Goal: Task Accomplishment & Management: Use online tool/utility

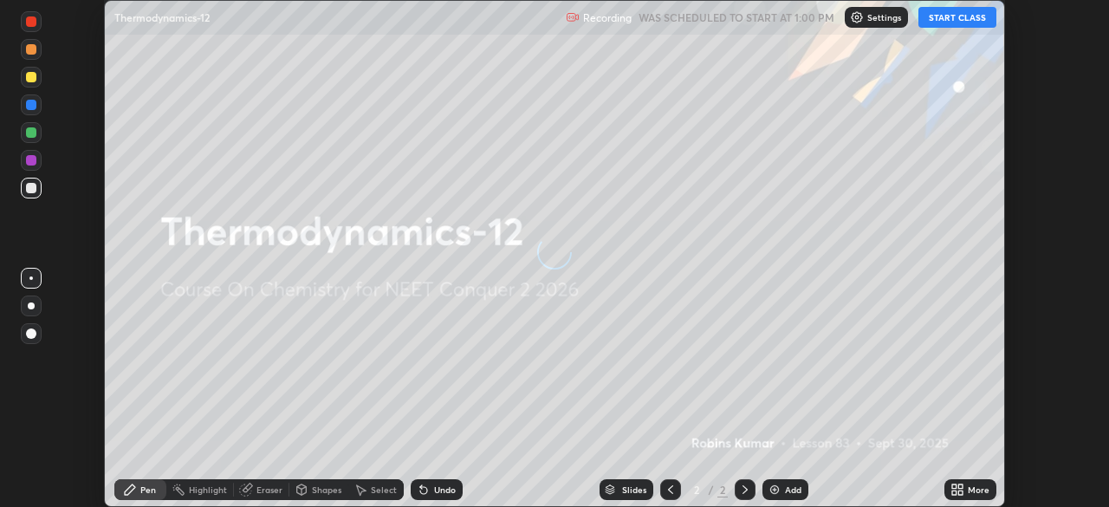
scroll to position [507, 1108]
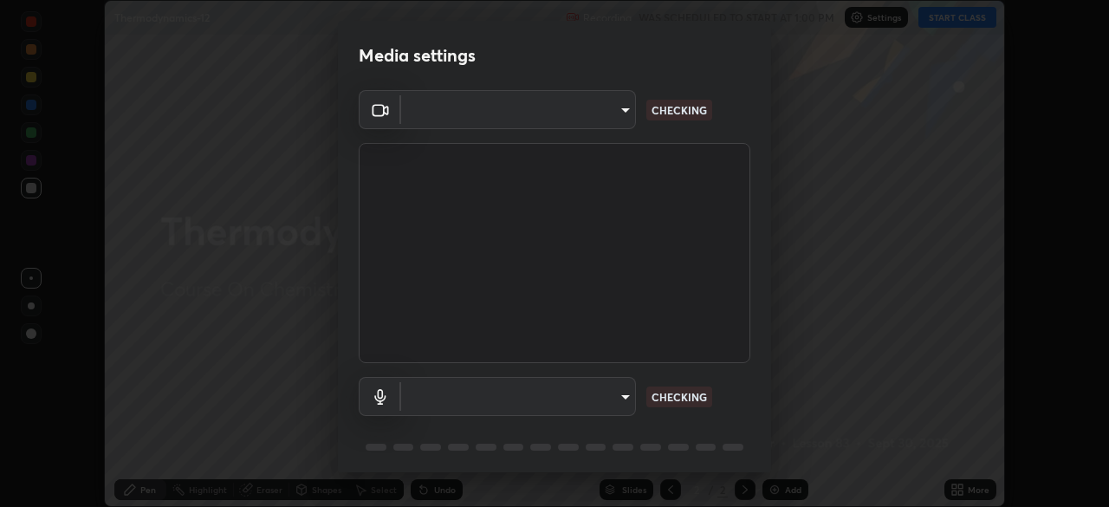
type input "49997c5035a380d1e4bfd67072f4403f37fcfd6159da511fce73e868ba03c42c"
click at [627, 395] on body "Erase all Thermodynamics-12 Recording WAS SCHEDULED TO START AT 1:00 PM Setting…" at bounding box center [554, 253] width 1109 height 507
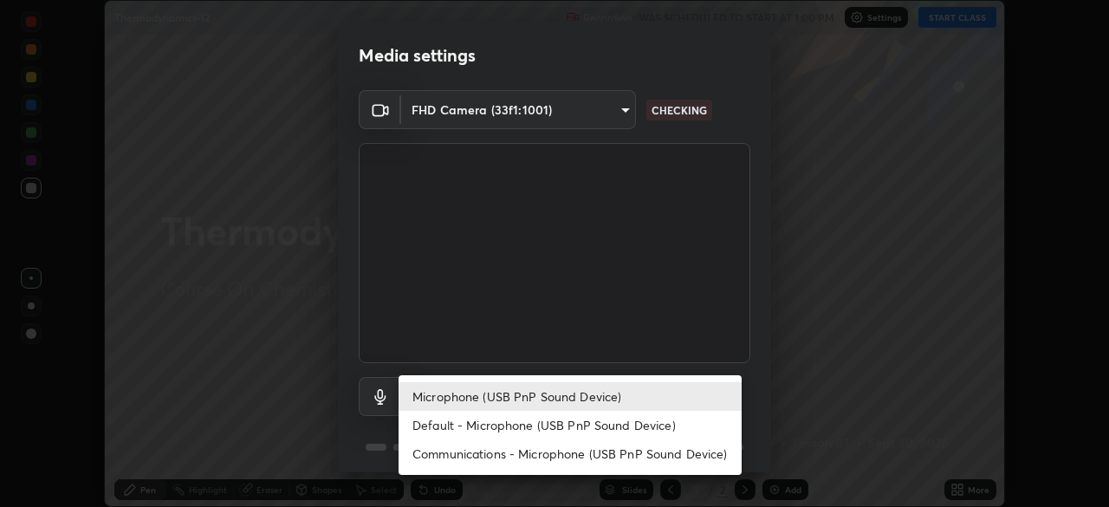
click at [610, 406] on li "Microphone (USB PnP Sound Device)" at bounding box center [570, 396] width 343 height 29
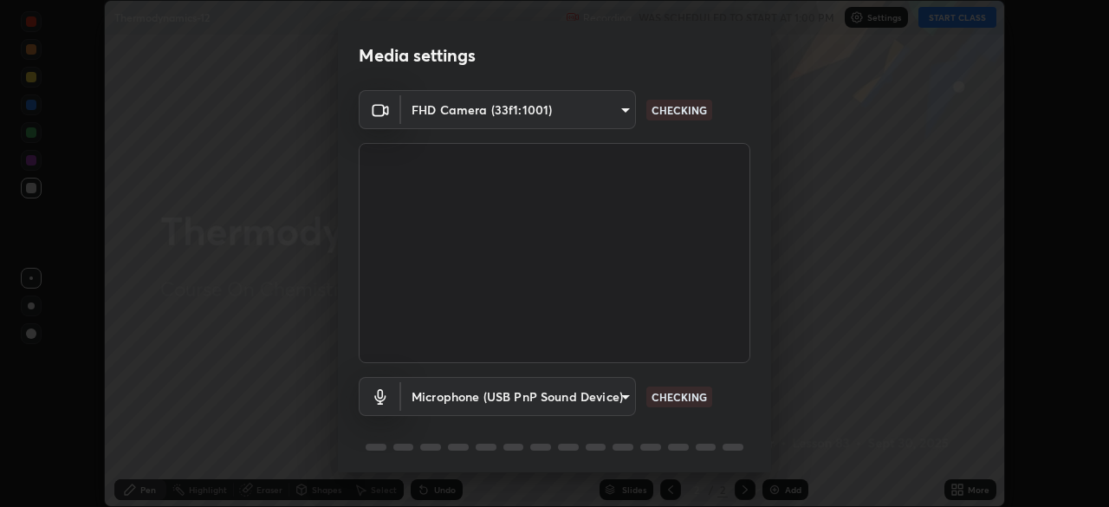
click at [603, 394] on li "Microphone (USB PnP Sound Device)" at bounding box center [527, 396] width 257 height 16
click at [595, 391] on body "Erase all Thermodynamics-12 Recording WAS SCHEDULED TO START AT 1:00 PM Setting…" at bounding box center [554, 253] width 1109 height 507
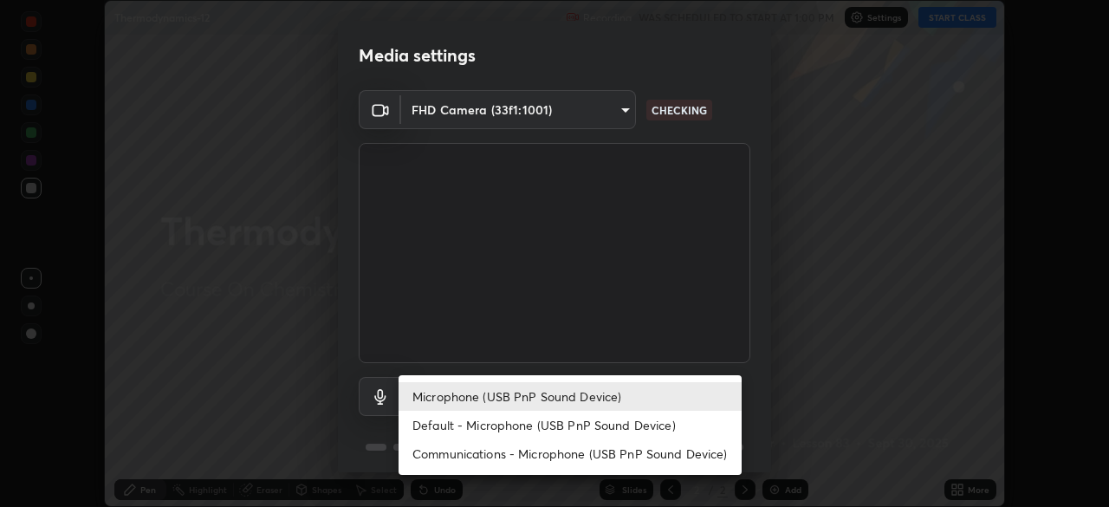
click at [592, 424] on li "Default - Microphone (USB PnP Sound Device)" at bounding box center [570, 425] width 343 height 29
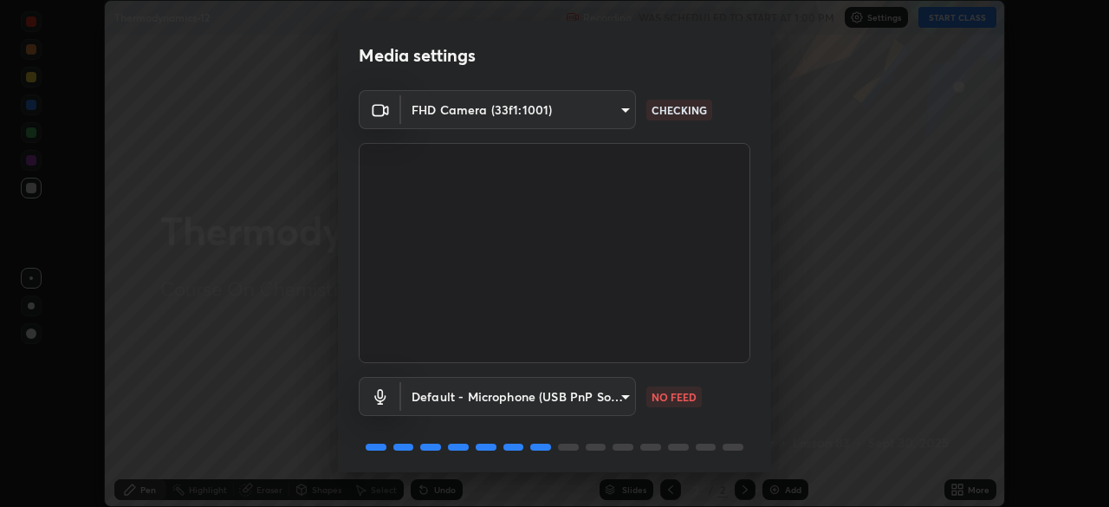
click at [612, 396] on body "Erase all Thermodynamics-12 Recording WAS SCHEDULED TO START AT 1:00 PM Setting…" at bounding box center [554, 253] width 1109 height 507
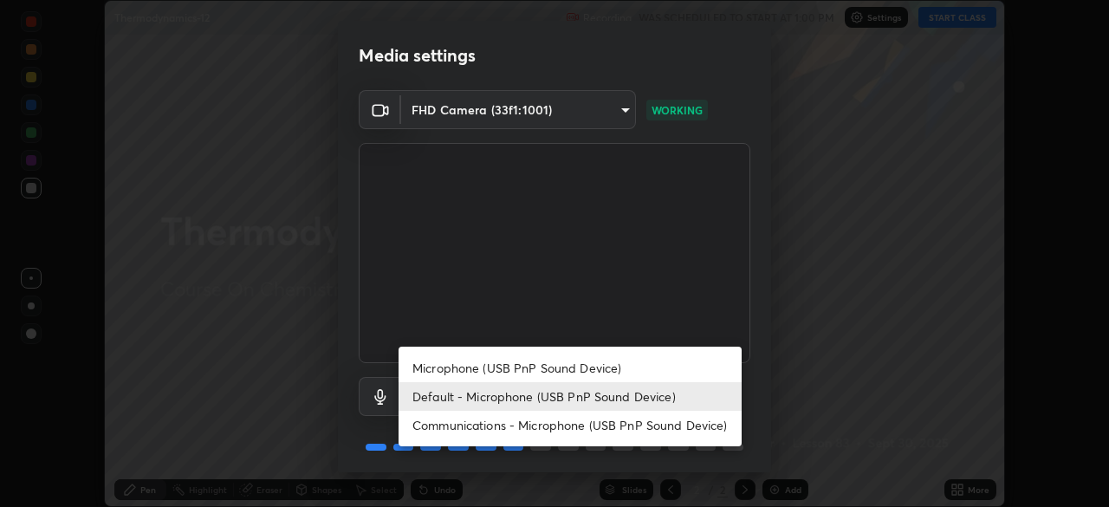
click at [610, 368] on li "Microphone (USB PnP Sound Device)" at bounding box center [570, 368] width 343 height 29
type input "b93cbfc37ea663615e2a2758e13d6489b429ad874a2ce90456402bbb4f5a5e7c"
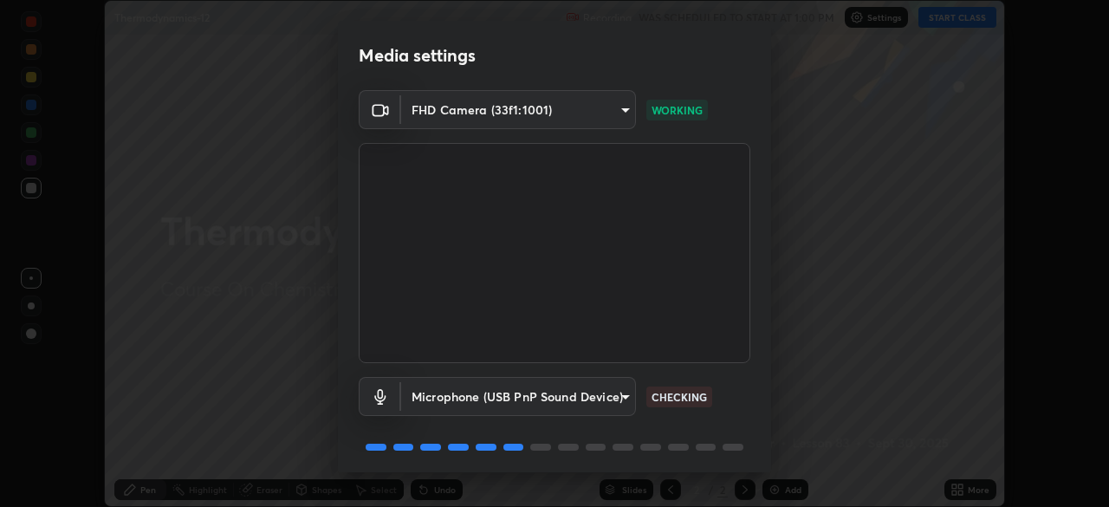
scroll to position [62, 0]
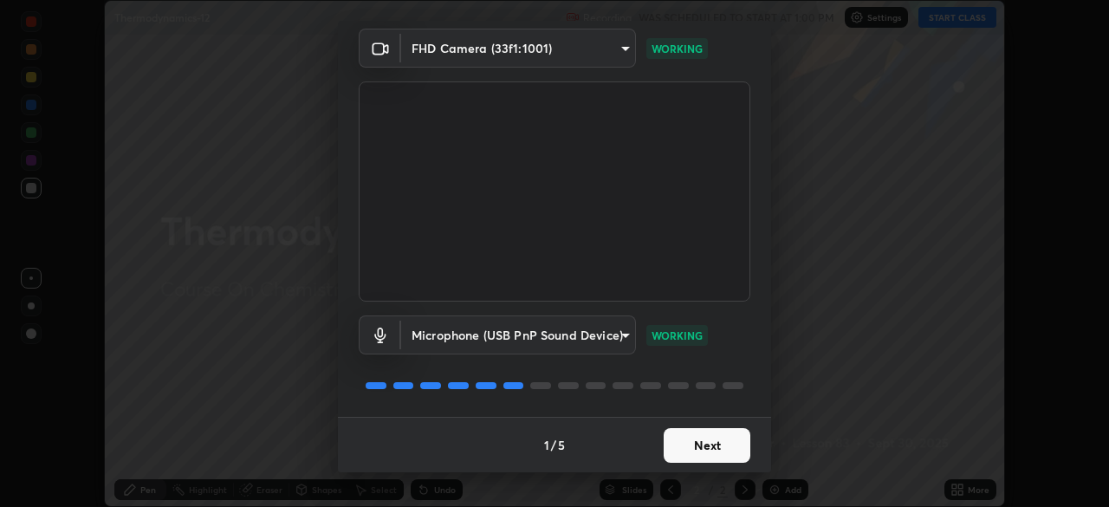
click at [708, 448] on button "Next" at bounding box center [707, 445] width 87 height 35
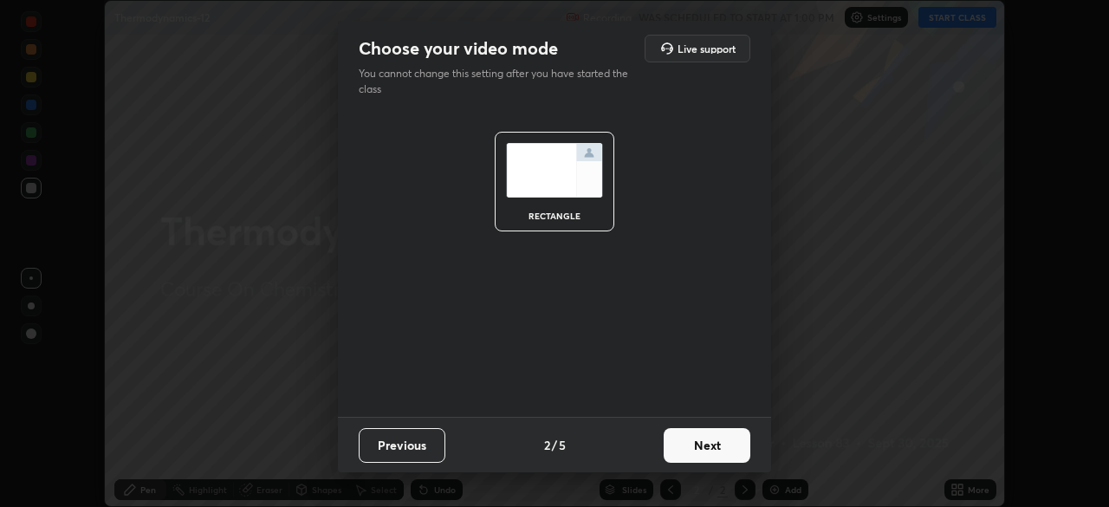
scroll to position [0, 0]
click at [708, 448] on button "Next" at bounding box center [707, 445] width 87 height 35
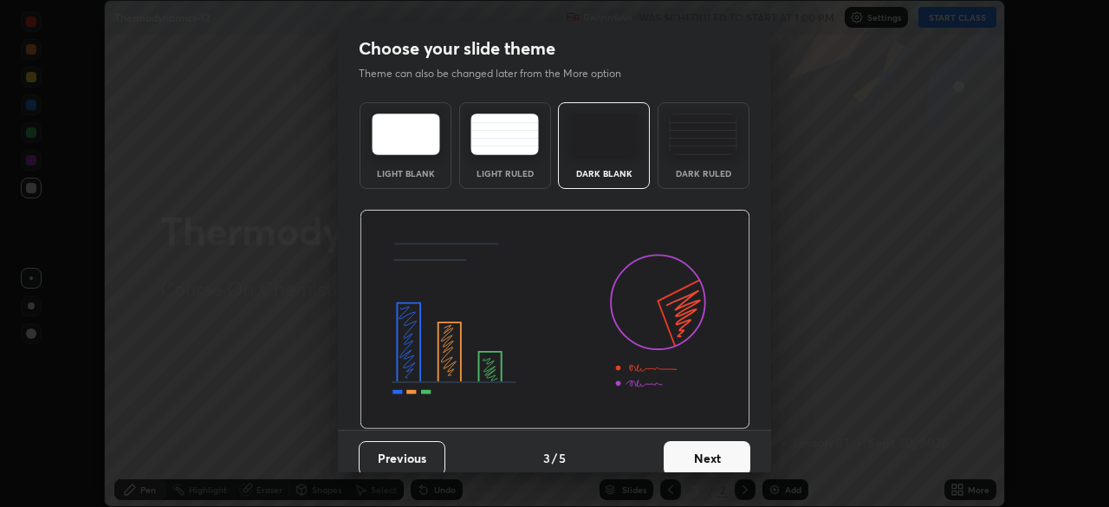
click at [708, 448] on button "Next" at bounding box center [707, 458] width 87 height 35
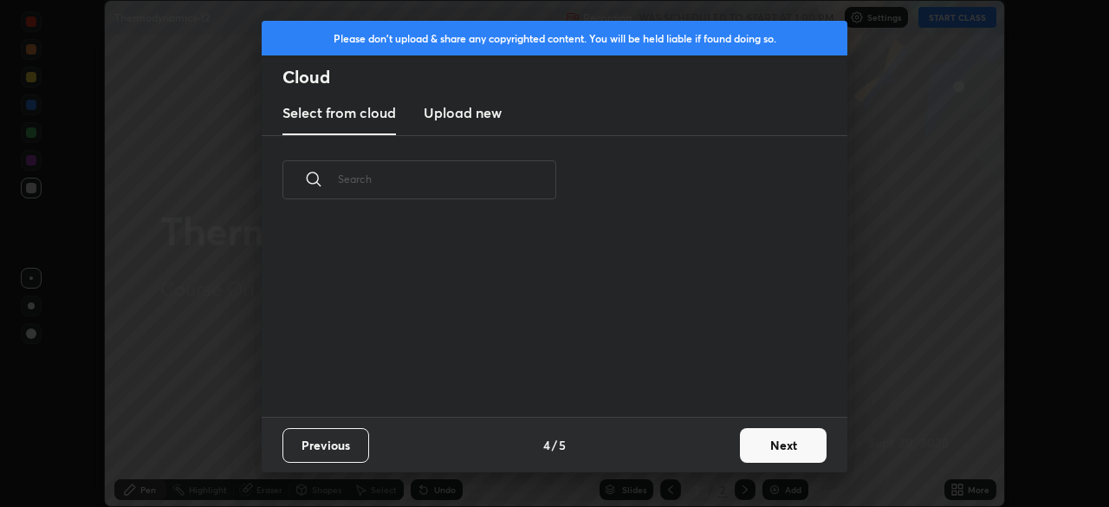
click at [720, 451] on div "Previous 4 / 5 Next" at bounding box center [555, 444] width 586 height 55
click at [742, 441] on button "Next" at bounding box center [783, 445] width 87 height 35
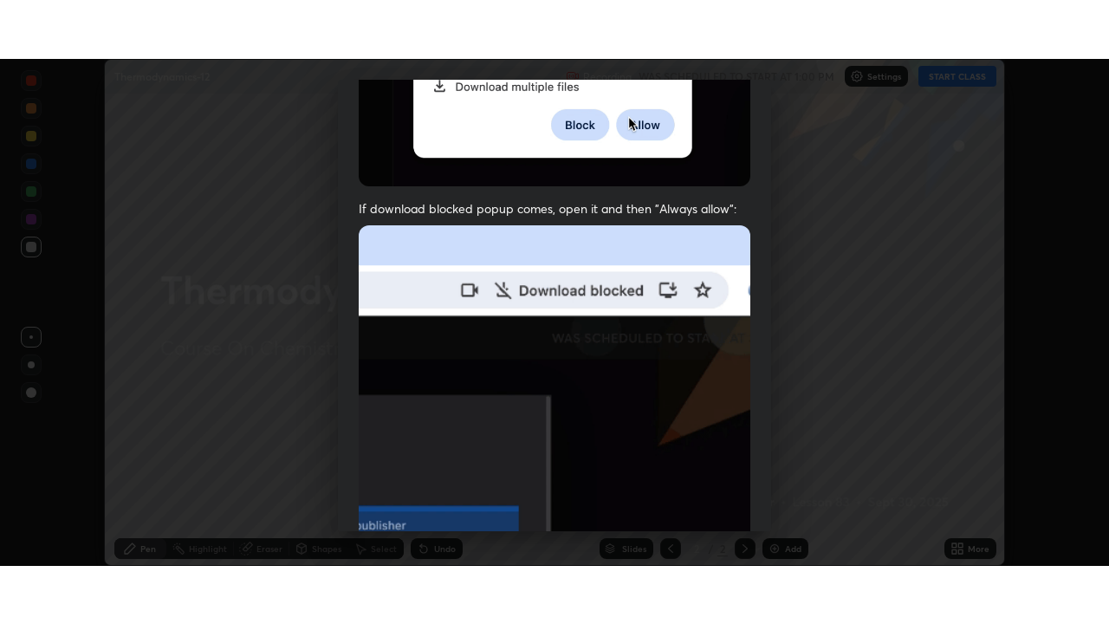
scroll to position [415, 0]
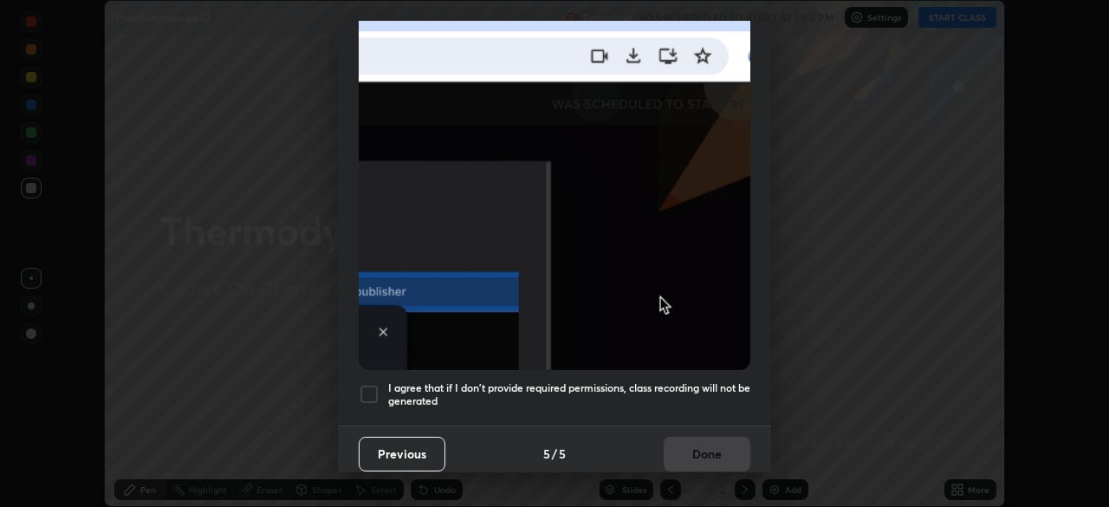
click at [723, 382] on h5 "I agree that if I don't provide required permissions, class recording will not …" at bounding box center [569, 394] width 362 height 27
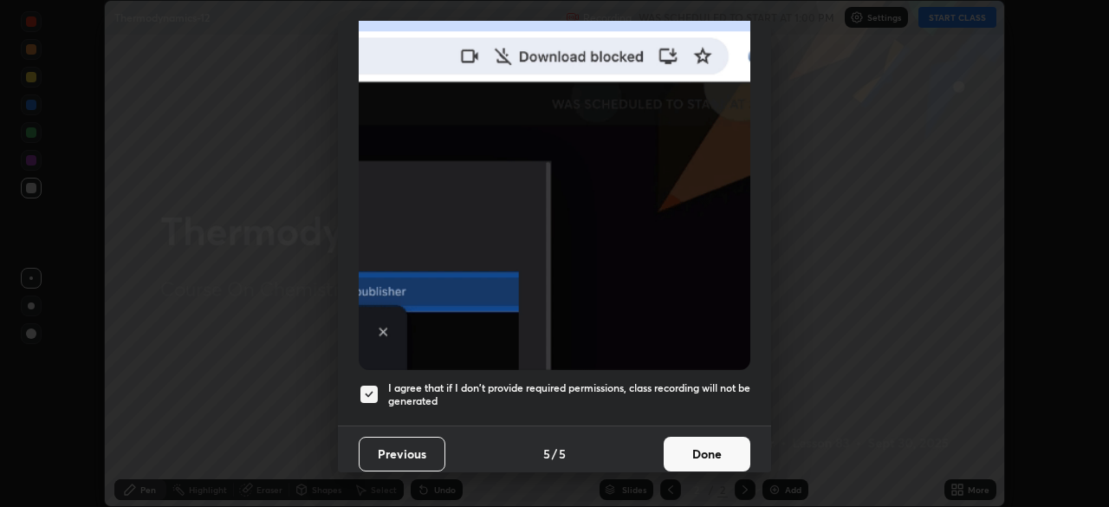
click at [715, 438] on button "Done" at bounding box center [707, 454] width 87 height 35
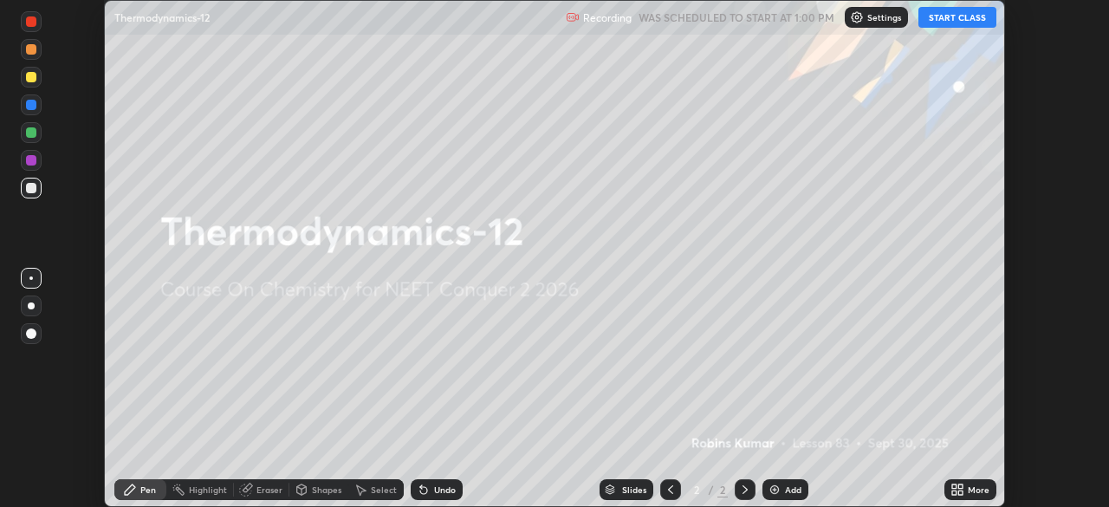
click at [955, 491] on icon at bounding box center [954, 492] width 4 height 4
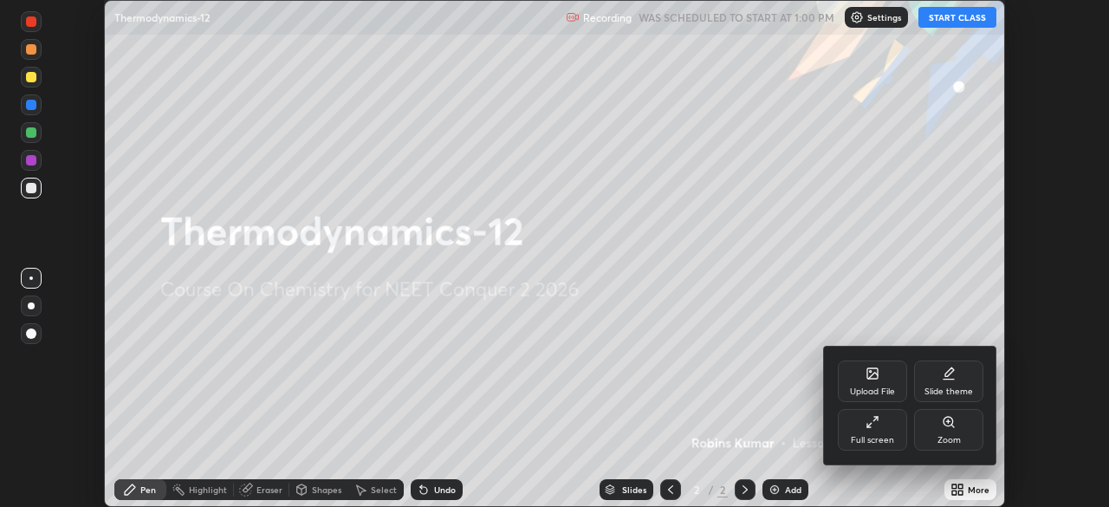
click at [866, 423] on icon at bounding box center [873, 422] width 14 height 14
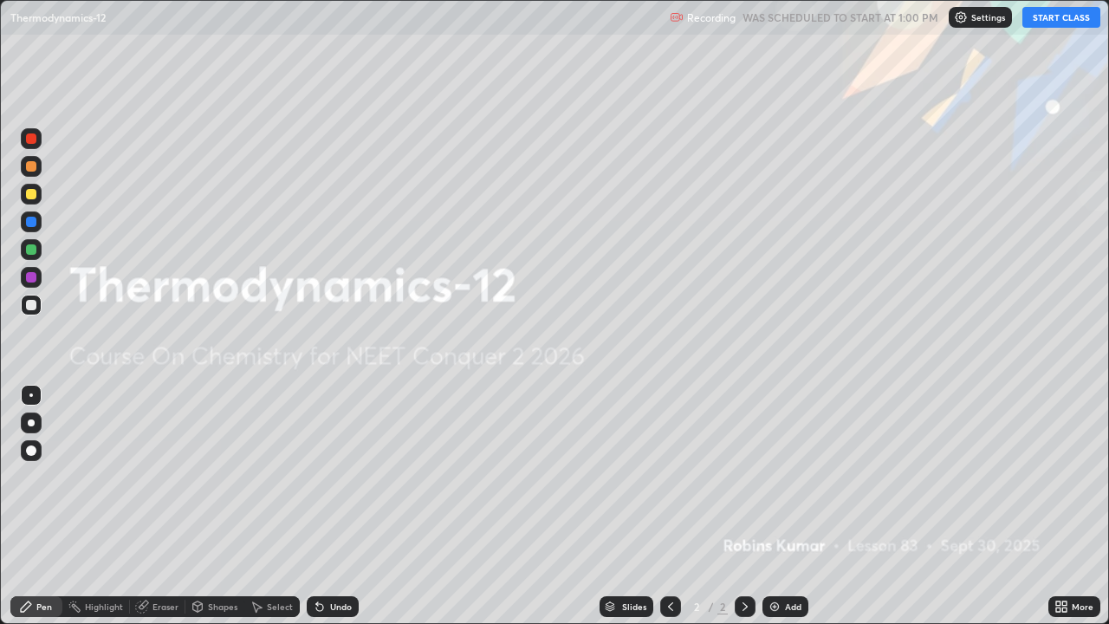
scroll to position [624, 1109]
click at [1060, 23] on button "START CLASS" at bounding box center [1061, 17] width 78 height 21
click at [775, 506] on img at bounding box center [775, 607] width 14 height 14
click at [772, 506] on img at bounding box center [775, 607] width 14 height 14
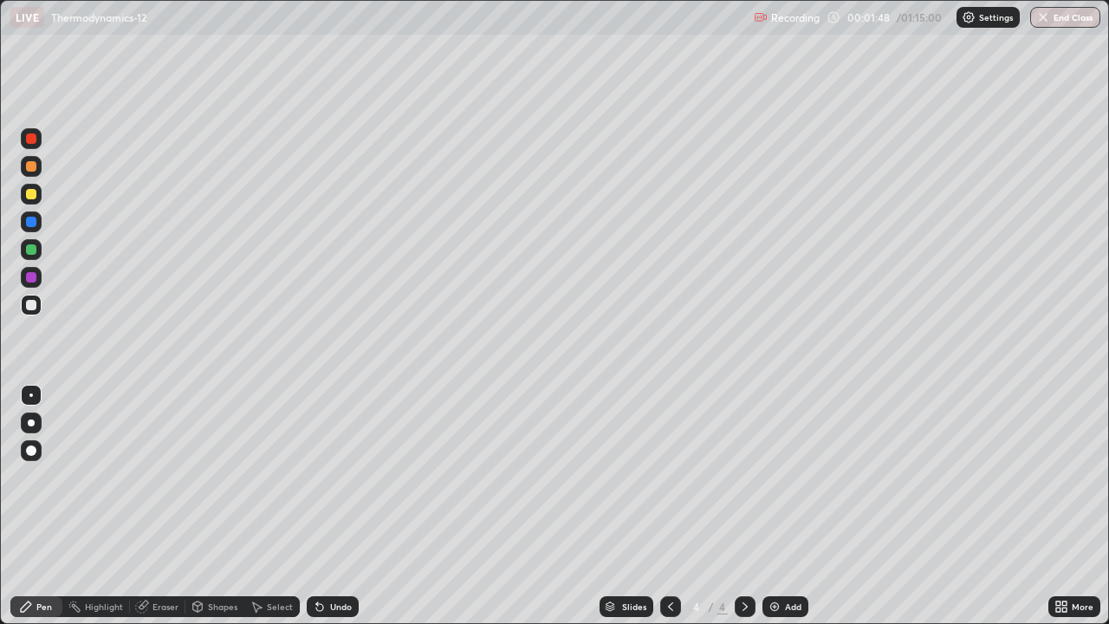
click at [771, 506] on img at bounding box center [775, 607] width 14 height 14
click at [774, 506] on img at bounding box center [775, 607] width 14 height 14
click at [776, 506] on img at bounding box center [775, 607] width 14 height 14
click at [775, 506] on div "Add" at bounding box center [786, 606] width 46 height 21
click at [772, 506] on img at bounding box center [775, 607] width 14 height 14
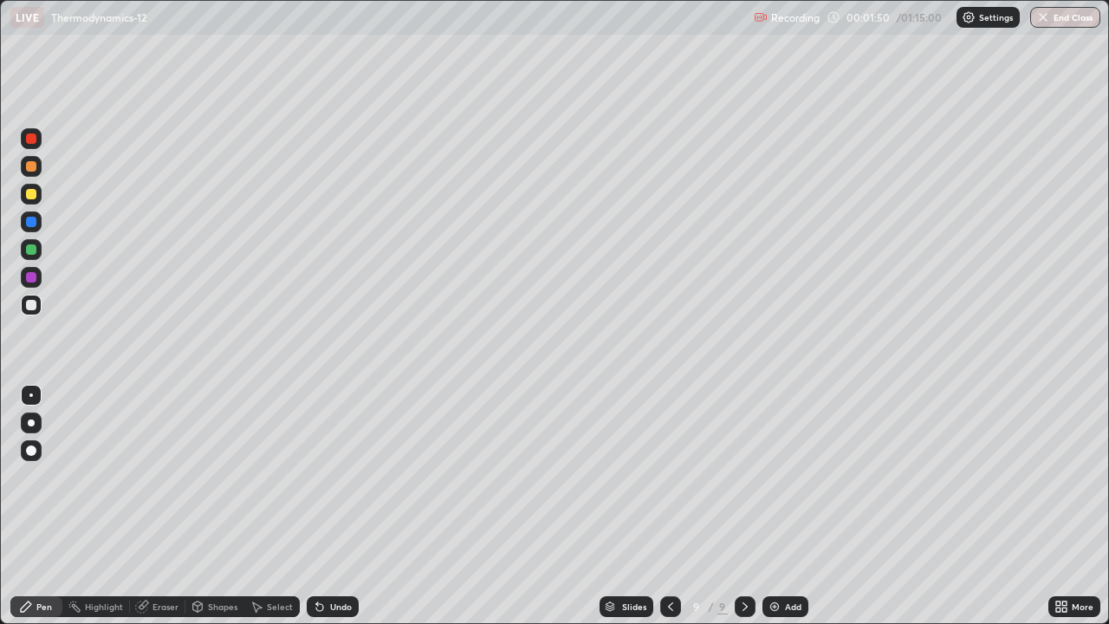
click at [785, 506] on div "Add" at bounding box center [793, 606] width 16 height 9
click at [782, 506] on div "Add" at bounding box center [786, 606] width 46 height 21
click at [785, 506] on div "Add" at bounding box center [793, 606] width 16 height 9
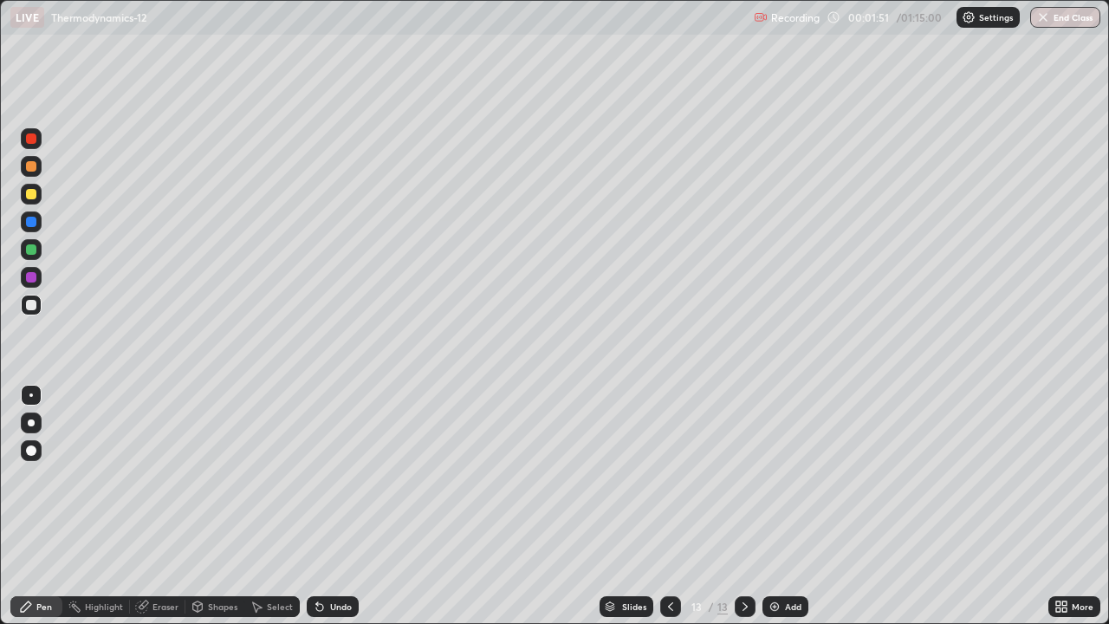
click at [785, 506] on div "Add" at bounding box center [793, 606] width 16 height 9
click at [788, 506] on div "Add" at bounding box center [793, 606] width 16 height 9
click at [669, 506] on icon at bounding box center [671, 607] width 14 height 14
click at [671, 506] on icon at bounding box center [671, 607] width 14 height 14
click at [669, 506] on icon at bounding box center [671, 607] width 14 height 14
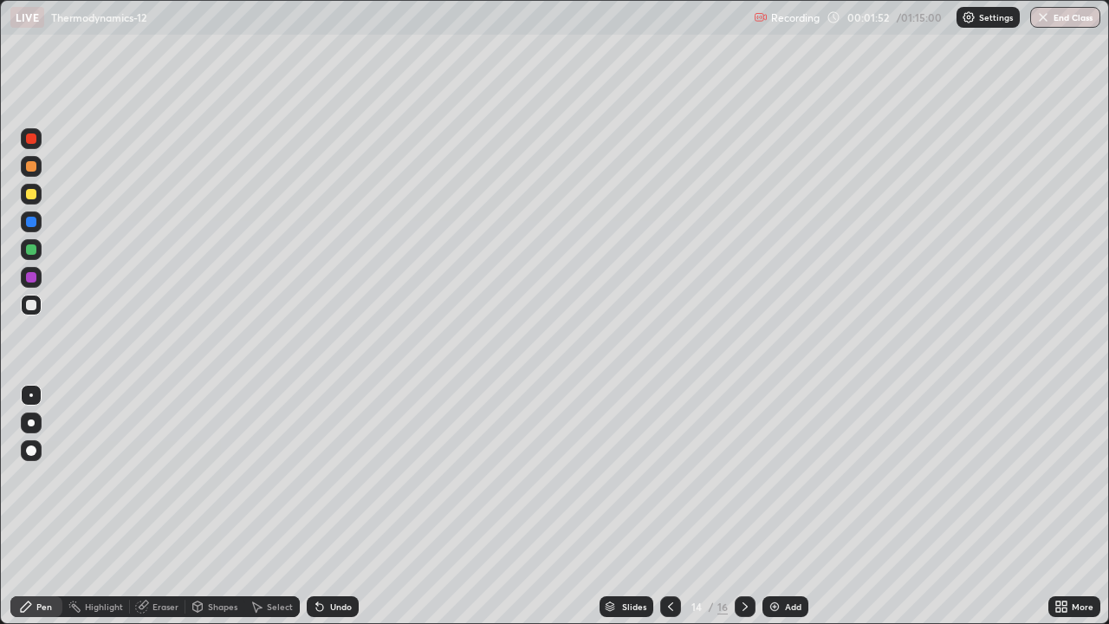
click at [670, 506] on icon at bounding box center [671, 607] width 14 height 14
click at [667, 506] on icon at bounding box center [671, 607] width 14 height 14
click at [668, 506] on icon at bounding box center [671, 607] width 14 height 14
click at [669, 506] on icon at bounding box center [671, 607] width 14 height 14
click at [667, 506] on icon at bounding box center [671, 607] width 14 height 14
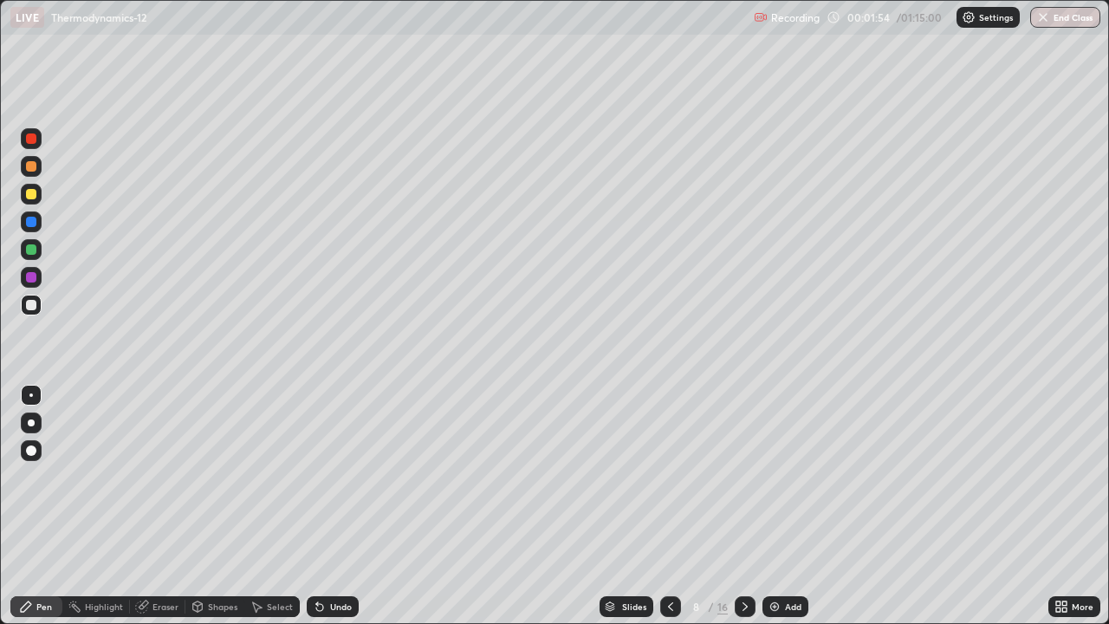
click at [668, 506] on icon at bounding box center [670, 606] width 5 height 9
click at [668, 506] on icon at bounding box center [671, 607] width 14 height 14
click at [669, 506] on icon at bounding box center [671, 607] width 14 height 14
click at [667, 506] on icon at bounding box center [671, 607] width 14 height 14
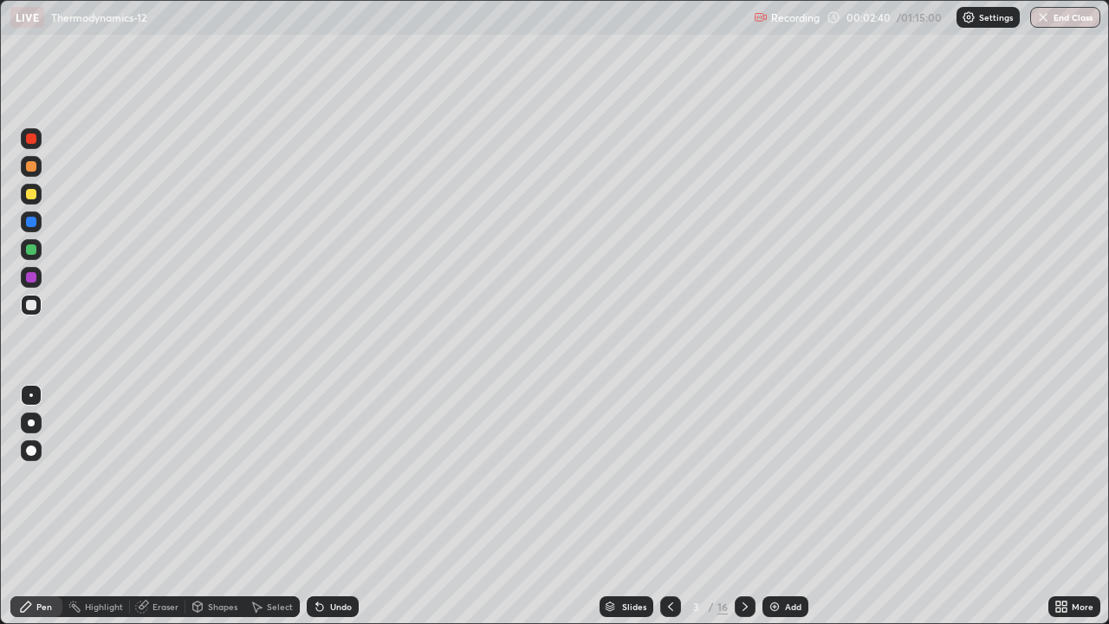
click at [32, 194] on div at bounding box center [31, 194] width 10 height 10
click at [34, 308] on div at bounding box center [31, 305] width 10 height 10
click at [349, 506] on div "Undo" at bounding box center [341, 606] width 22 height 9
click at [34, 223] on div at bounding box center [31, 222] width 10 height 10
click at [33, 248] on div at bounding box center [31, 249] width 10 height 10
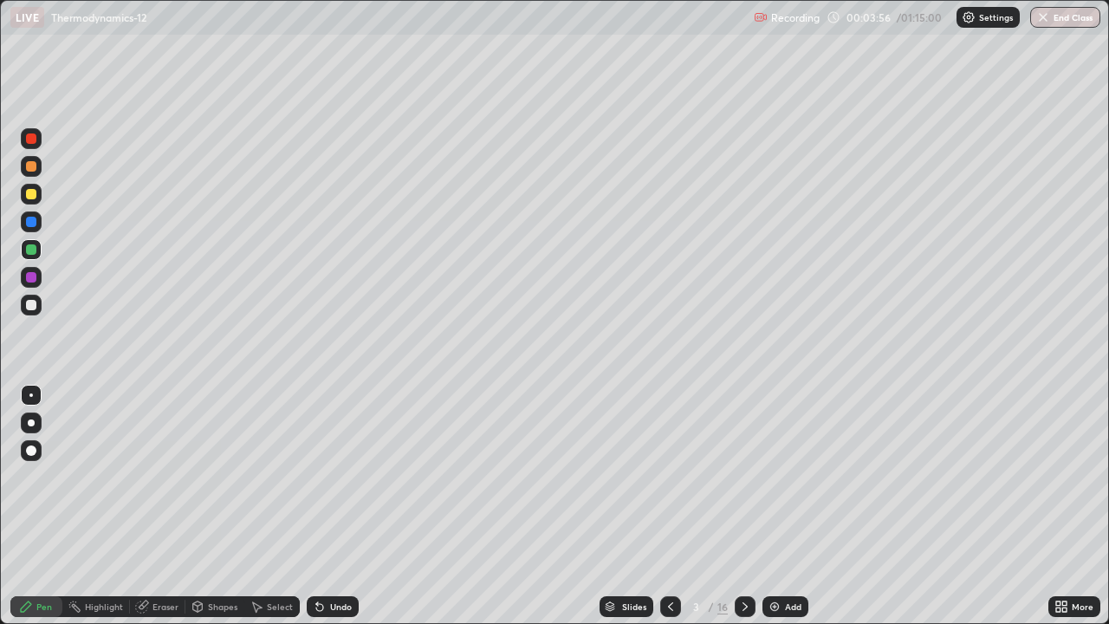
click at [35, 191] on div at bounding box center [31, 194] width 10 height 10
click at [35, 165] on div at bounding box center [31, 166] width 10 height 10
click at [219, 506] on div "Shapes" at bounding box center [222, 606] width 29 height 9
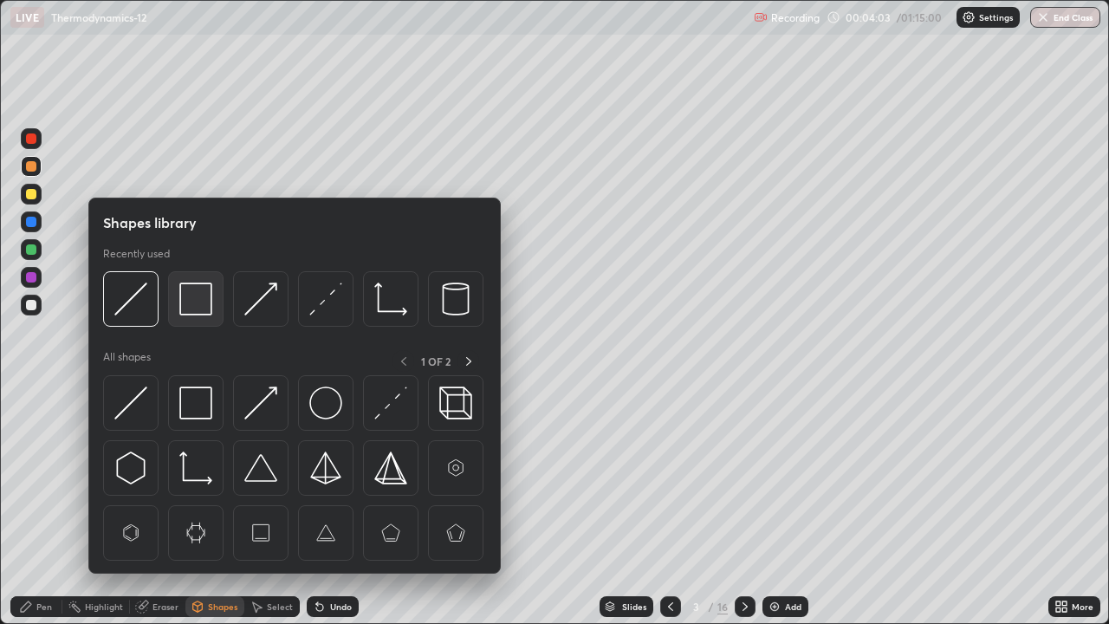
click at [189, 303] on img at bounding box center [195, 298] width 33 height 33
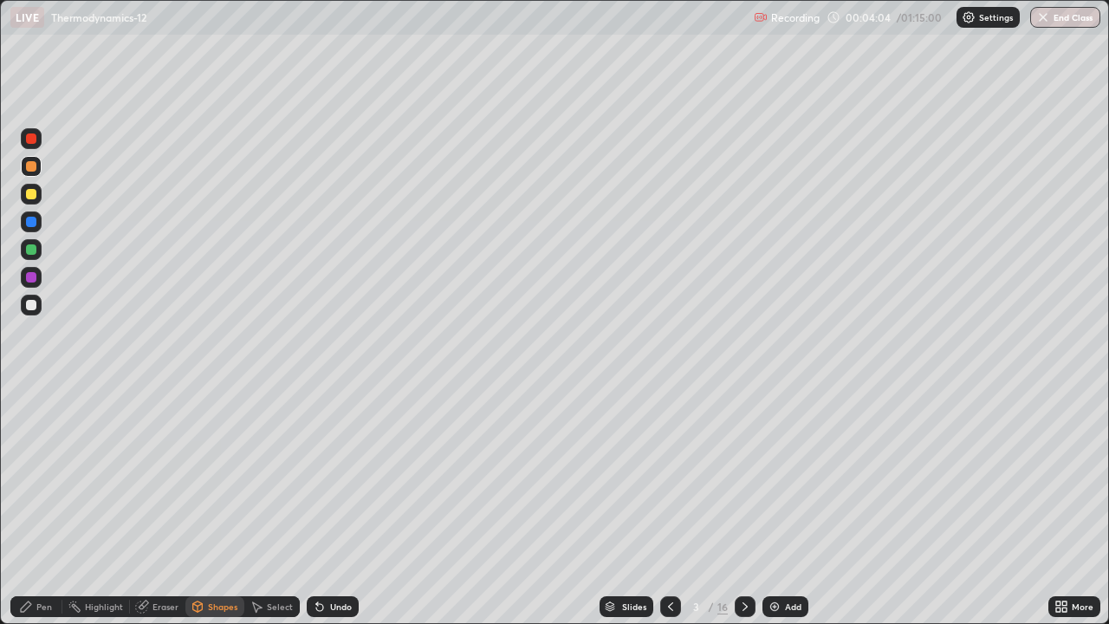
click at [38, 280] on div at bounding box center [31, 277] width 21 height 21
click at [49, 506] on div "Pen" at bounding box center [36, 606] width 52 height 21
click at [29, 139] on div at bounding box center [31, 138] width 10 height 10
click at [29, 253] on div at bounding box center [31, 249] width 10 height 10
click at [32, 311] on div at bounding box center [31, 305] width 21 height 21
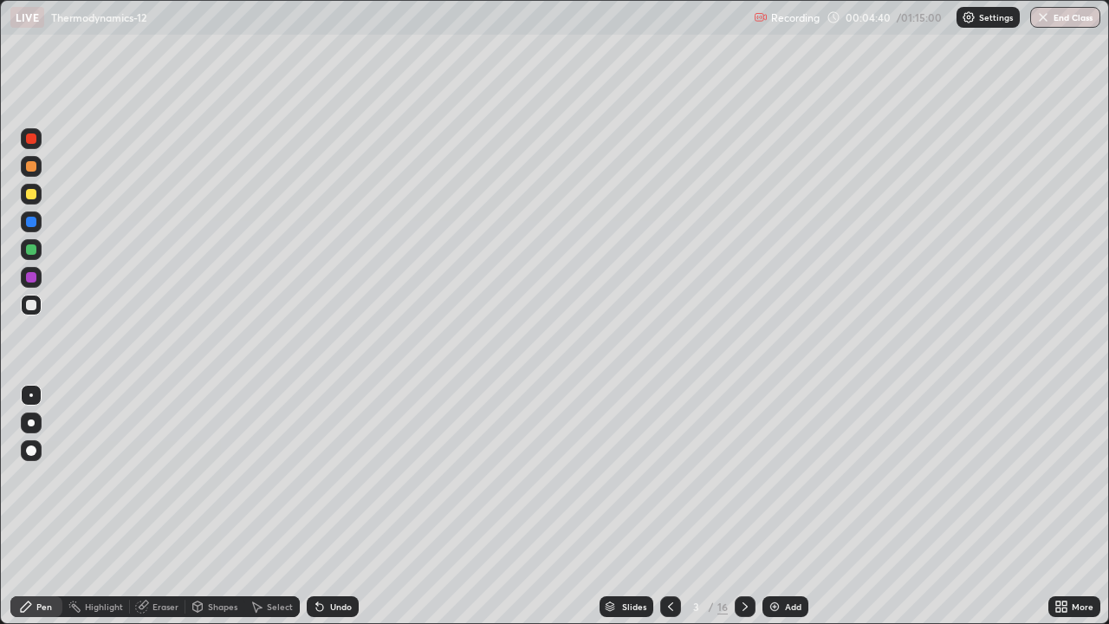
click at [39, 220] on div at bounding box center [31, 221] width 21 height 21
click at [743, 506] on icon at bounding box center [745, 607] width 14 height 14
click at [29, 169] on div at bounding box center [31, 166] width 10 height 10
click at [664, 506] on icon at bounding box center [671, 607] width 14 height 14
click at [743, 506] on icon at bounding box center [745, 607] width 14 height 14
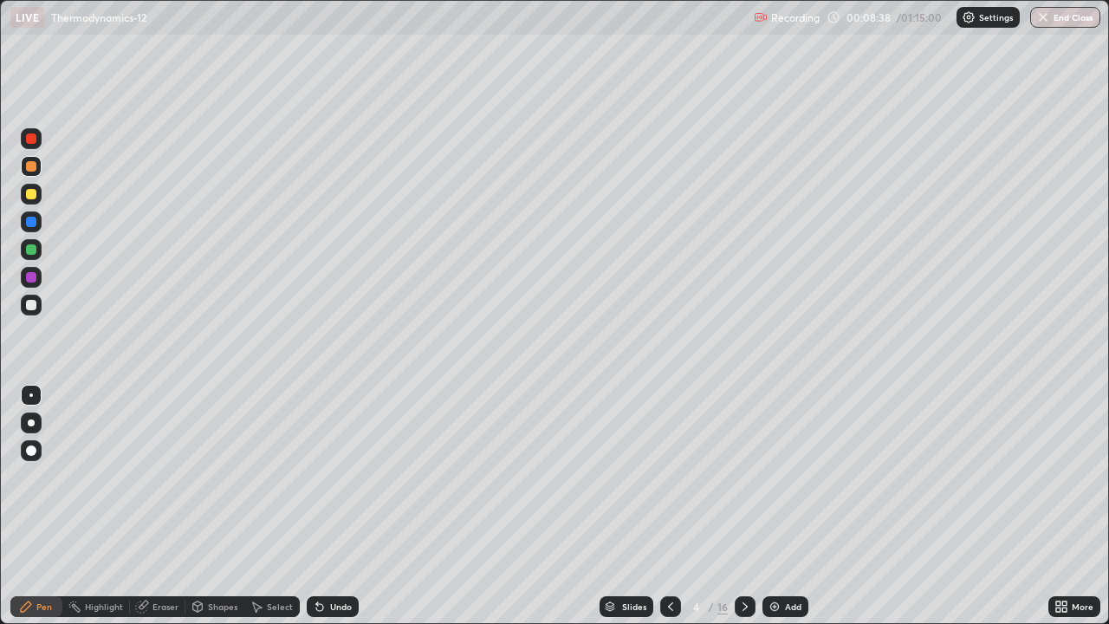
click at [219, 506] on div "Shapes" at bounding box center [222, 606] width 29 height 9
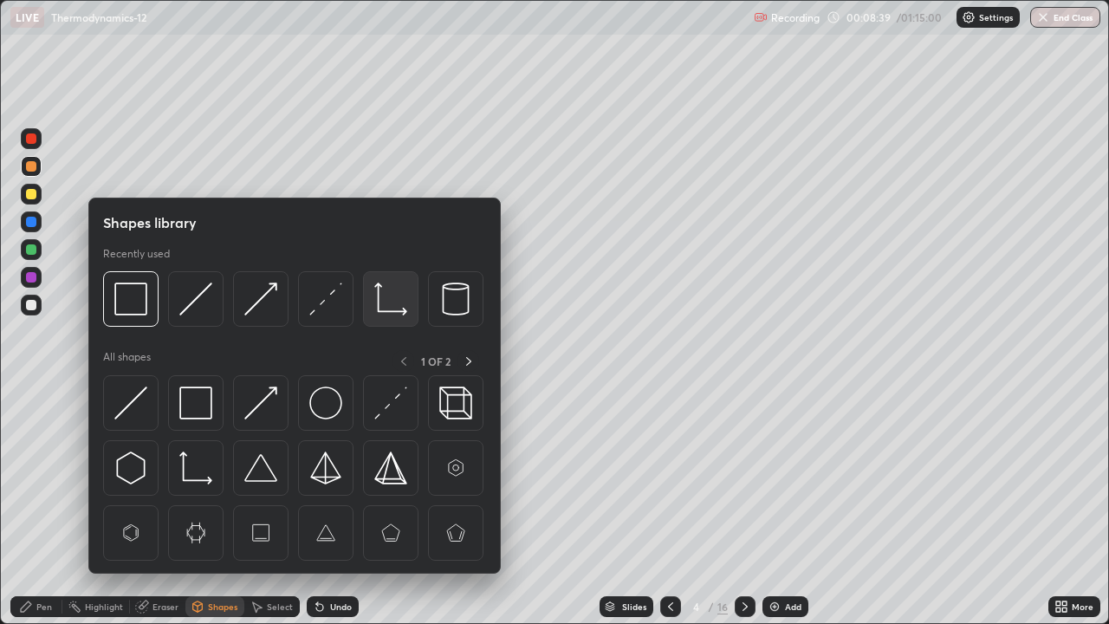
click at [380, 315] on img at bounding box center [390, 298] width 33 height 33
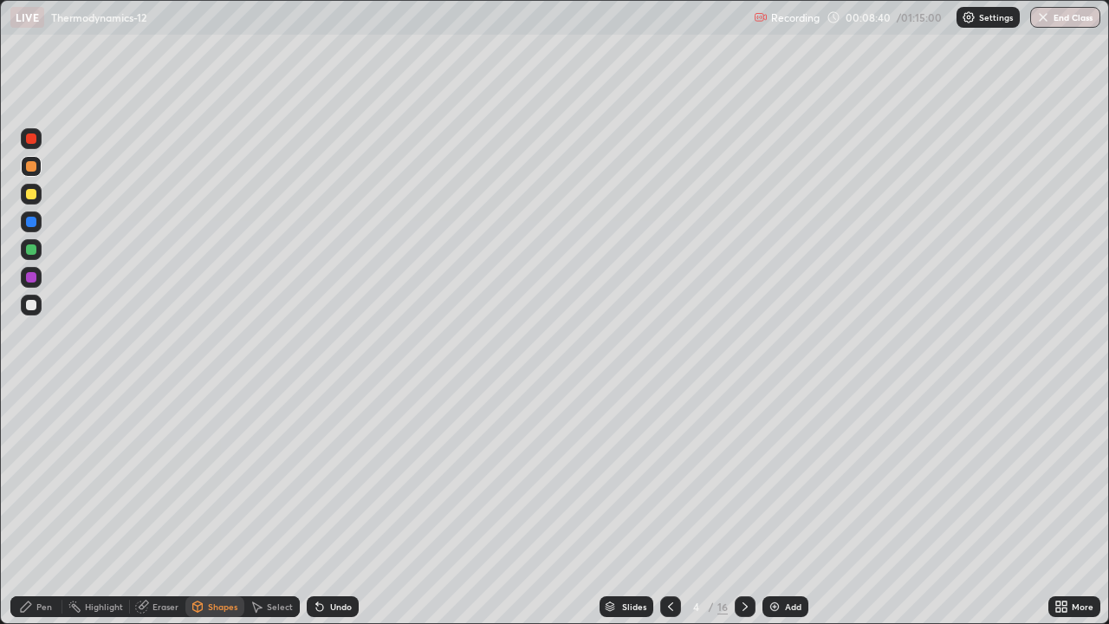
click at [34, 250] on div at bounding box center [31, 249] width 10 height 10
click at [36, 506] on div "Pen" at bounding box center [36, 606] width 52 height 21
click at [31, 223] on div at bounding box center [31, 222] width 10 height 10
click at [36, 174] on div at bounding box center [31, 166] width 21 height 21
click at [215, 506] on div "Shapes" at bounding box center [222, 606] width 29 height 9
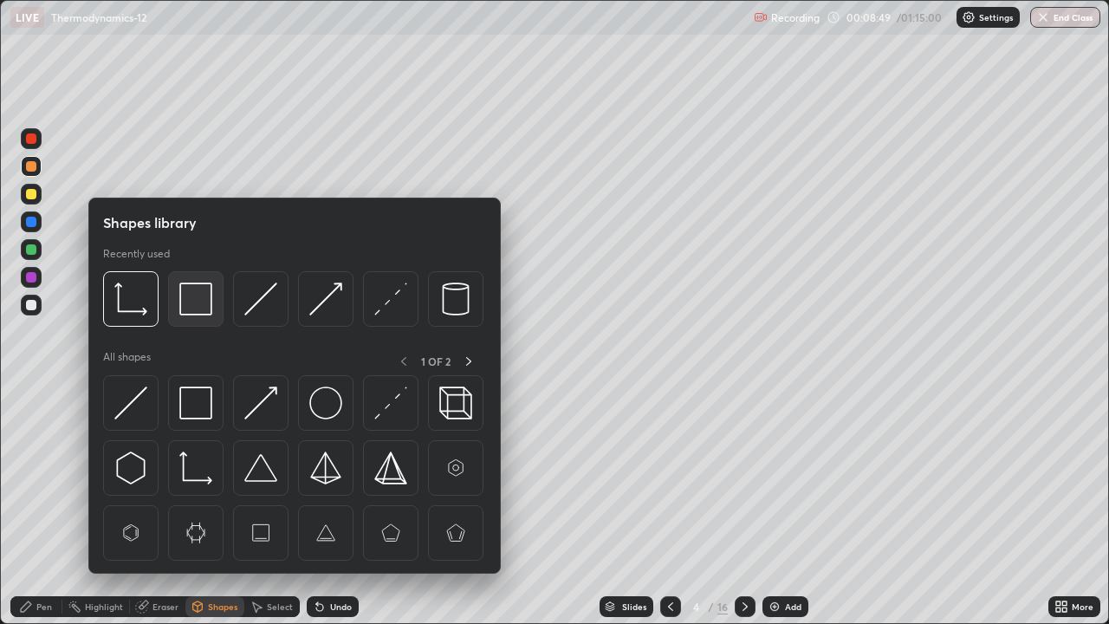
click at [185, 310] on img at bounding box center [195, 298] width 33 height 33
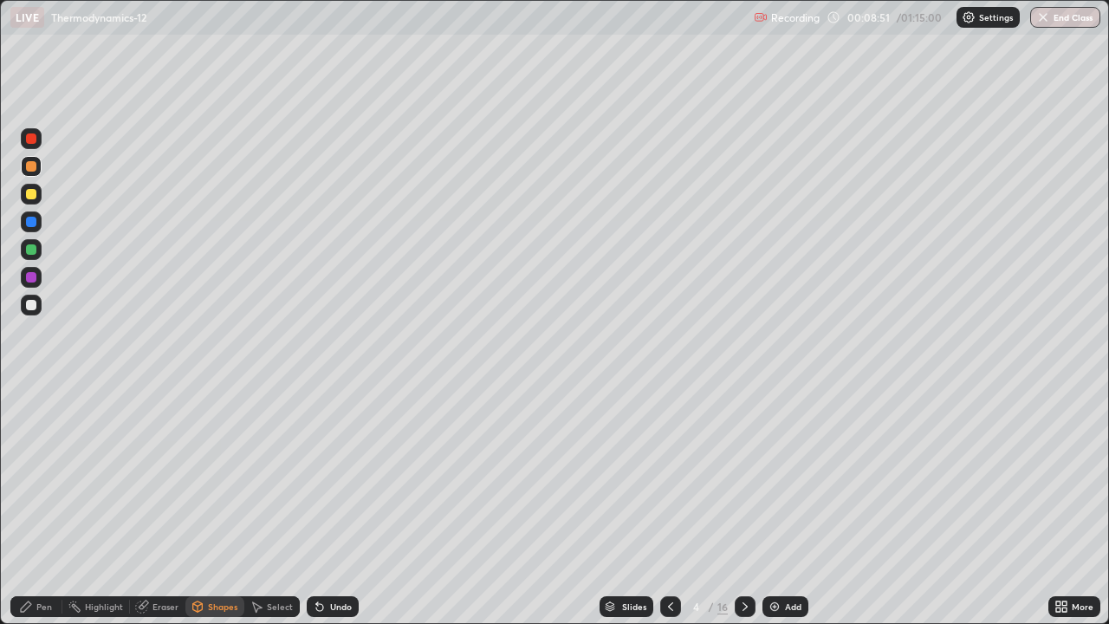
click at [38, 506] on div "Pen" at bounding box center [44, 606] width 16 height 9
click at [32, 295] on div at bounding box center [31, 305] width 21 height 21
click at [323, 506] on icon at bounding box center [320, 607] width 14 height 14
click at [317, 506] on icon at bounding box center [319, 607] width 7 height 7
click at [38, 276] on div at bounding box center [31, 277] width 21 height 21
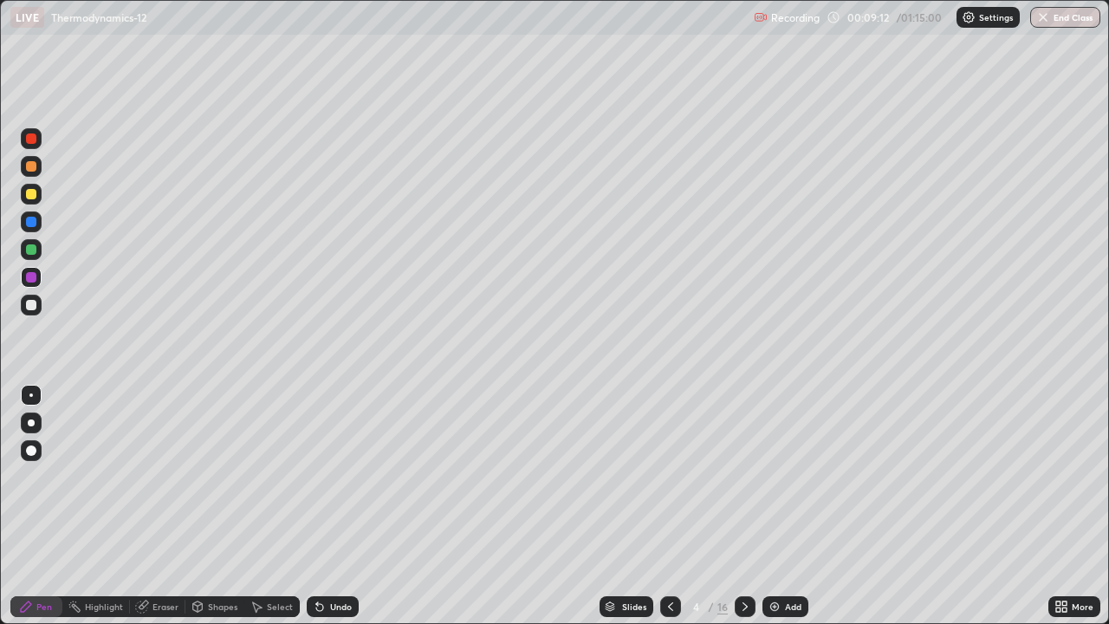
click at [35, 297] on div at bounding box center [31, 305] width 21 height 21
click at [218, 506] on div "Shapes" at bounding box center [222, 606] width 29 height 9
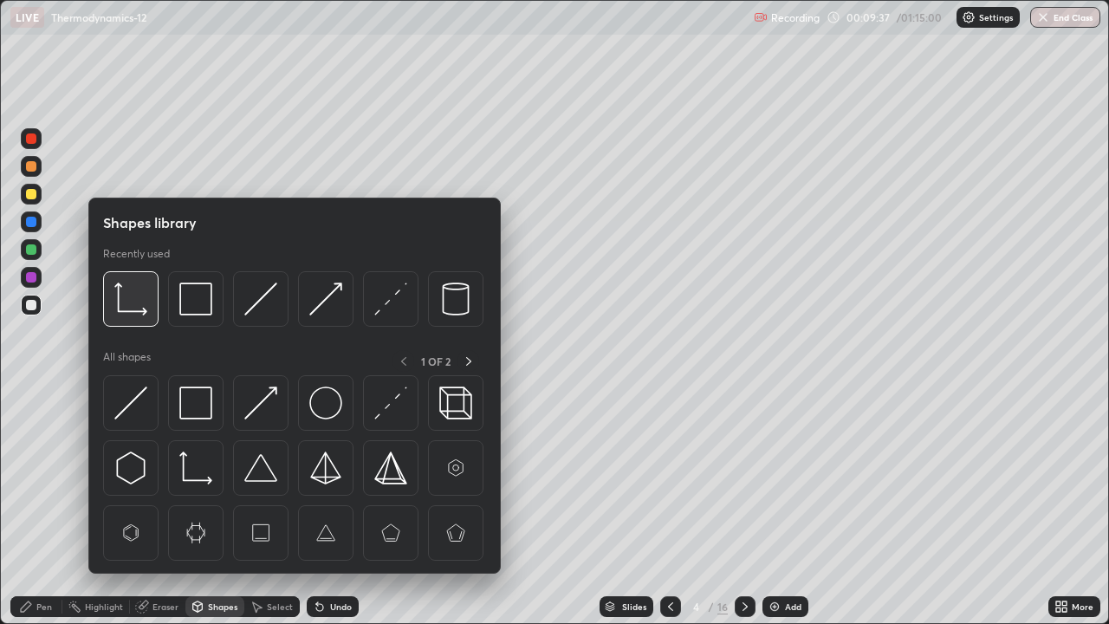
click at [128, 307] on img at bounding box center [130, 298] width 33 height 33
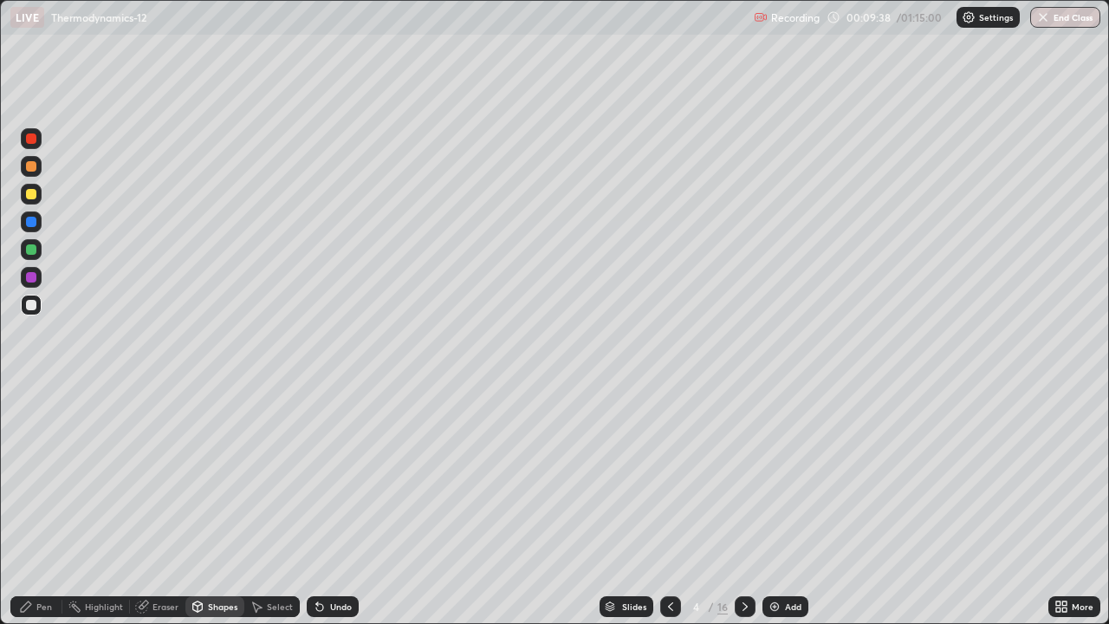
click at [34, 247] on div at bounding box center [31, 249] width 10 height 10
click at [38, 506] on div "Pen" at bounding box center [36, 606] width 52 height 21
click at [29, 226] on div at bounding box center [31, 222] width 10 height 10
click at [33, 141] on div at bounding box center [31, 138] width 10 height 10
click at [230, 506] on div "Shapes" at bounding box center [222, 606] width 29 height 9
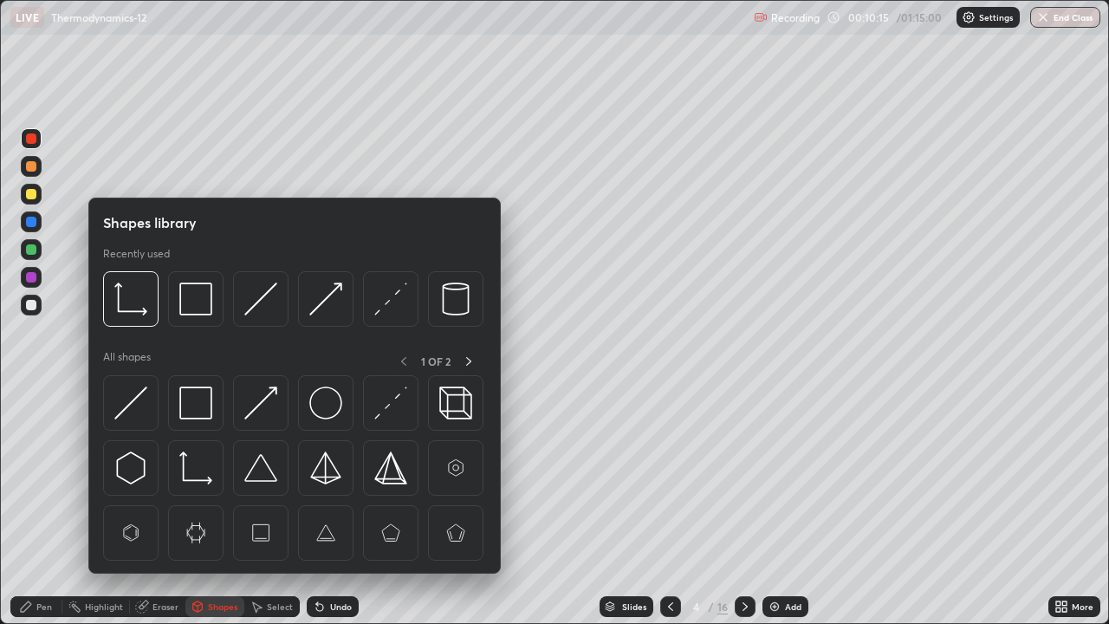
click at [383, 306] on img at bounding box center [390, 298] width 33 height 33
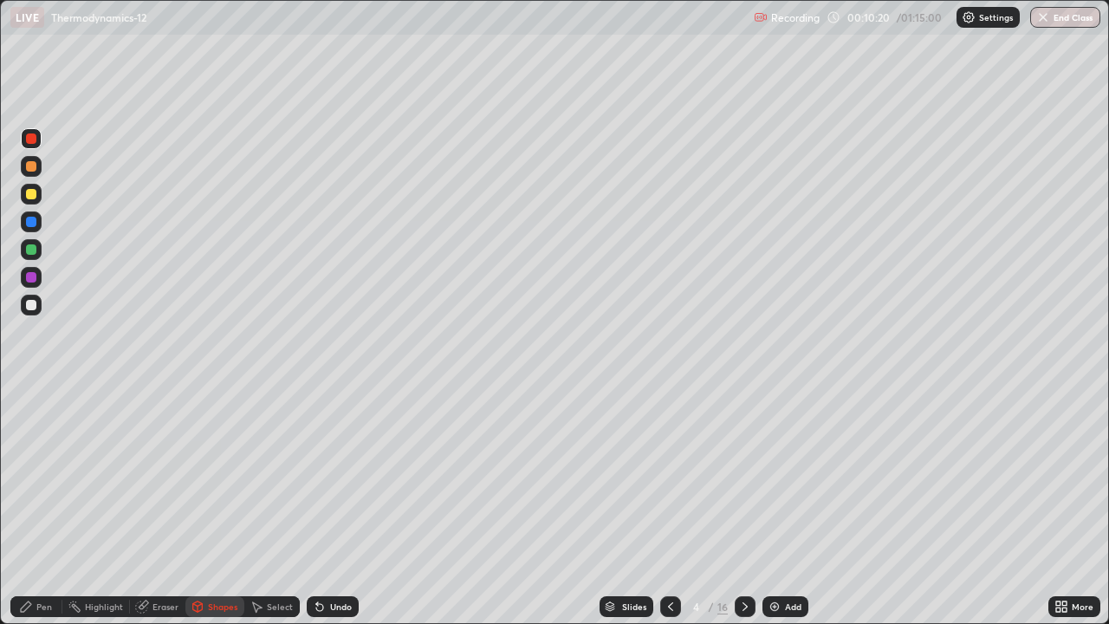
click at [36, 506] on div "Pen" at bounding box center [44, 606] width 16 height 9
click at [40, 276] on div at bounding box center [31, 277] width 21 height 21
click at [743, 506] on icon at bounding box center [745, 607] width 14 height 14
click at [31, 167] on div at bounding box center [31, 166] width 10 height 10
click at [224, 506] on div "Shapes" at bounding box center [222, 606] width 29 height 9
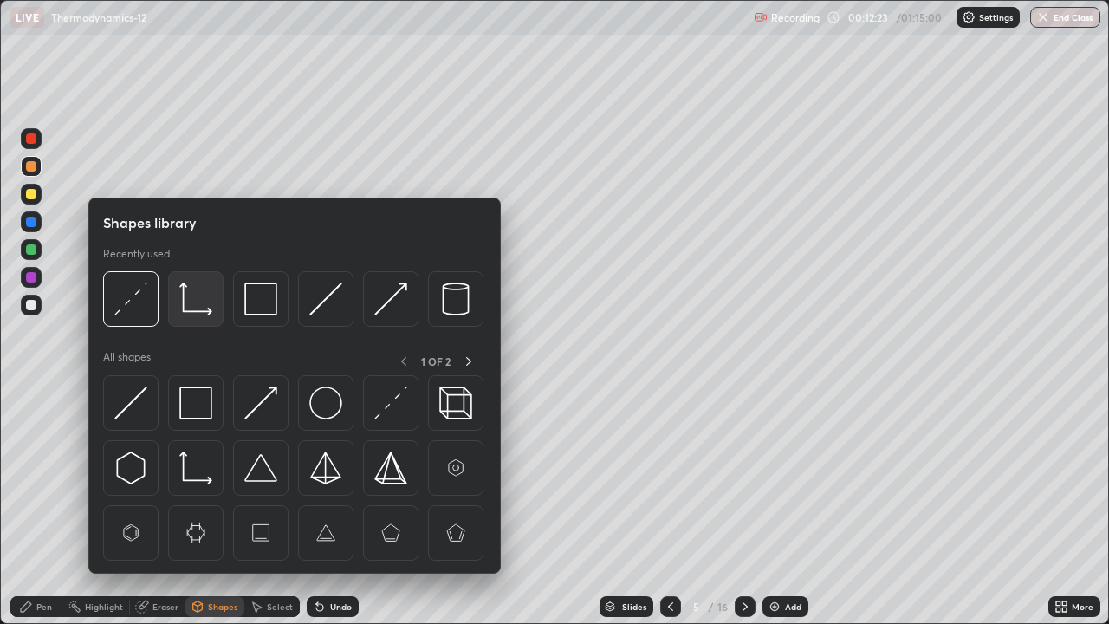
click at [192, 305] on img at bounding box center [195, 298] width 33 height 33
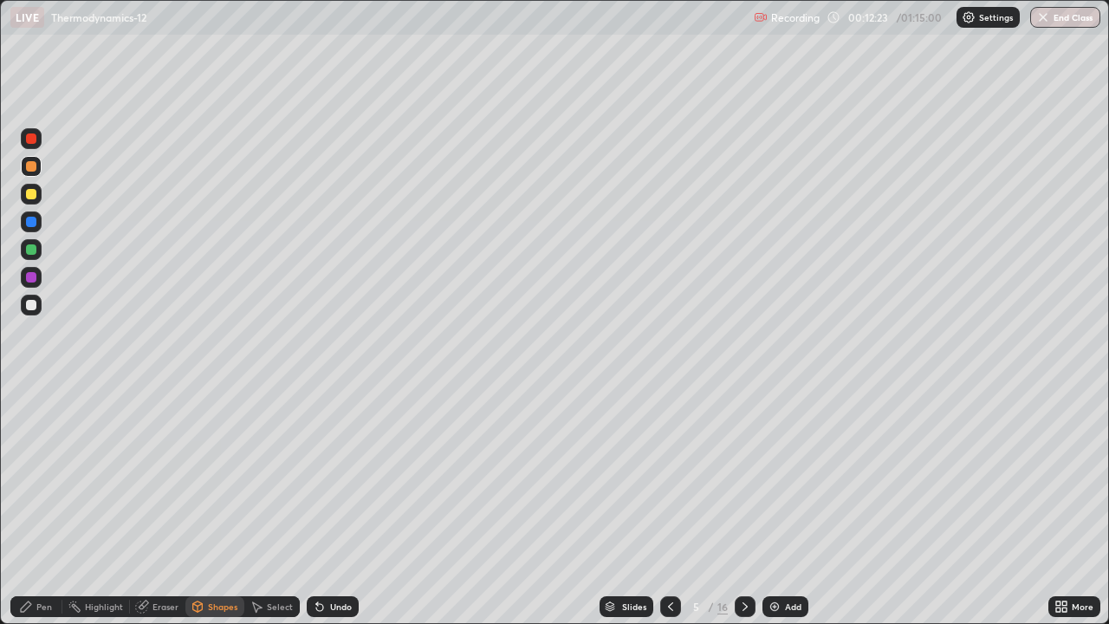
click at [32, 257] on div at bounding box center [31, 249] width 21 height 21
click at [38, 506] on div "Pen" at bounding box center [44, 606] width 16 height 9
click at [34, 304] on div at bounding box center [31, 305] width 10 height 10
click at [32, 277] on div at bounding box center [31, 277] width 10 height 10
click at [213, 506] on div "Shapes" at bounding box center [222, 606] width 29 height 9
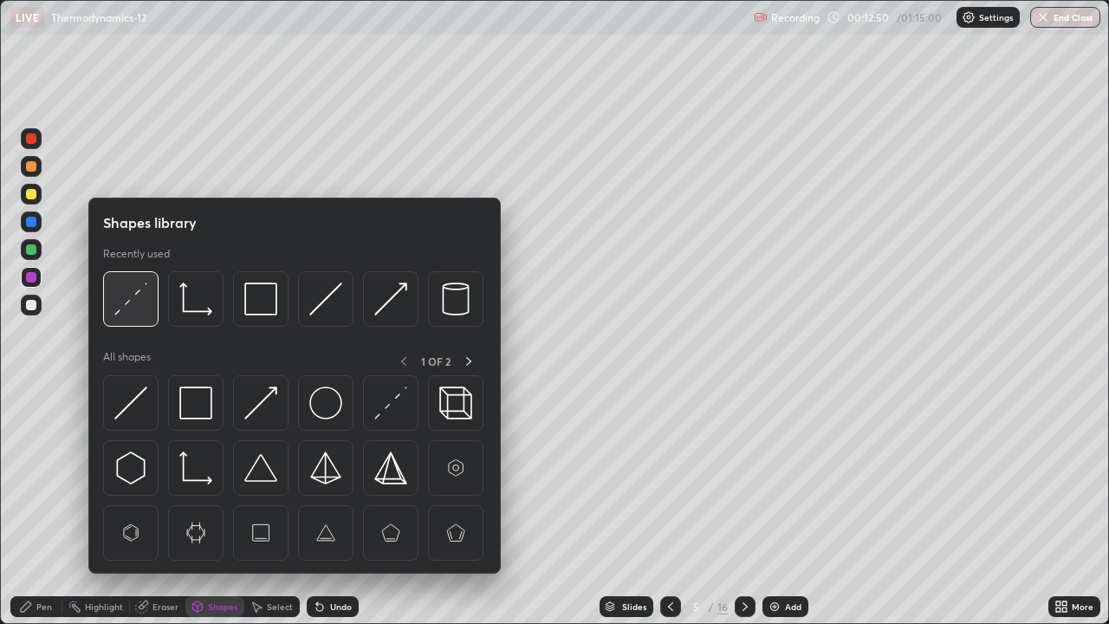
click at [130, 307] on img at bounding box center [130, 298] width 33 height 33
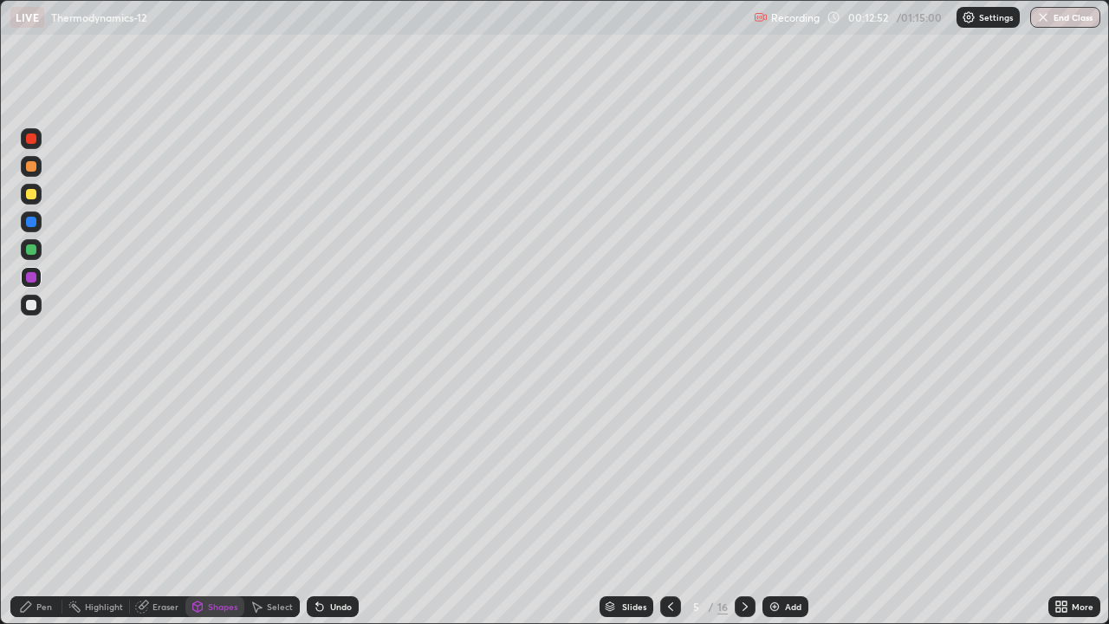
click at [41, 220] on div at bounding box center [31, 221] width 21 height 21
click at [36, 506] on div "Pen" at bounding box center [44, 606] width 16 height 9
click at [33, 143] on div at bounding box center [31, 138] width 10 height 10
click at [36, 278] on div at bounding box center [31, 277] width 10 height 10
click at [36, 196] on div at bounding box center [31, 194] width 10 height 10
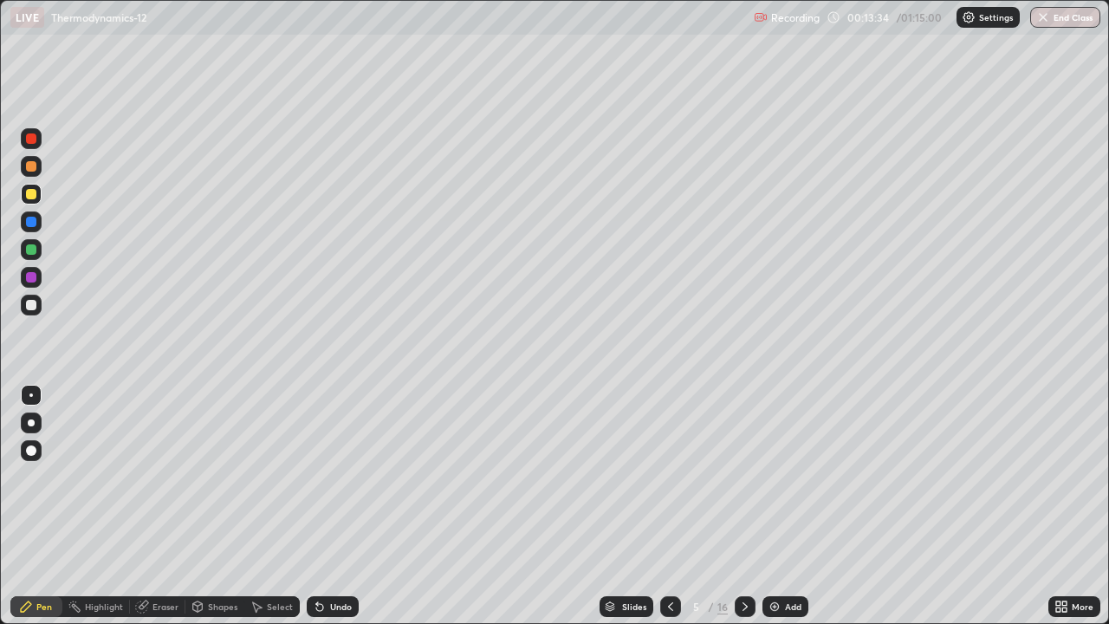
click at [336, 506] on div "Undo" at bounding box center [341, 606] width 22 height 9
click at [204, 506] on div "Shapes" at bounding box center [214, 606] width 59 height 21
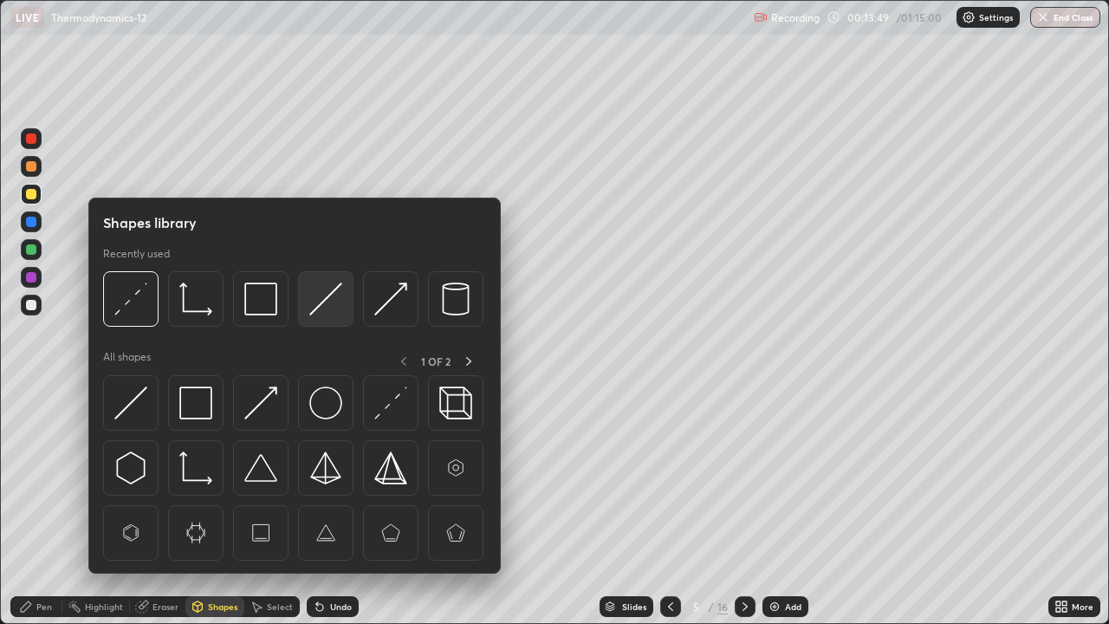
click at [309, 311] on img at bounding box center [325, 298] width 33 height 33
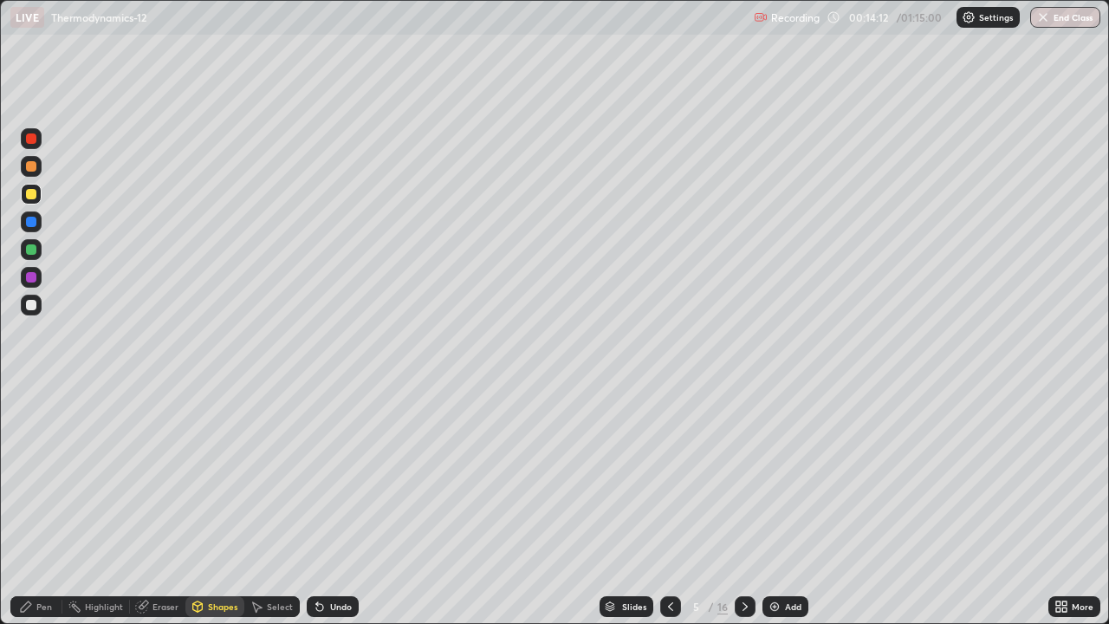
click at [29, 309] on div at bounding box center [31, 305] width 10 height 10
click at [33, 147] on div at bounding box center [31, 138] width 21 height 21
click at [29, 506] on icon at bounding box center [26, 606] width 10 height 10
click at [33, 306] on div at bounding box center [31, 305] width 10 height 10
click at [333, 506] on div "Undo" at bounding box center [333, 606] width 52 height 21
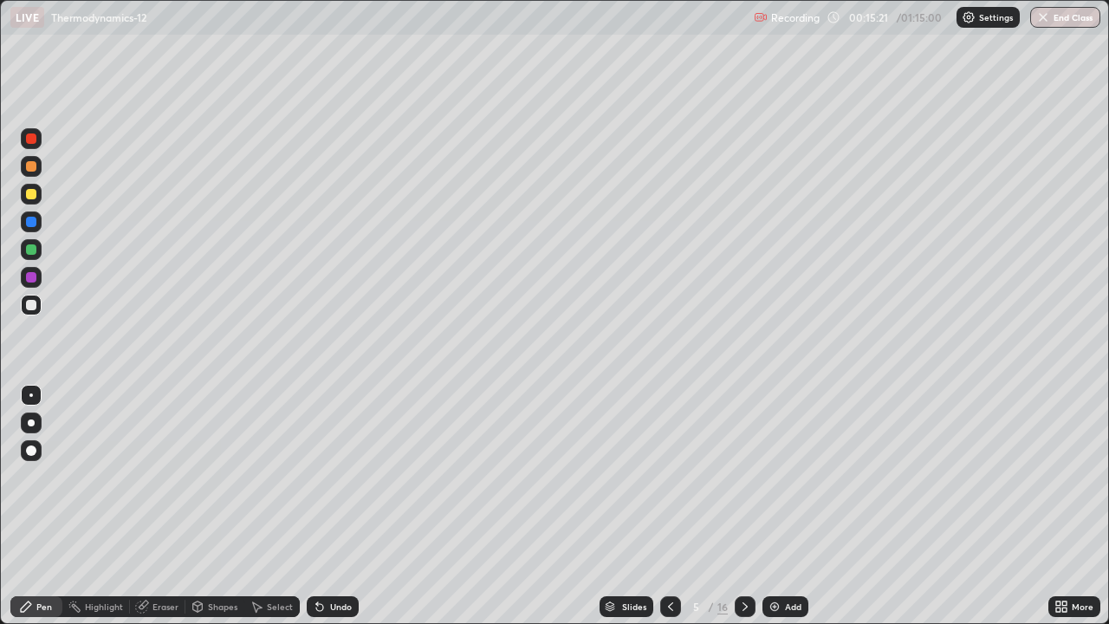
click at [341, 506] on div "Undo" at bounding box center [333, 606] width 52 height 21
click at [328, 506] on div "Undo" at bounding box center [333, 606] width 52 height 21
click at [33, 220] on div at bounding box center [31, 222] width 10 height 10
click at [333, 506] on div "Undo" at bounding box center [333, 606] width 52 height 21
click at [31, 195] on div at bounding box center [31, 194] width 10 height 10
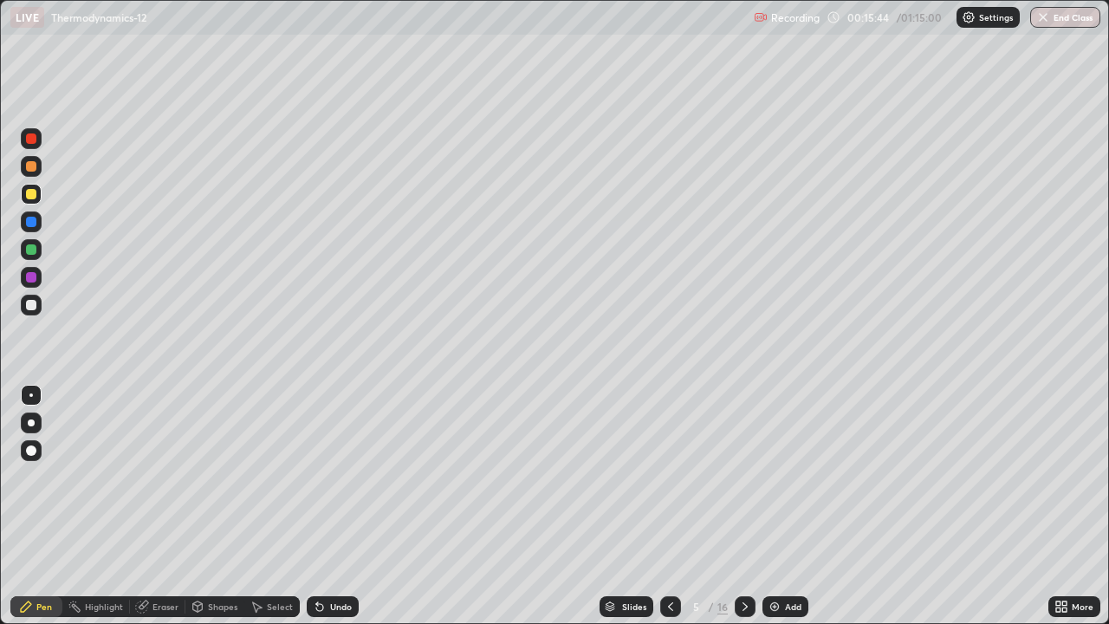
click at [32, 305] on div at bounding box center [31, 305] width 10 height 10
click at [32, 219] on div at bounding box center [31, 222] width 10 height 10
click at [37, 201] on div at bounding box center [31, 194] width 21 height 21
click at [743, 506] on icon at bounding box center [745, 607] width 14 height 14
click at [33, 166] on div at bounding box center [31, 166] width 10 height 10
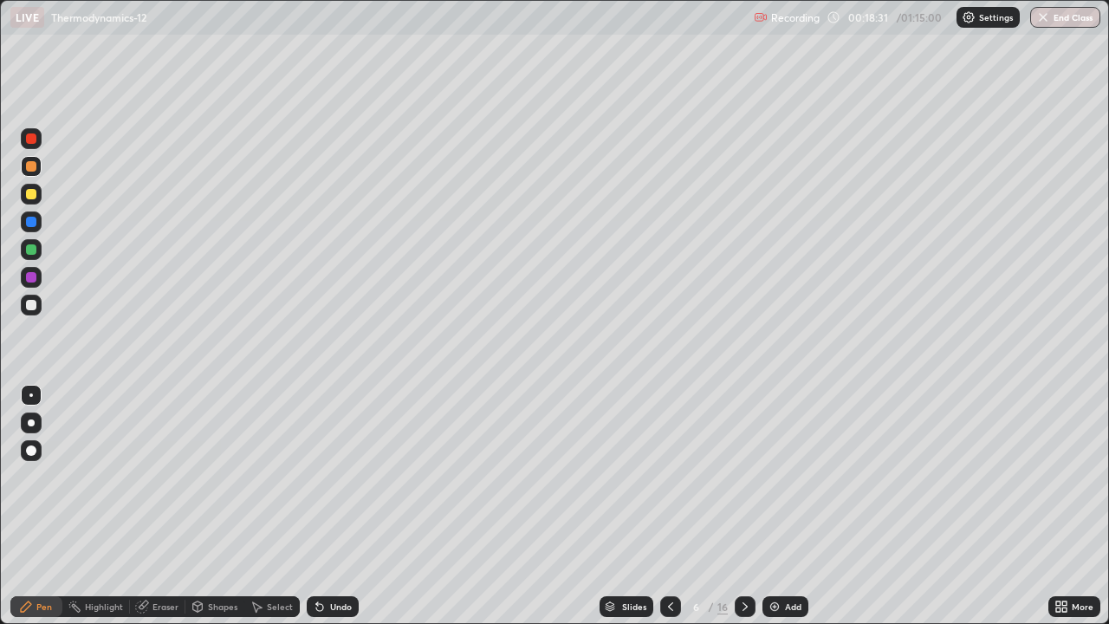
click at [37, 256] on div at bounding box center [31, 249] width 21 height 21
click at [32, 277] on div at bounding box center [31, 277] width 10 height 10
click at [332, 506] on div "Undo" at bounding box center [341, 606] width 22 height 9
click at [333, 506] on div "Undo" at bounding box center [333, 606] width 52 height 21
click at [666, 506] on icon at bounding box center [671, 607] width 14 height 14
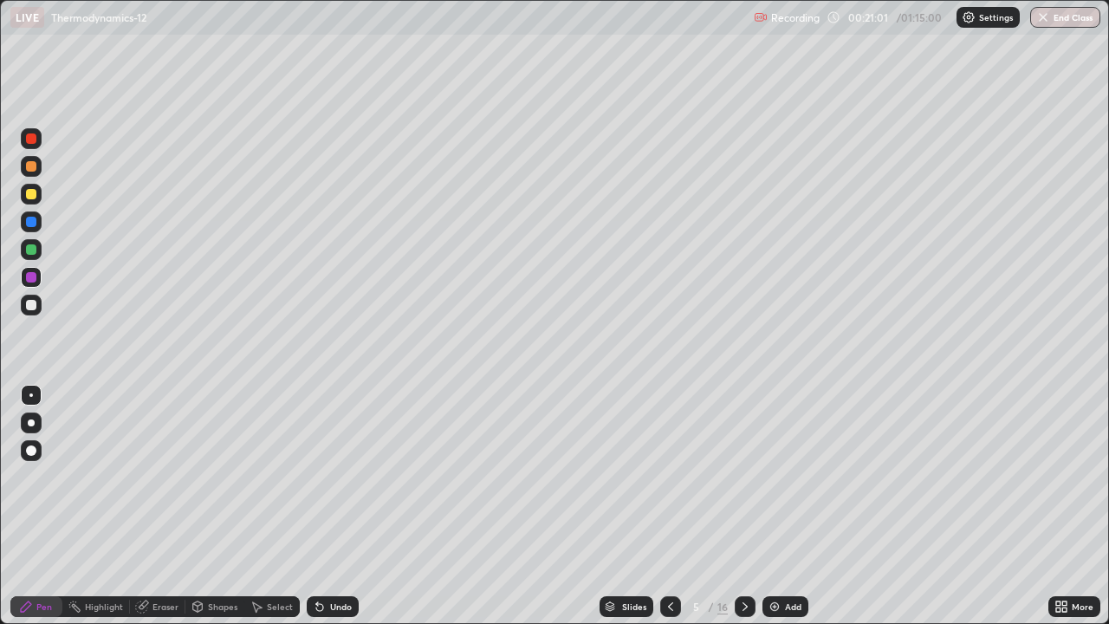
click at [38, 308] on div at bounding box center [31, 305] width 21 height 21
click at [31, 250] on div at bounding box center [31, 249] width 10 height 10
click at [29, 309] on div at bounding box center [31, 305] width 10 height 10
click at [33, 252] on div at bounding box center [31, 249] width 10 height 10
click at [36, 304] on div at bounding box center [31, 305] width 10 height 10
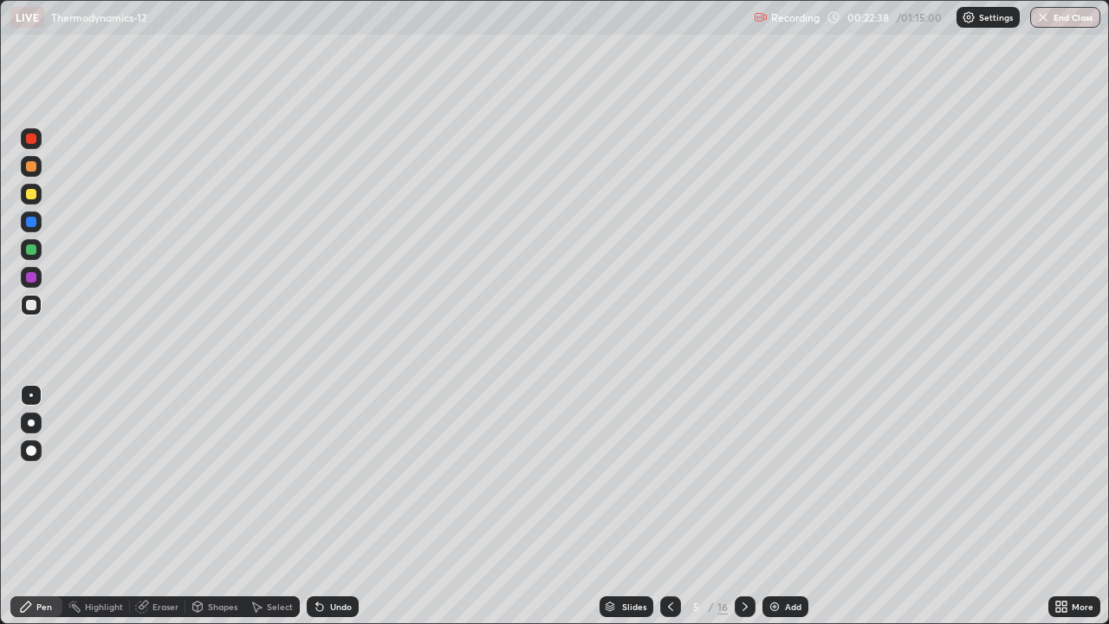
click at [38, 249] on div at bounding box center [31, 249] width 21 height 21
click at [34, 282] on div at bounding box center [31, 277] width 10 height 10
click at [36, 249] on div at bounding box center [31, 249] width 10 height 10
click at [341, 506] on div "Undo" at bounding box center [341, 606] width 22 height 9
click at [330, 506] on div "Undo" at bounding box center [341, 606] width 22 height 9
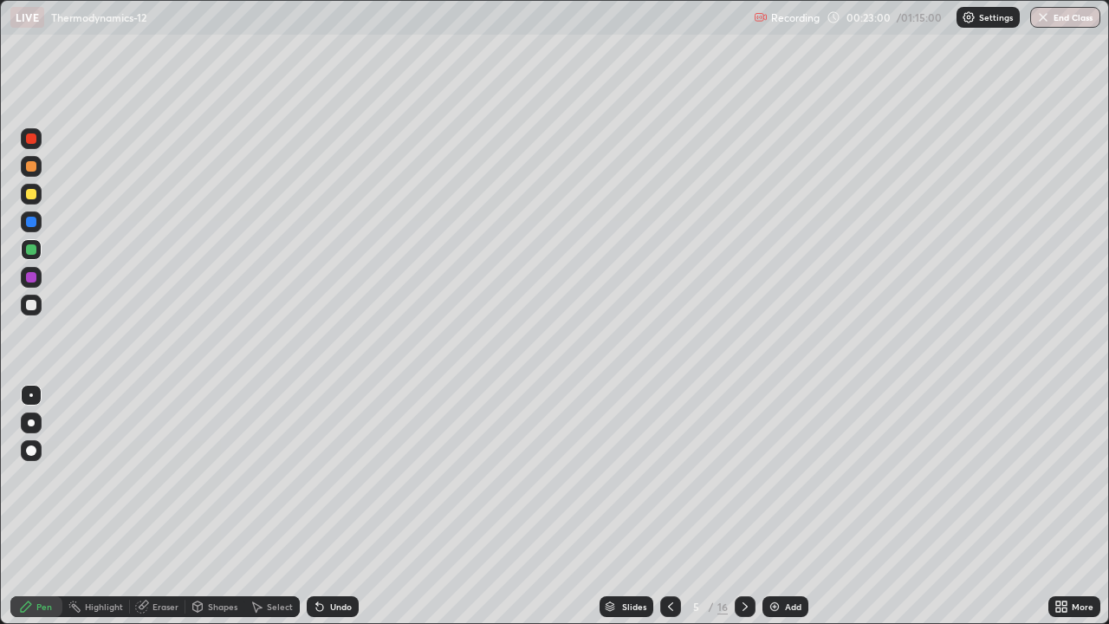
click at [324, 506] on div "Undo" at bounding box center [333, 606] width 52 height 21
click at [34, 191] on div at bounding box center [31, 194] width 10 height 10
click at [743, 506] on icon at bounding box center [745, 607] width 14 height 14
click at [156, 506] on div "Eraser" at bounding box center [166, 606] width 26 height 9
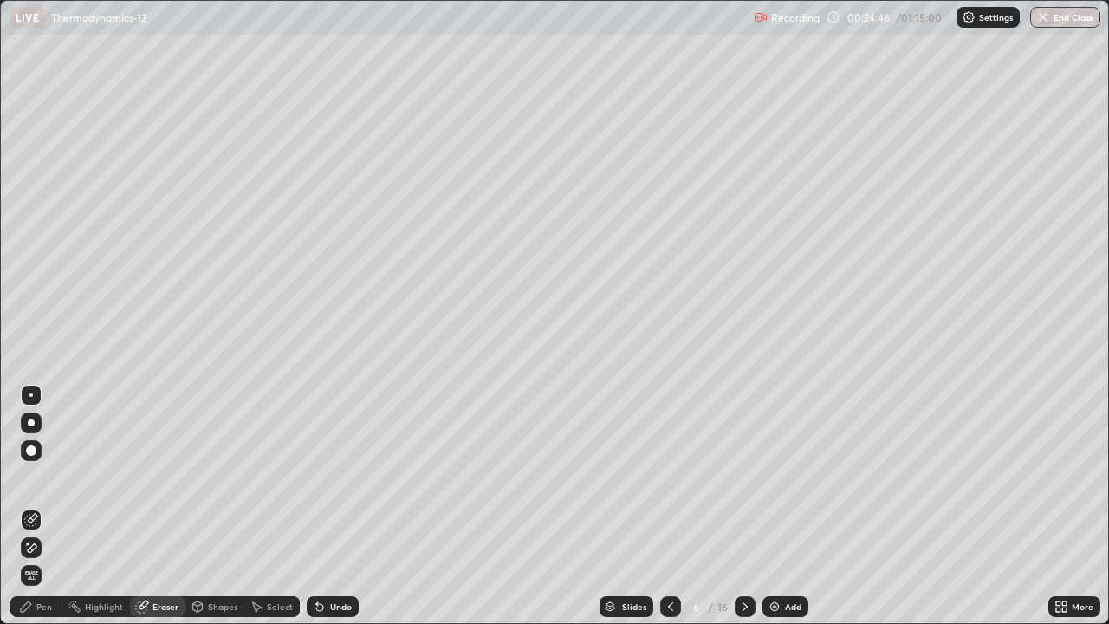
click at [31, 506] on span "Erase all" at bounding box center [31, 575] width 19 height 10
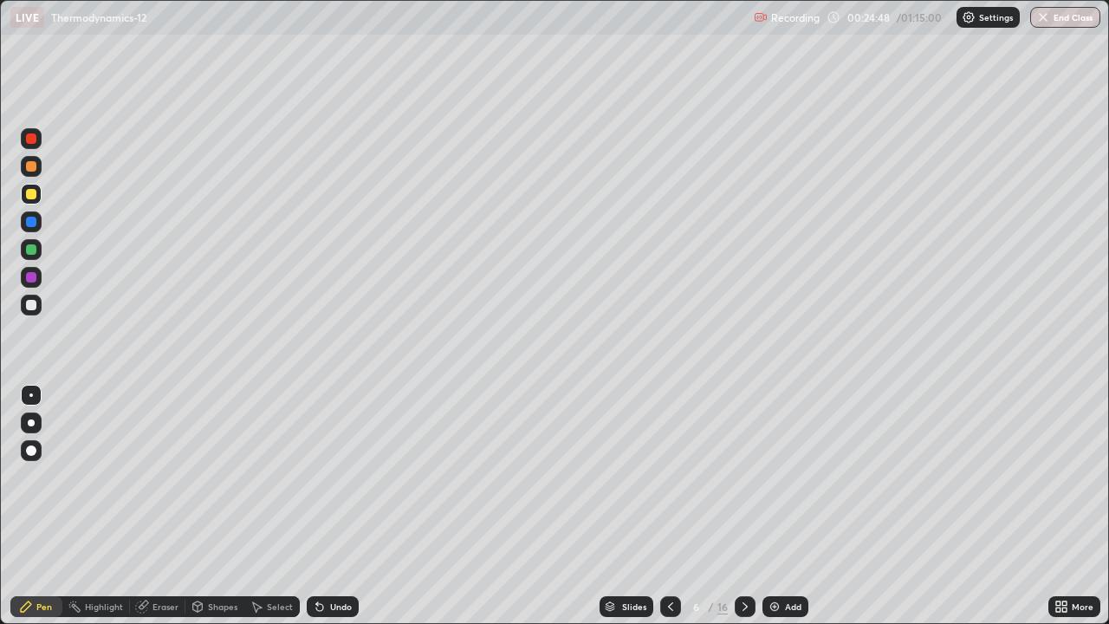
click at [35, 166] on div at bounding box center [31, 166] width 10 height 10
click at [669, 506] on icon at bounding box center [671, 607] width 14 height 14
click at [751, 506] on div at bounding box center [745, 606] width 21 height 21
click at [34, 202] on div at bounding box center [31, 194] width 21 height 21
click at [218, 506] on div "Shapes" at bounding box center [222, 606] width 29 height 9
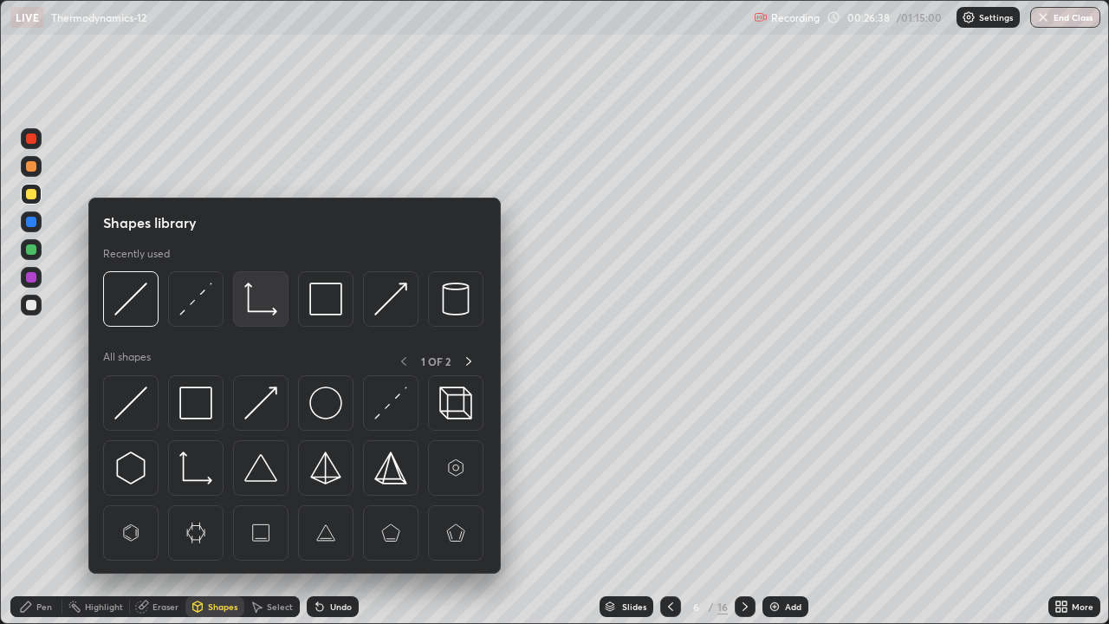
click at [256, 306] on img at bounding box center [260, 298] width 33 height 33
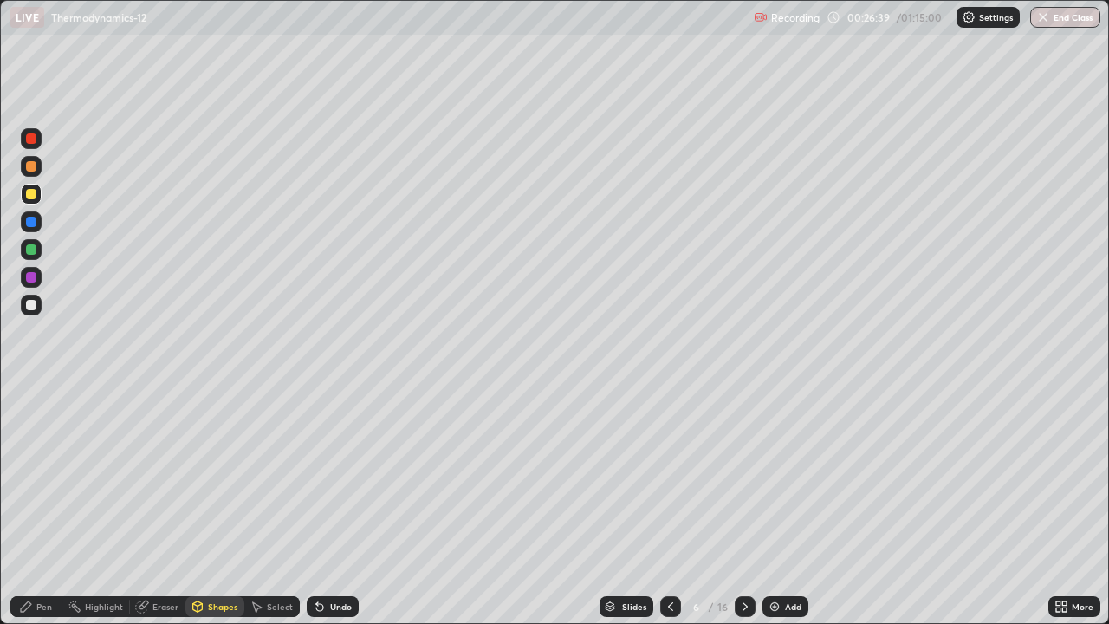
click at [35, 248] on div at bounding box center [31, 249] width 10 height 10
click at [29, 506] on div "Pen" at bounding box center [36, 606] width 52 height 21
click at [27, 225] on div at bounding box center [31, 222] width 10 height 10
click at [208, 506] on div "Shapes" at bounding box center [222, 606] width 29 height 9
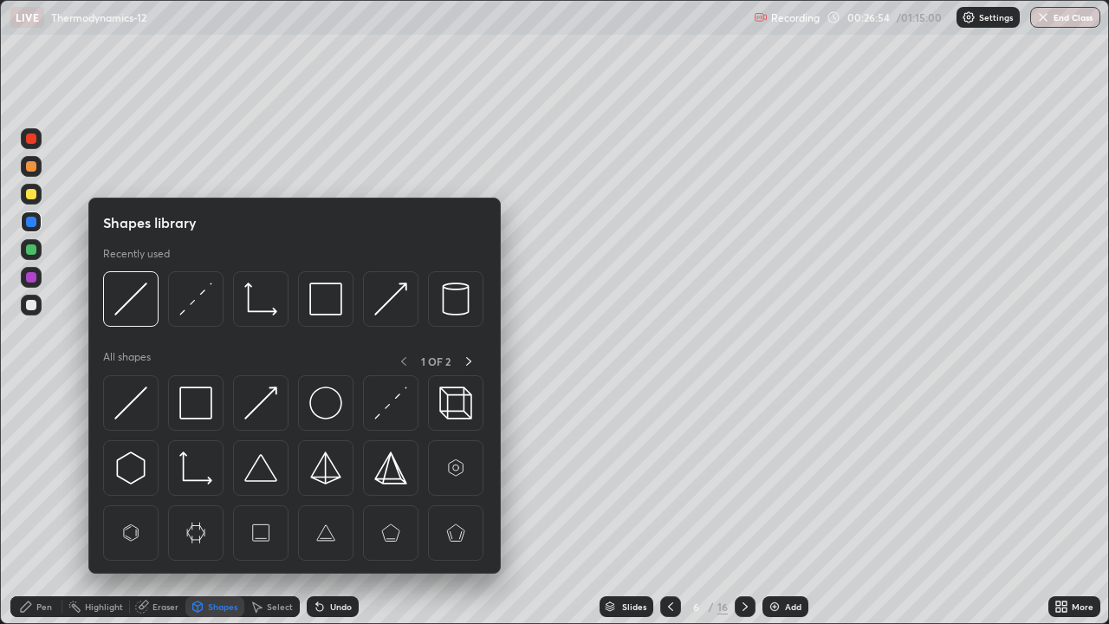
click at [32, 506] on icon at bounding box center [26, 607] width 14 height 14
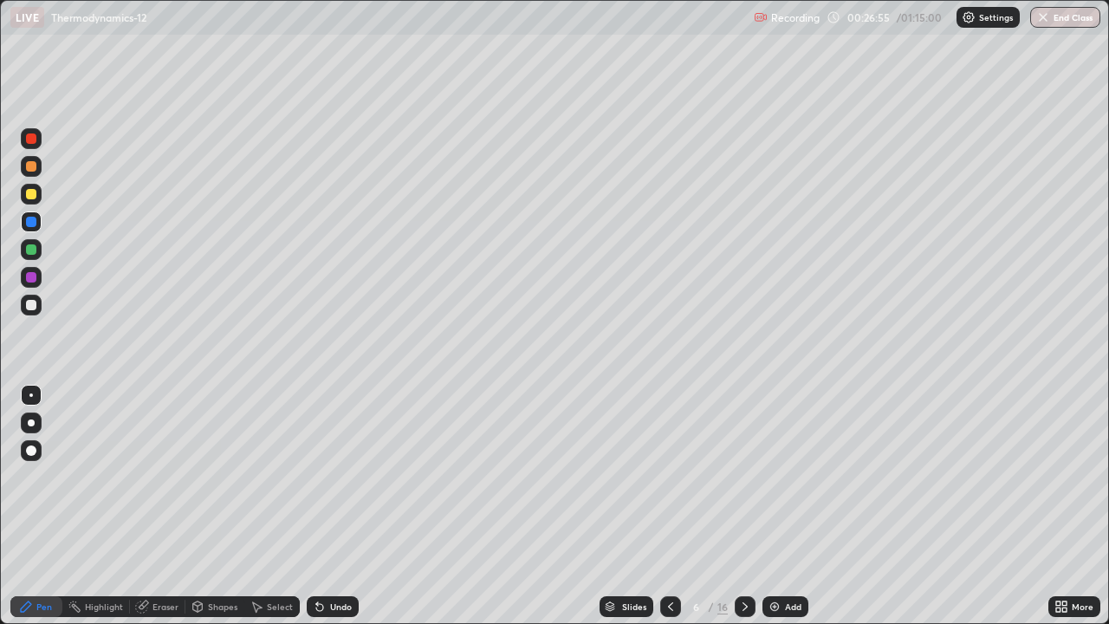
click at [30, 142] on div at bounding box center [31, 138] width 10 height 10
click at [667, 506] on icon at bounding box center [671, 607] width 14 height 14
click at [740, 506] on icon at bounding box center [745, 607] width 14 height 14
click at [37, 276] on div at bounding box center [31, 277] width 21 height 21
click at [332, 506] on div "Undo" at bounding box center [341, 606] width 22 height 9
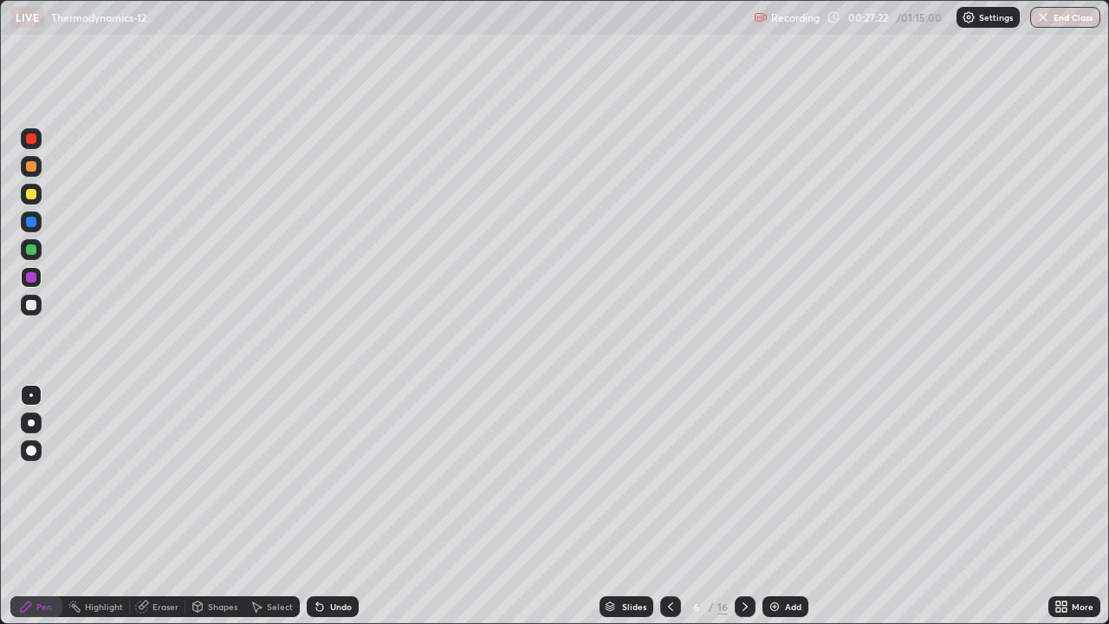
click at [37, 203] on div at bounding box center [31, 194] width 21 height 21
click at [332, 506] on div "Undo" at bounding box center [341, 606] width 22 height 9
click at [323, 506] on div "Undo" at bounding box center [333, 606] width 52 height 21
click at [669, 506] on icon at bounding box center [671, 607] width 14 height 14
click at [31, 140] on div at bounding box center [31, 138] width 10 height 10
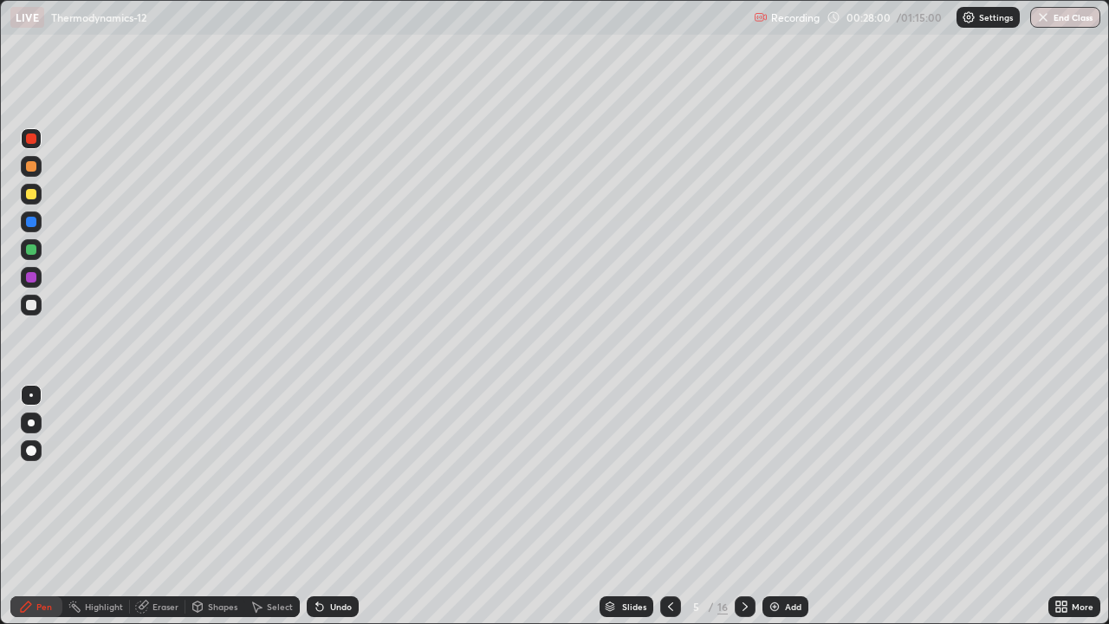
click at [736, 506] on div at bounding box center [745, 606] width 21 height 21
click at [211, 506] on div "Shapes" at bounding box center [222, 606] width 29 height 9
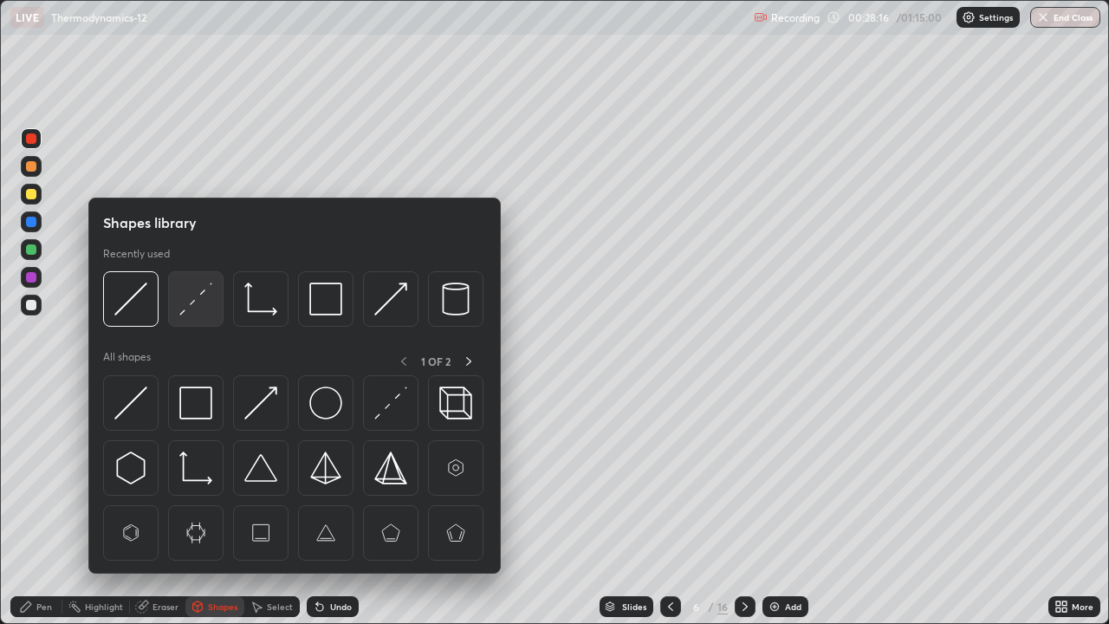
click at [187, 306] on img at bounding box center [195, 298] width 33 height 33
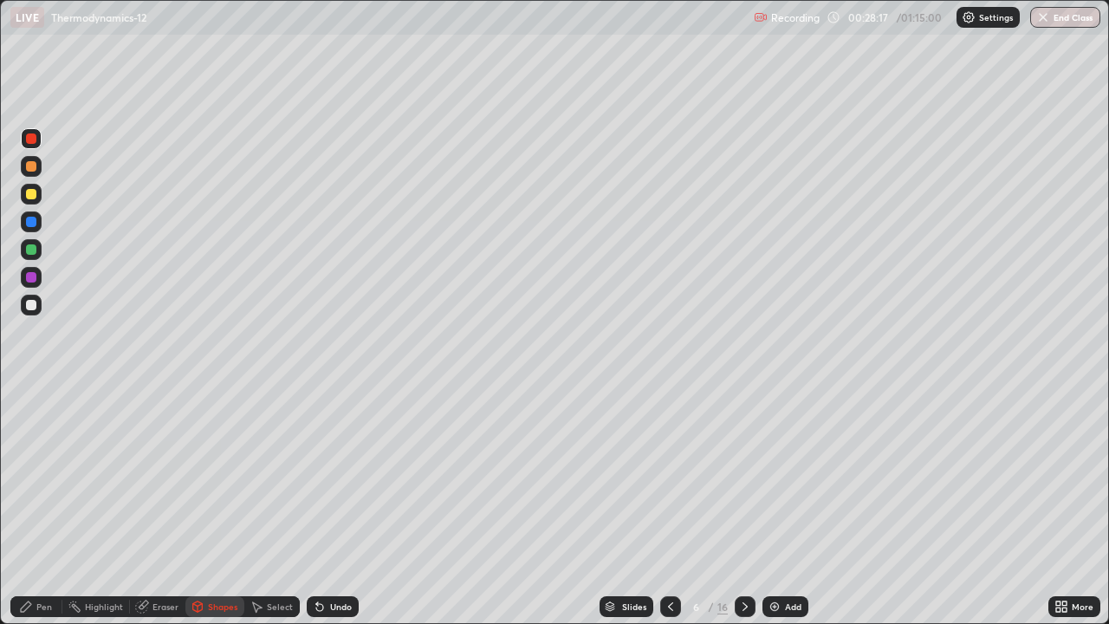
click at [36, 225] on div at bounding box center [31, 222] width 10 height 10
click at [319, 506] on icon at bounding box center [319, 607] width 7 height 7
click at [49, 506] on div "Pen" at bounding box center [36, 606] width 52 height 21
click at [32, 192] on div at bounding box center [31, 194] width 10 height 10
click at [30, 141] on div at bounding box center [31, 138] width 10 height 10
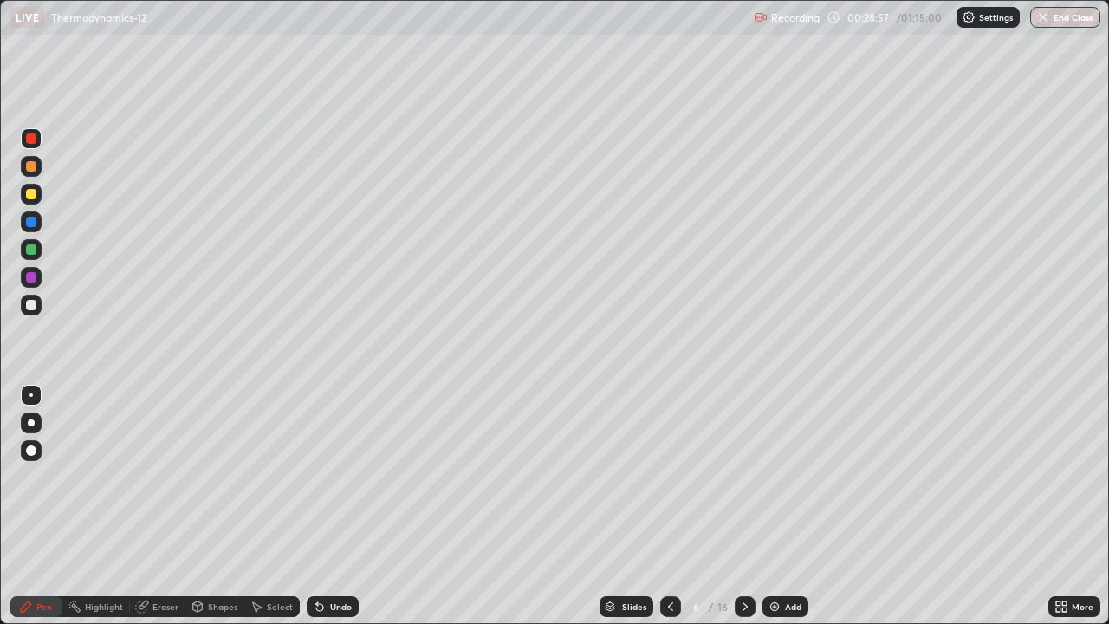
click at [37, 196] on div at bounding box center [31, 194] width 21 height 21
click at [223, 506] on div "Shapes" at bounding box center [222, 606] width 29 height 9
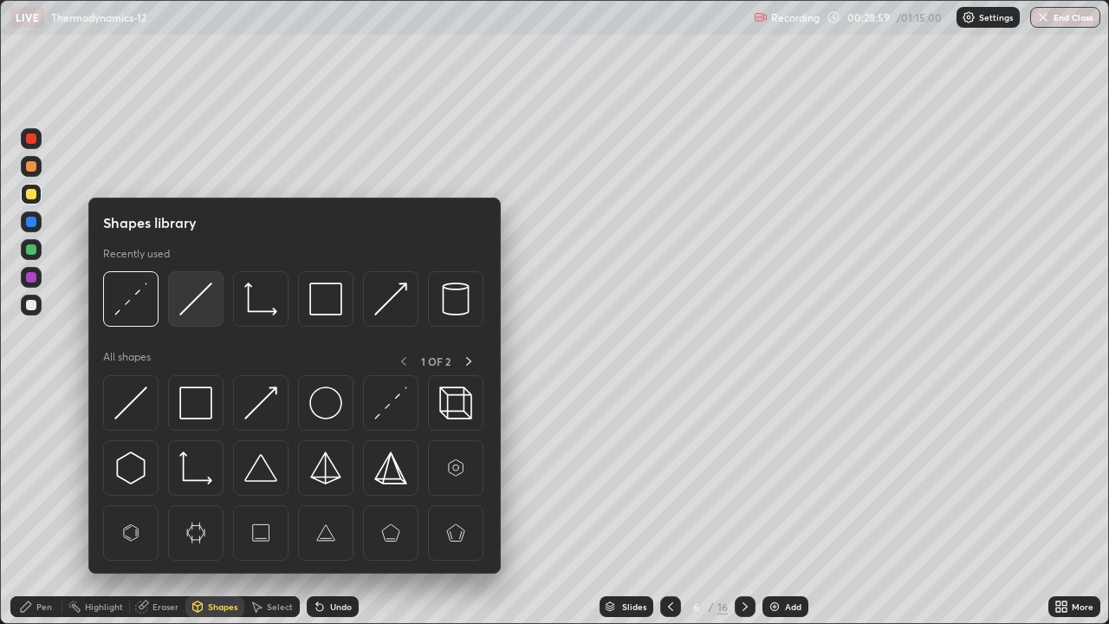
click at [188, 303] on img at bounding box center [195, 298] width 33 height 33
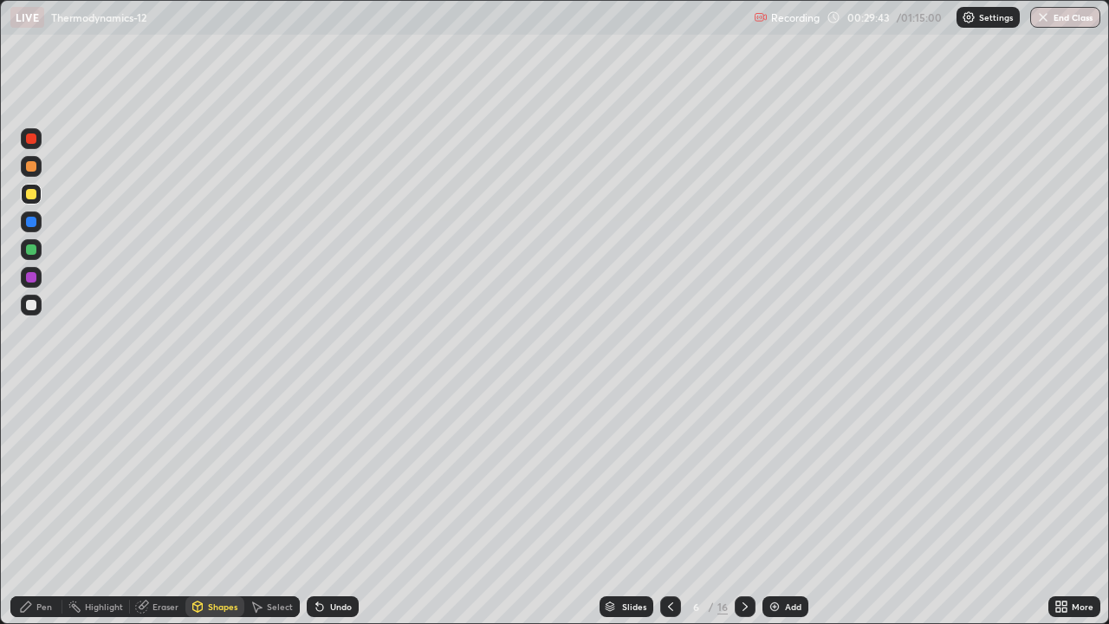
click at [36, 506] on div "Pen" at bounding box center [44, 606] width 16 height 9
click at [32, 305] on div at bounding box center [31, 305] width 10 height 10
click at [32, 139] on div at bounding box center [31, 138] width 10 height 10
click at [214, 506] on div "Shapes" at bounding box center [222, 606] width 29 height 9
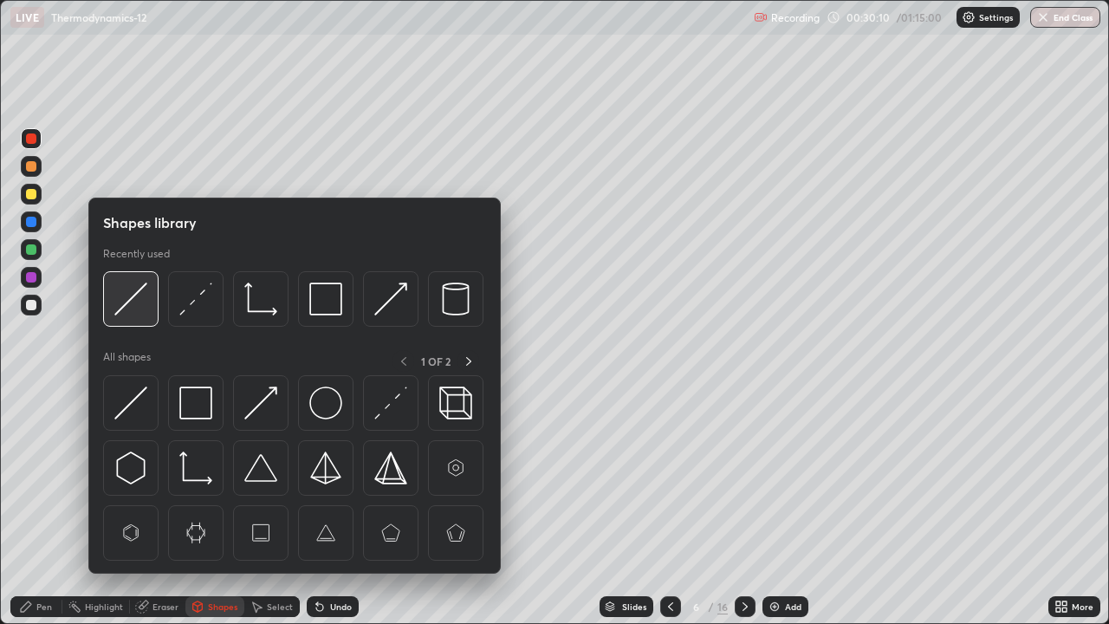
click at [133, 305] on img at bounding box center [130, 298] width 33 height 33
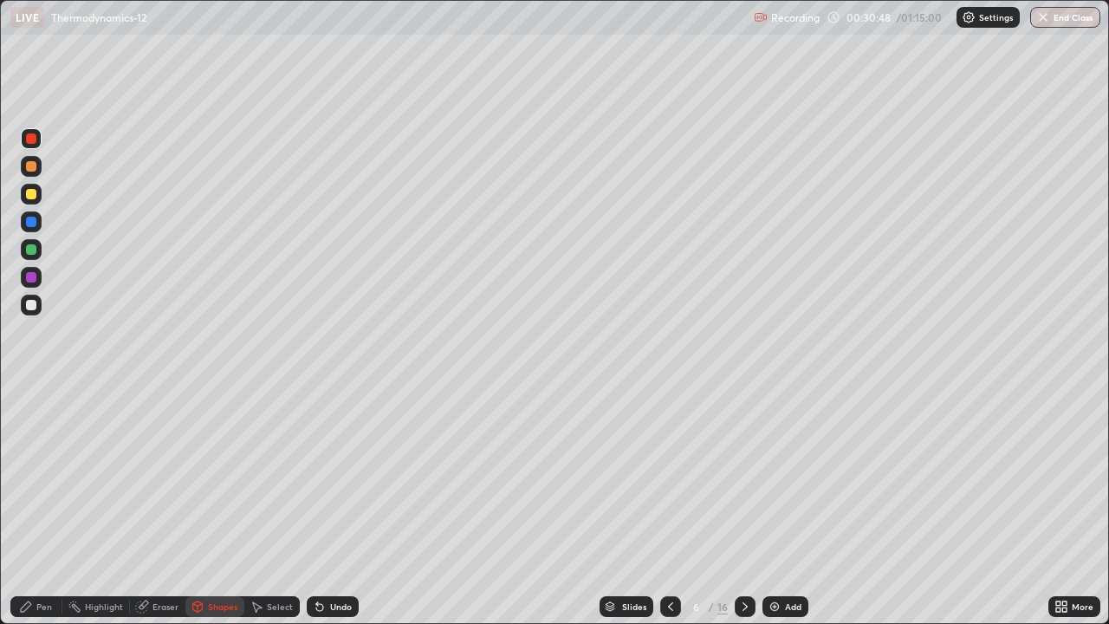
click at [670, 506] on icon at bounding box center [671, 607] width 14 height 14
click at [745, 506] on icon at bounding box center [745, 607] width 14 height 14
click at [51, 506] on div "Pen" at bounding box center [36, 606] width 52 height 21
click at [35, 308] on div at bounding box center [31, 305] width 10 height 10
click at [31, 252] on div at bounding box center [31, 249] width 10 height 10
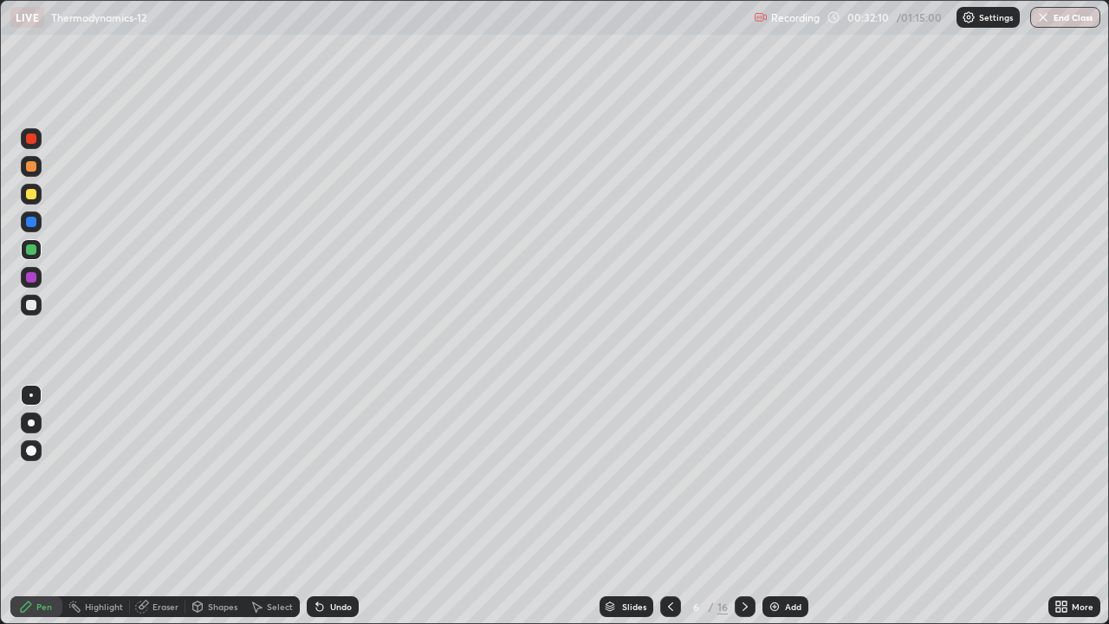
click at [30, 167] on div at bounding box center [31, 166] width 10 height 10
click at [33, 275] on div at bounding box center [31, 277] width 10 height 10
click at [35, 138] on div at bounding box center [31, 138] width 10 height 10
click at [230, 506] on div "Shapes" at bounding box center [214, 606] width 59 height 21
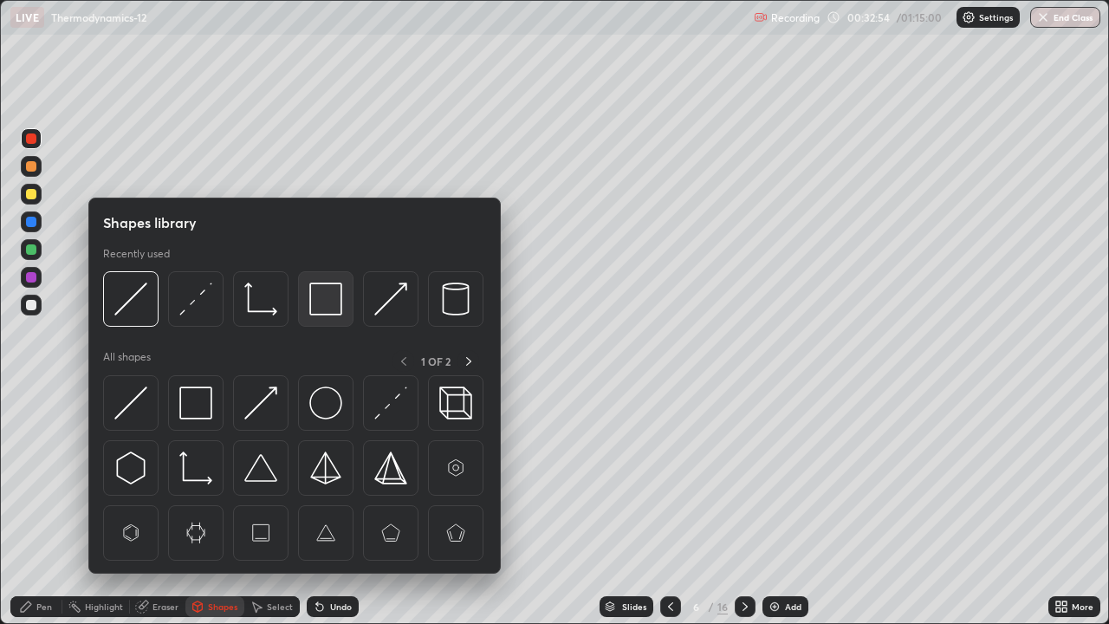
click at [326, 306] on img at bounding box center [325, 298] width 33 height 33
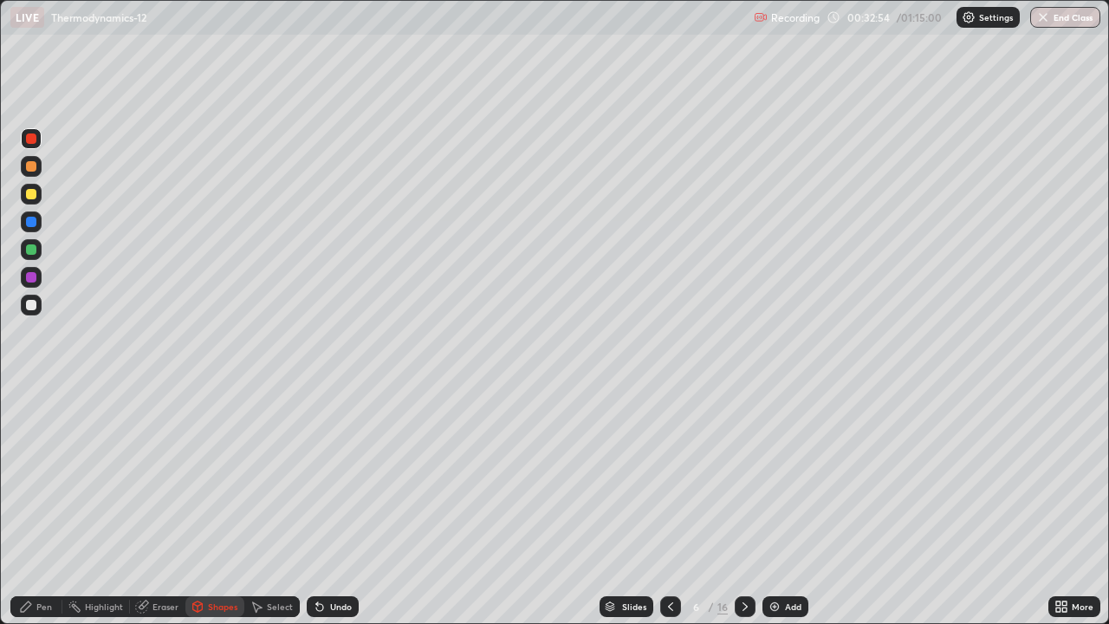
click at [40, 192] on div at bounding box center [31, 194] width 21 height 21
click at [38, 247] on div at bounding box center [31, 249] width 21 height 21
click at [39, 304] on div at bounding box center [31, 305] width 21 height 21
click at [35, 222] on div at bounding box center [31, 222] width 10 height 10
click at [745, 506] on icon at bounding box center [745, 607] width 14 height 14
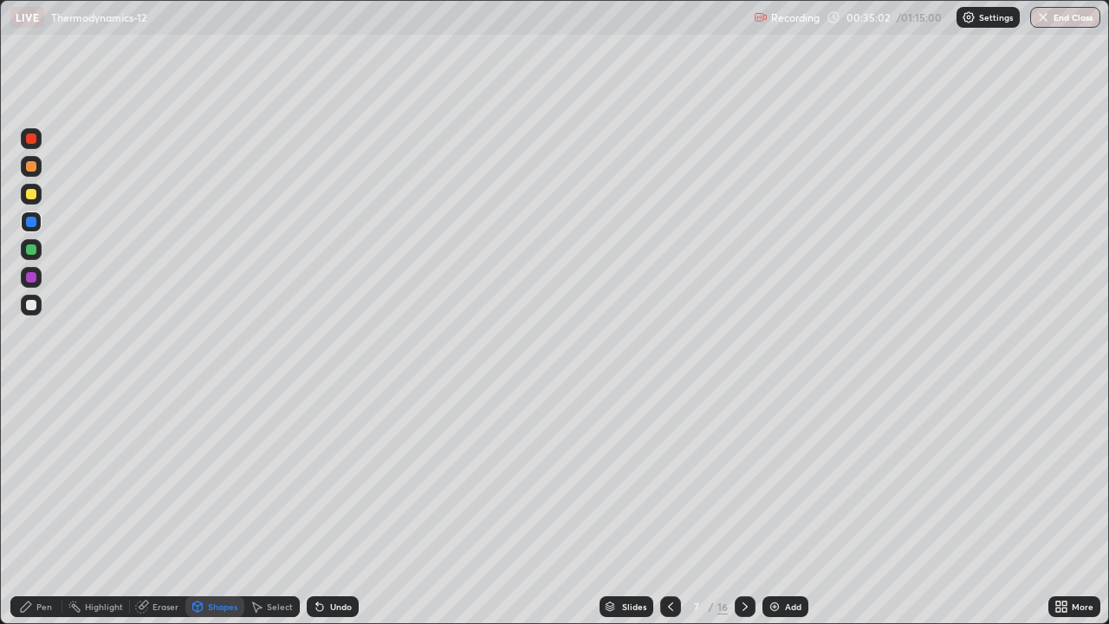
click at [212, 506] on div "Shapes" at bounding box center [222, 606] width 29 height 9
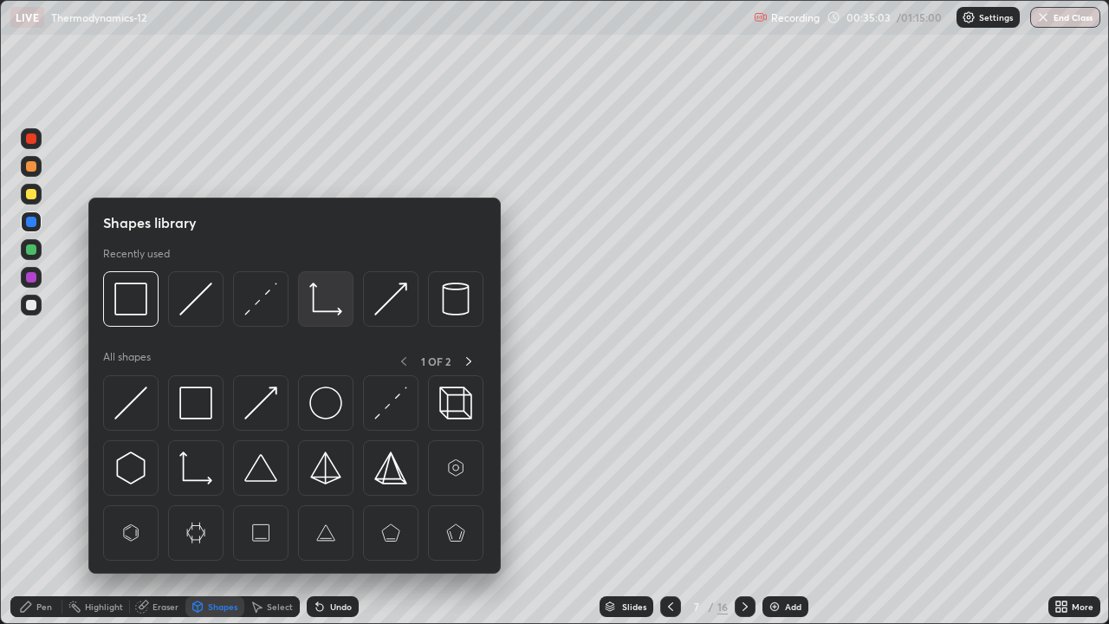
click at [320, 306] on img at bounding box center [325, 298] width 33 height 33
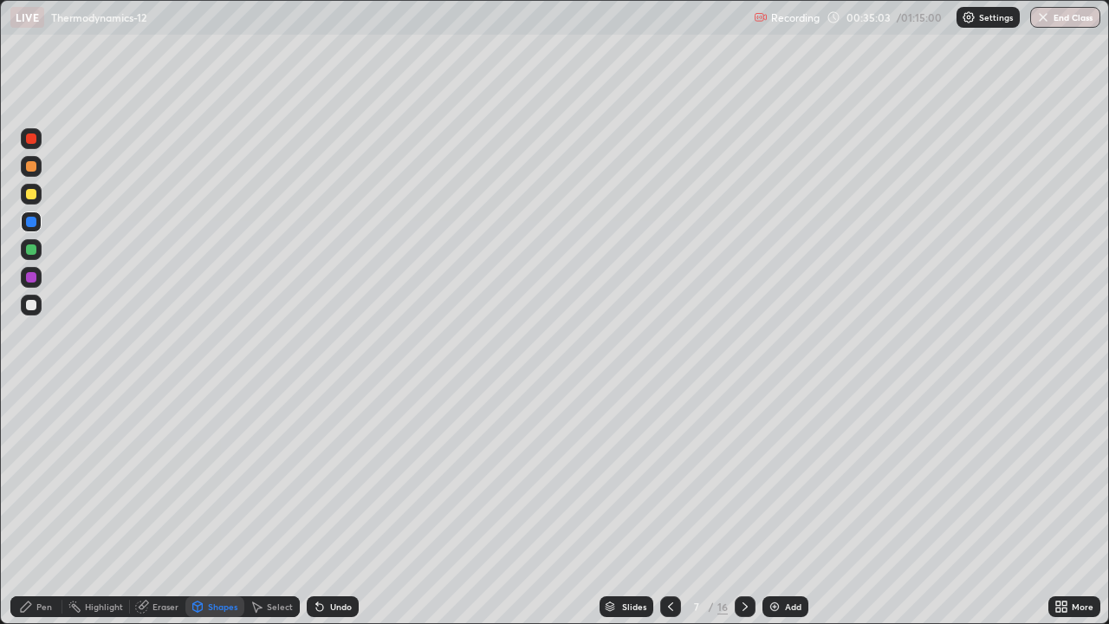
click at [41, 249] on div at bounding box center [31, 249] width 21 height 21
click at [33, 166] on div at bounding box center [31, 166] width 10 height 10
click at [336, 506] on div "Undo" at bounding box center [341, 606] width 22 height 9
click at [215, 506] on div "Shapes" at bounding box center [214, 606] width 59 height 21
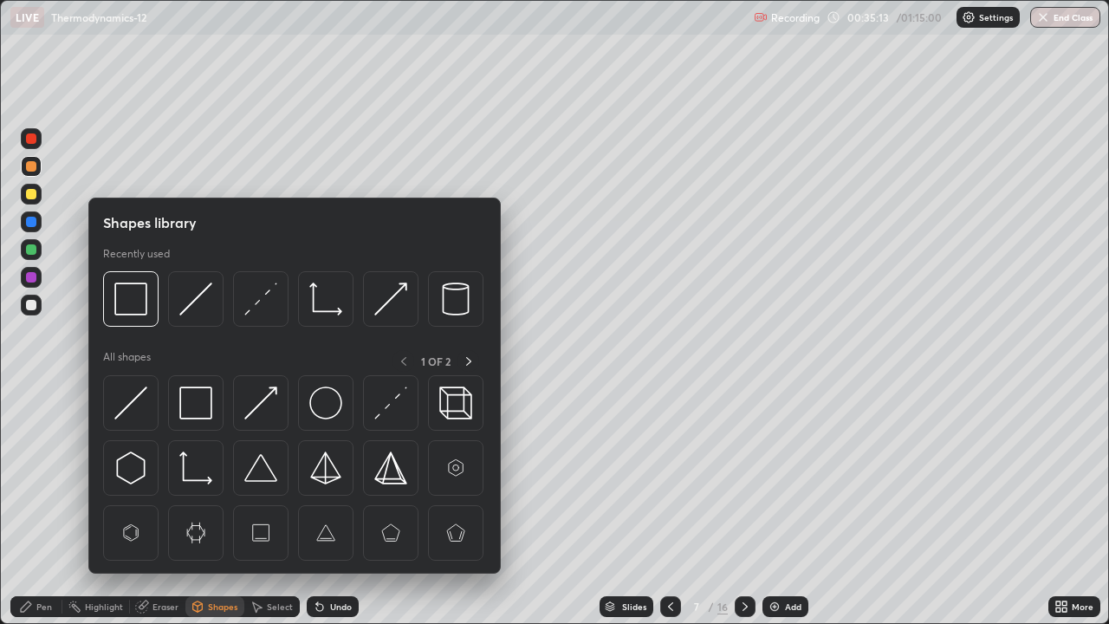
click at [24, 506] on div "Pen" at bounding box center [36, 606] width 52 height 21
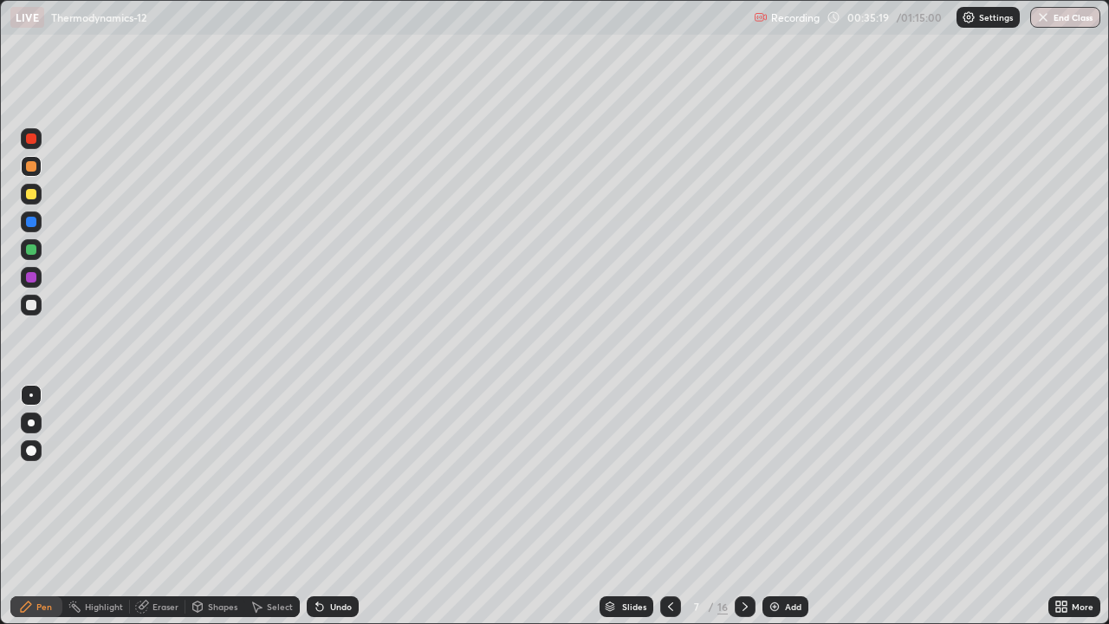
click at [36, 253] on div at bounding box center [31, 249] width 10 height 10
click at [35, 140] on div at bounding box center [31, 138] width 10 height 10
click at [34, 194] on div at bounding box center [31, 194] width 10 height 10
click at [168, 506] on div "Eraser" at bounding box center [166, 606] width 26 height 9
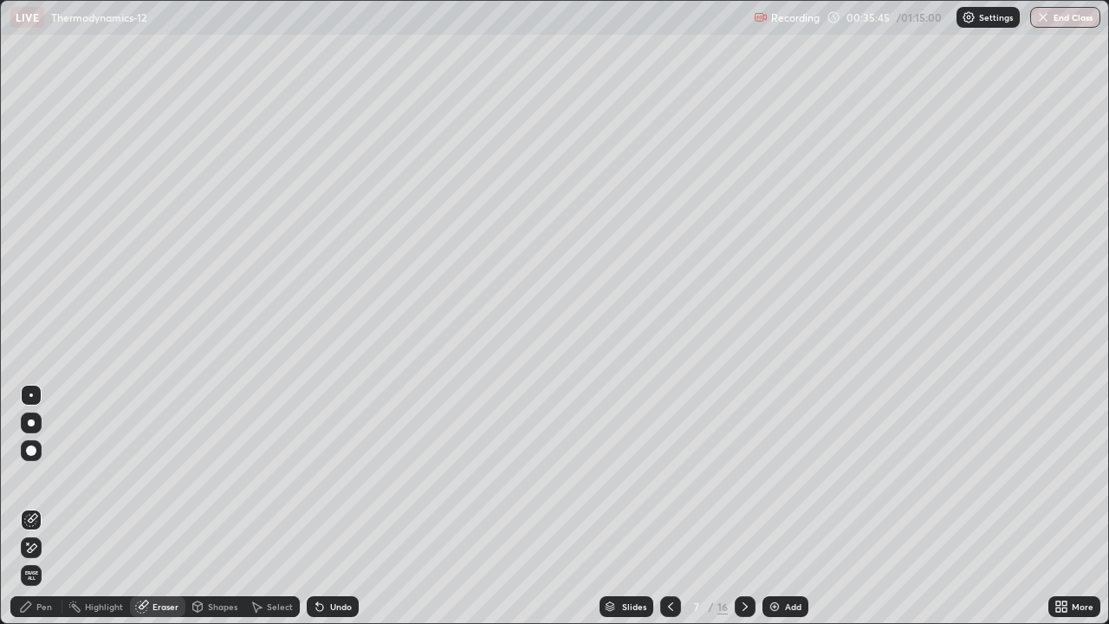
click at [213, 506] on div "Shapes" at bounding box center [222, 606] width 29 height 9
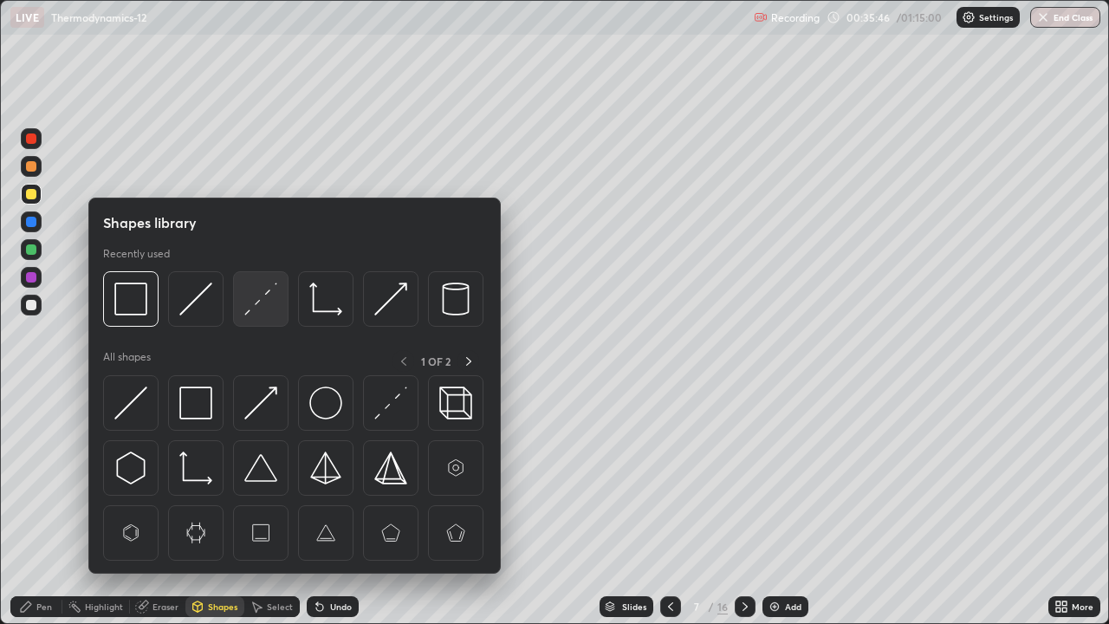
click at [252, 306] on img at bounding box center [260, 298] width 33 height 33
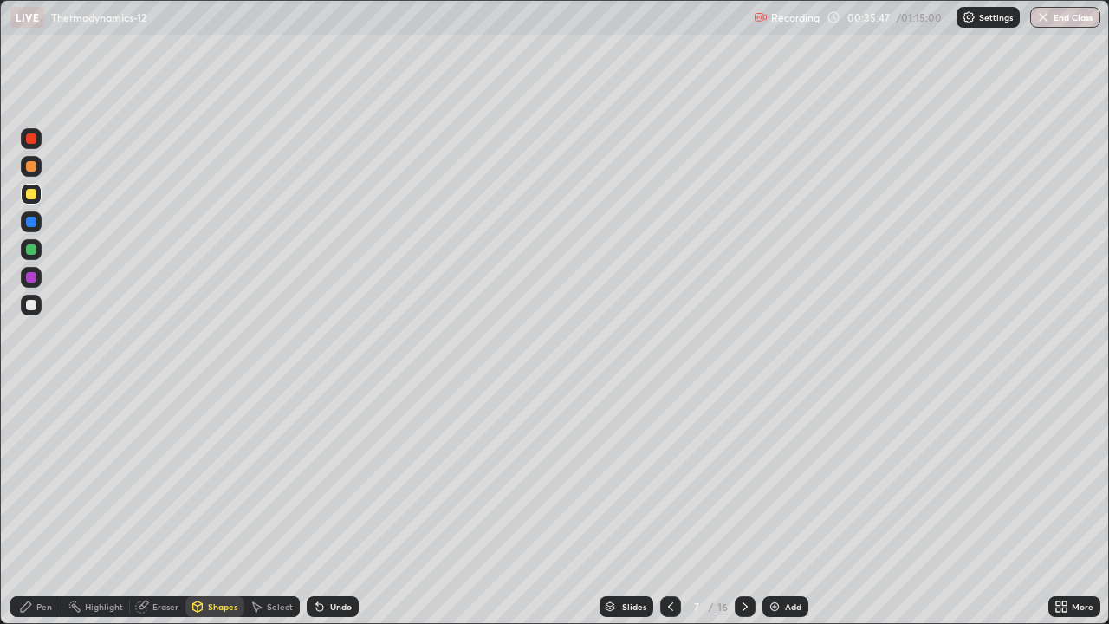
click at [24, 506] on icon at bounding box center [26, 606] width 10 height 10
click at [33, 309] on div at bounding box center [31, 305] width 10 height 10
click at [34, 193] on div at bounding box center [31, 194] width 10 height 10
click at [35, 279] on div at bounding box center [31, 277] width 10 height 10
click at [34, 147] on div at bounding box center [31, 138] width 21 height 21
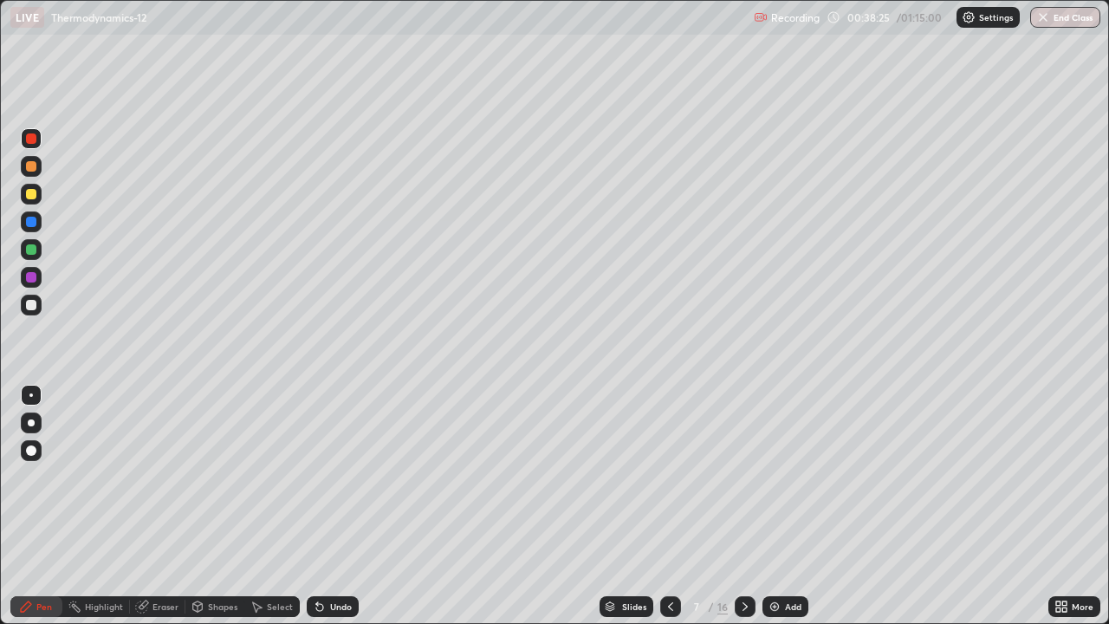
click at [211, 506] on div "Shapes" at bounding box center [222, 606] width 29 height 9
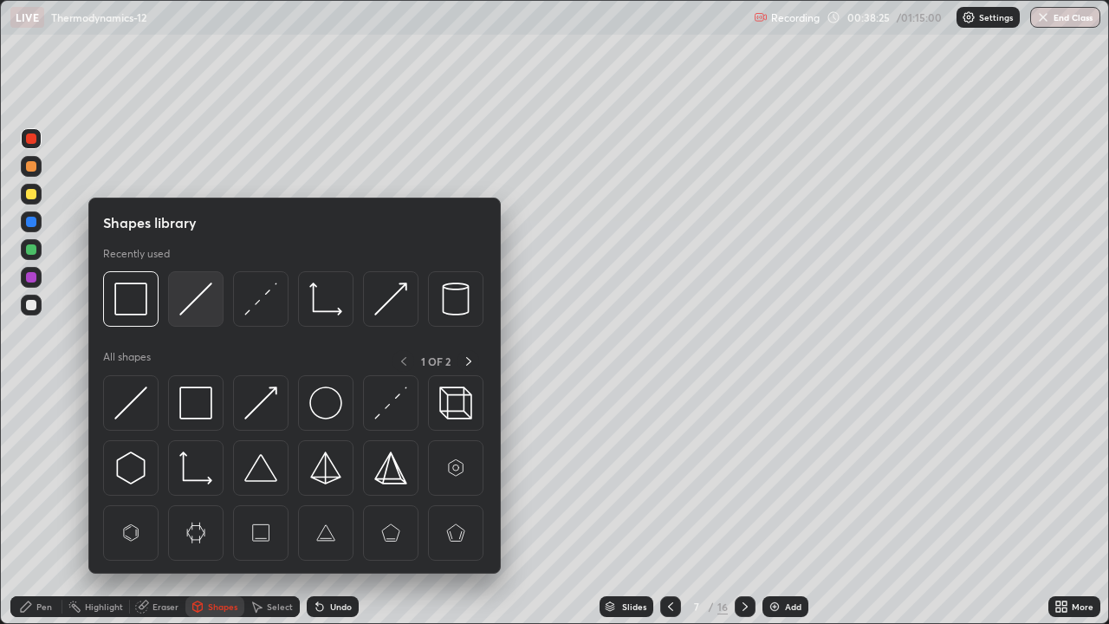
click at [186, 307] on img at bounding box center [195, 298] width 33 height 33
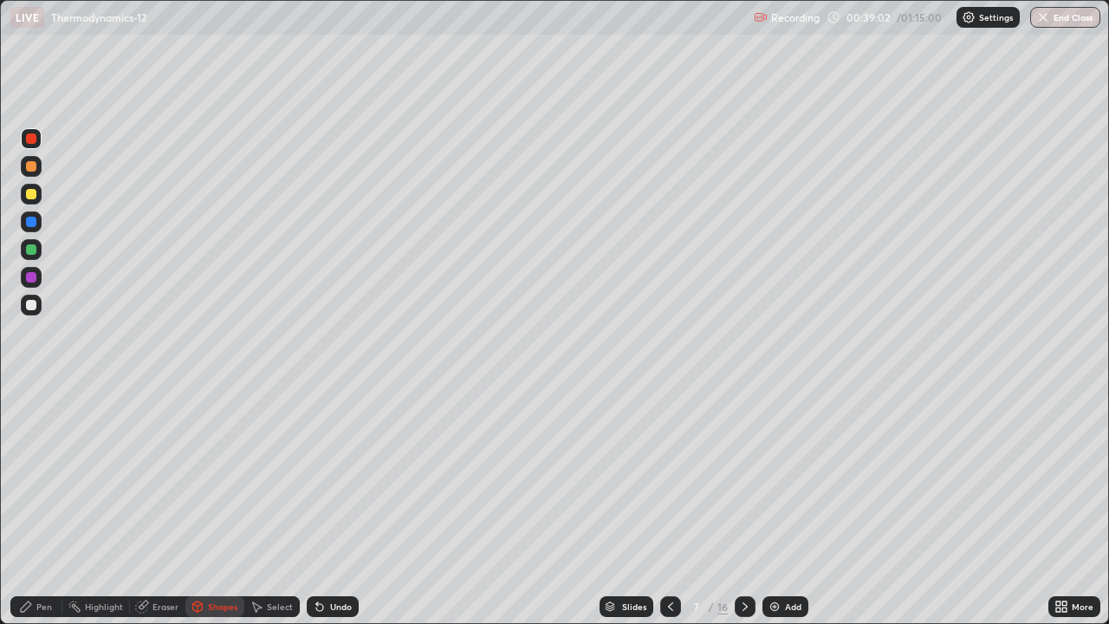
click at [34, 506] on div "Pen" at bounding box center [36, 606] width 52 height 21
click at [29, 224] on div at bounding box center [31, 222] width 10 height 10
click at [226, 506] on div "Shapes" at bounding box center [222, 606] width 29 height 9
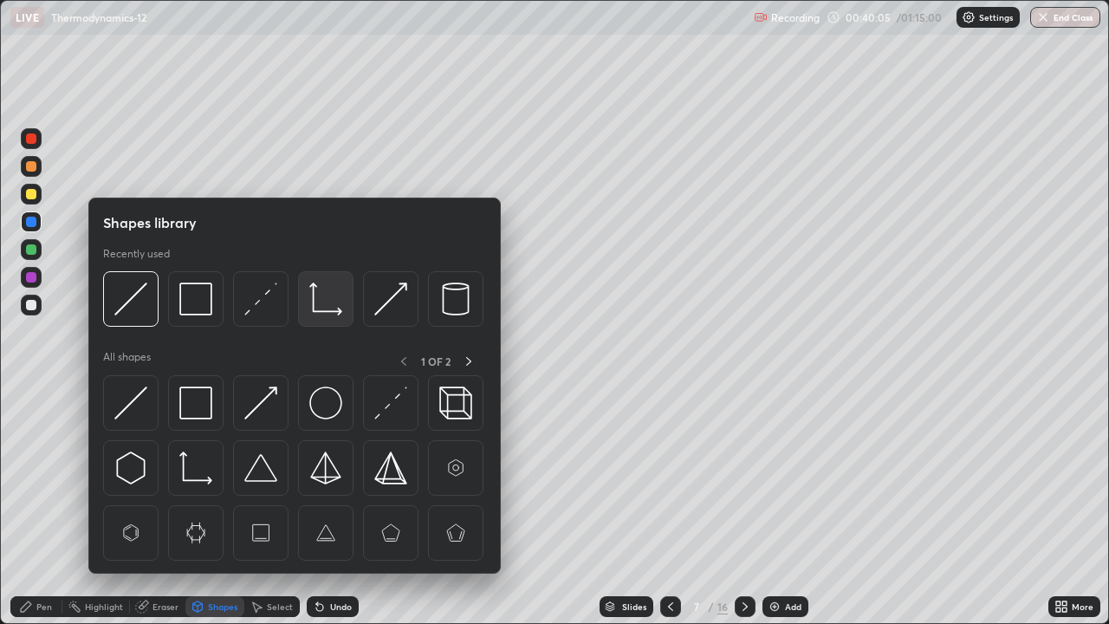
click at [324, 311] on img at bounding box center [325, 298] width 33 height 33
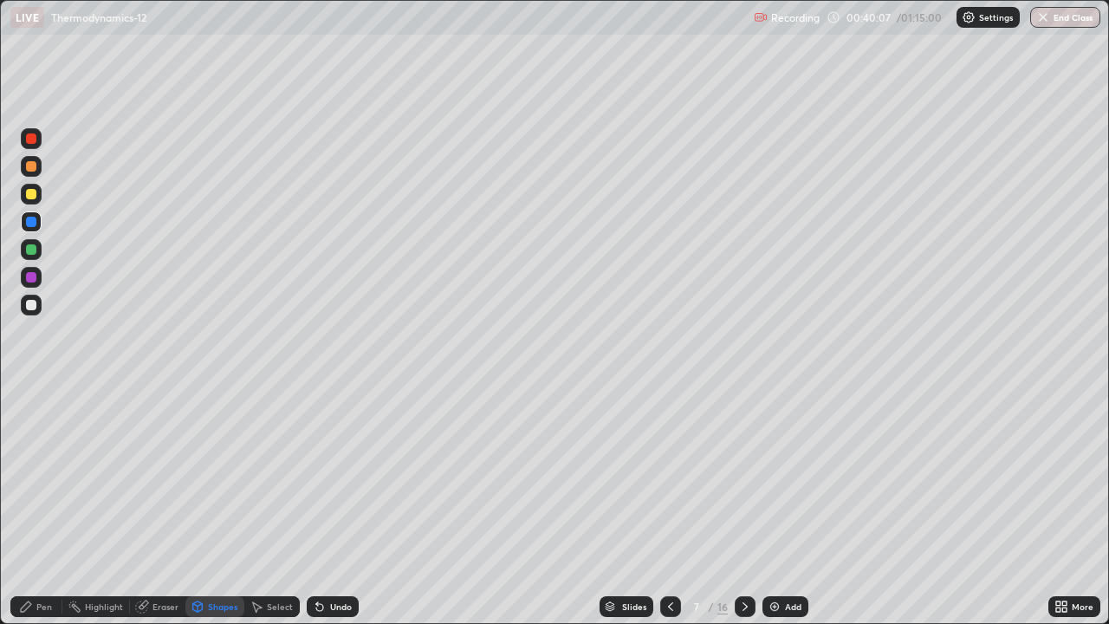
click at [33, 250] on div at bounding box center [31, 249] width 10 height 10
click at [38, 506] on div "Pen" at bounding box center [44, 606] width 16 height 9
click at [32, 283] on div at bounding box center [31, 277] width 21 height 21
click at [221, 506] on div "Shapes" at bounding box center [222, 606] width 29 height 9
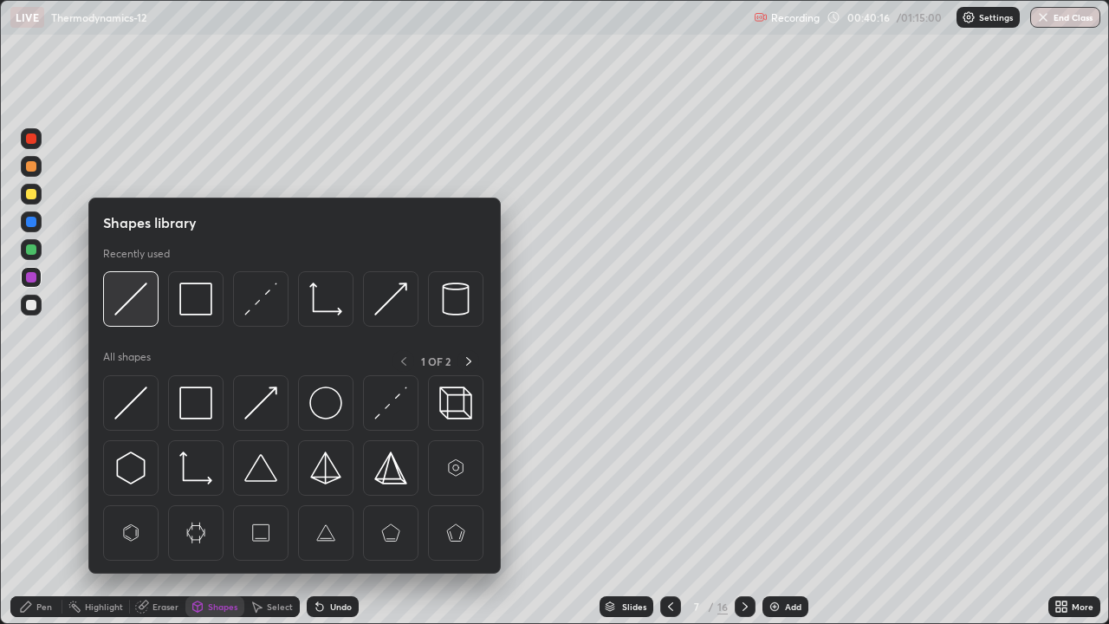
click at [128, 303] on img at bounding box center [130, 298] width 33 height 33
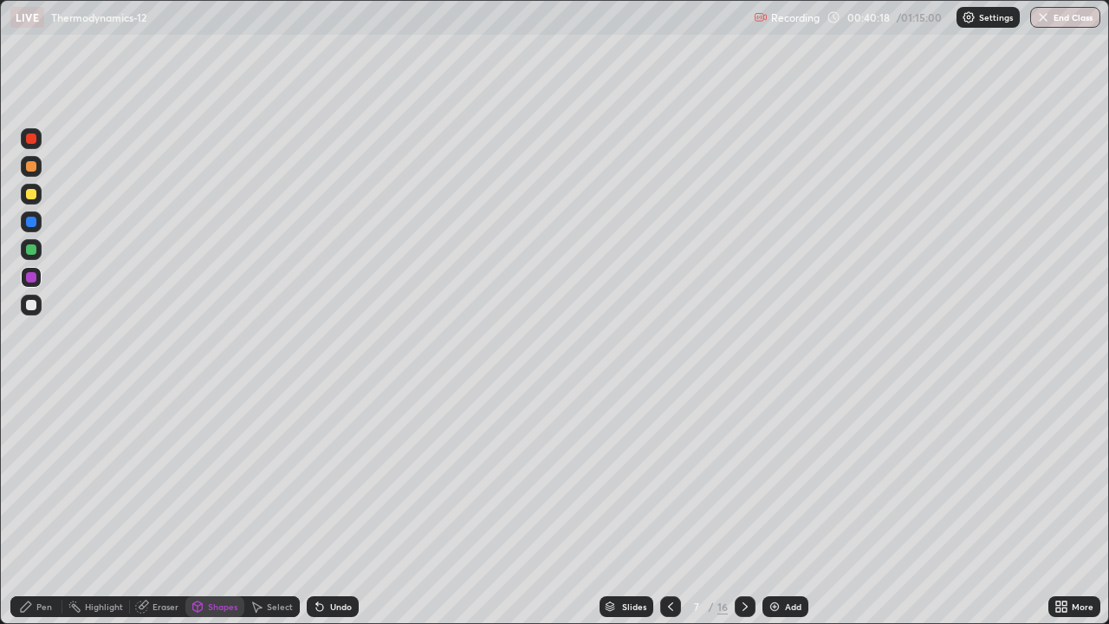
click at [32, 194] on div at bounding box center [31, 194] width 10 height 10
click at [42, 506] on div "Pen" at bounding box center [44, 606] width 16 height 9
click at [28, 506] on icon at bounding box center [26, 606] width 10 height 10
click at [33, 309] on div at bounding box center [31, 305] width 10 height 10
click at [31, 278] on div at bounding box center [31, 277] width 10 height 10
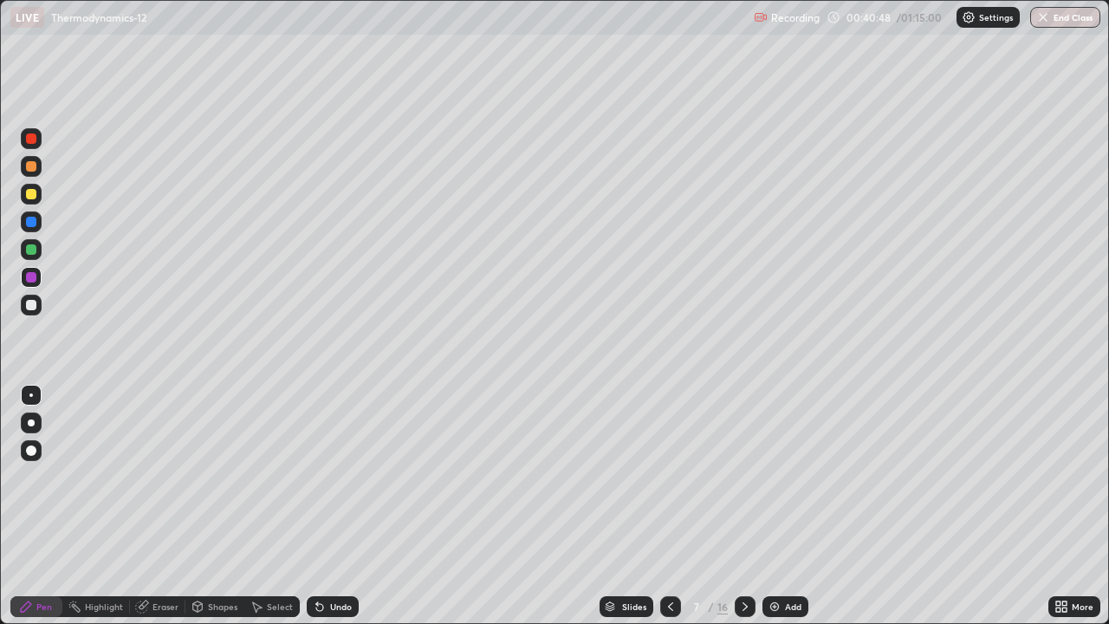
click at [35, 308] on div at bounding box center [31, 305] width 10 height 10
click at [35, 249] on div at bounding box center [31, 249] width 10 height 10
click at [37, 297] on div at bounding box center [31, 305] width 21 height 21
click at [320, 506] on div "Undo" at bounding box center [333, 606] width 52 height 21
click at [328, 506] on div "Undo" at bounding box center [333, 606] width 52 height 21
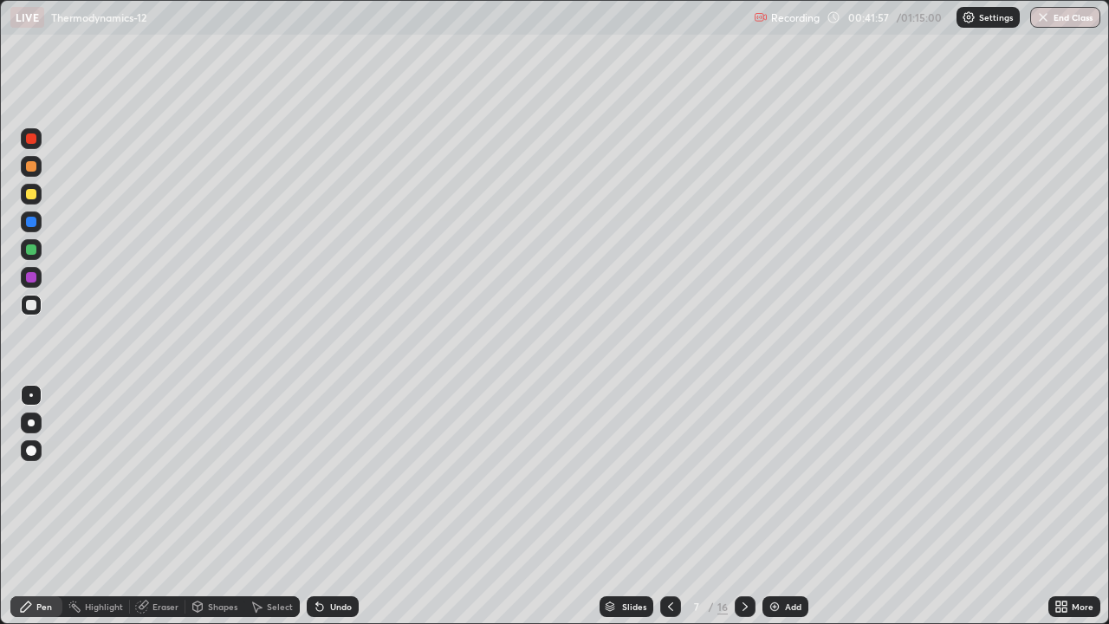
click at [31, 223] on div at bounding box center [31, 222] width 10 height 10
click at [743, 506] on icon at bounding box center [745, 607] width 14 height 14
click at [31, 167] on div at bounding box center [31, 166] width 10 height 10
click at [32, 194] on div at bounding box center [31, 194] width 10 height 10
click at [224, 506] on div "Shapes" at bounding box center [222, 606] width 29 height 9
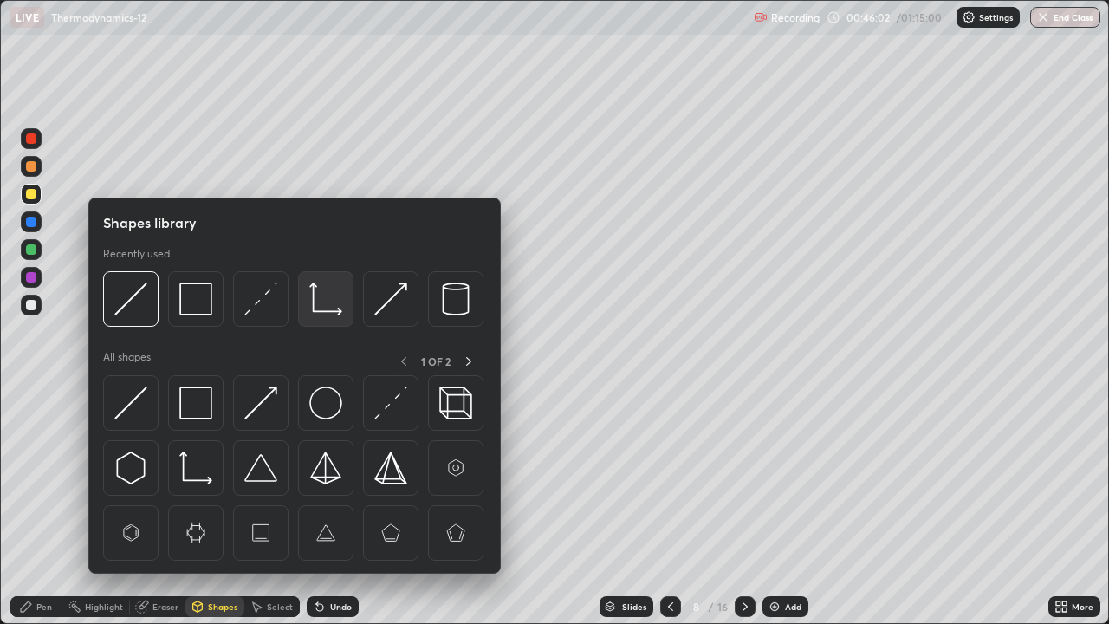
click at [315, 308] on img at bounding box center [325, 298] width 33 height 33
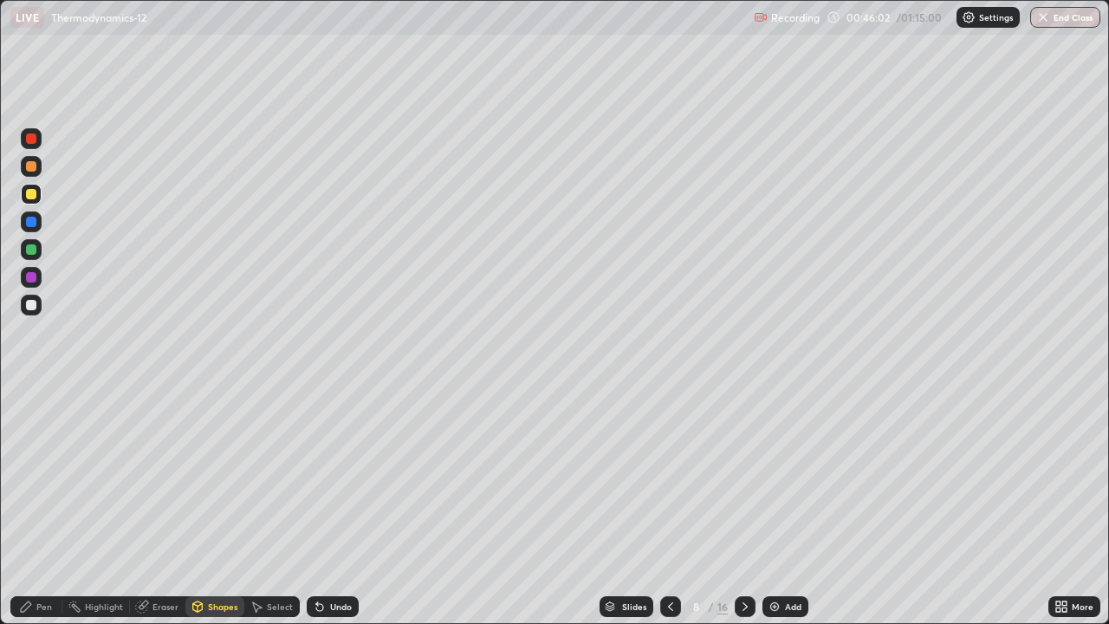
click at [33, 250] on div at bounding box center [31, 249] width 10 height 10
click at [215, 506] on div "Shapes" at bounding box center [222, 606] width 29 height 9
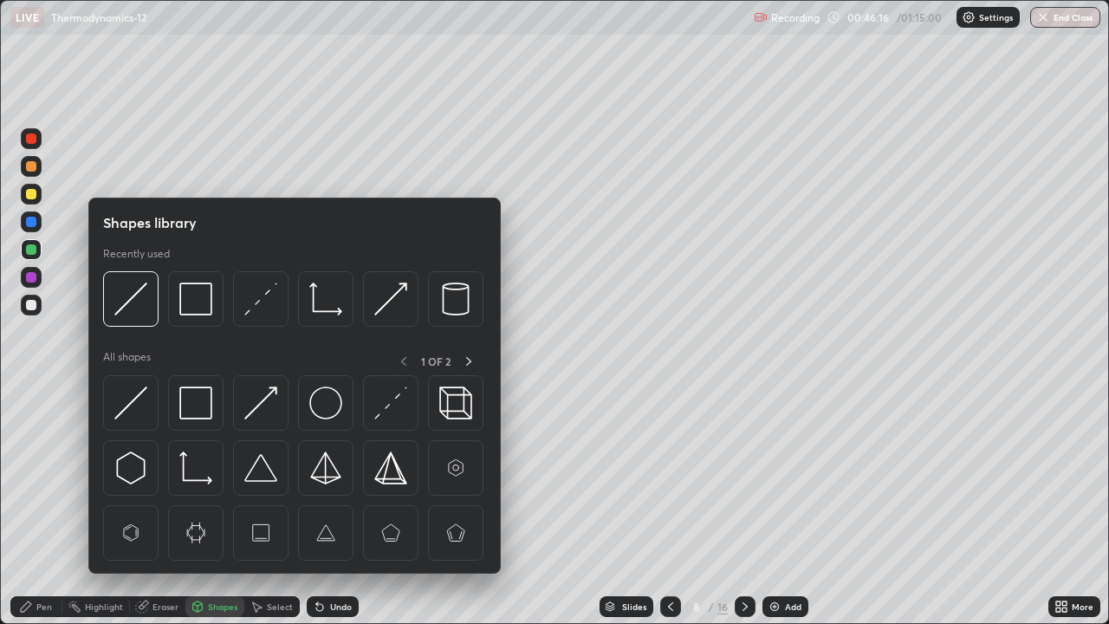
click at [39, 506] on div "Pen" at bounding box center [44, 606] width 16 height 9
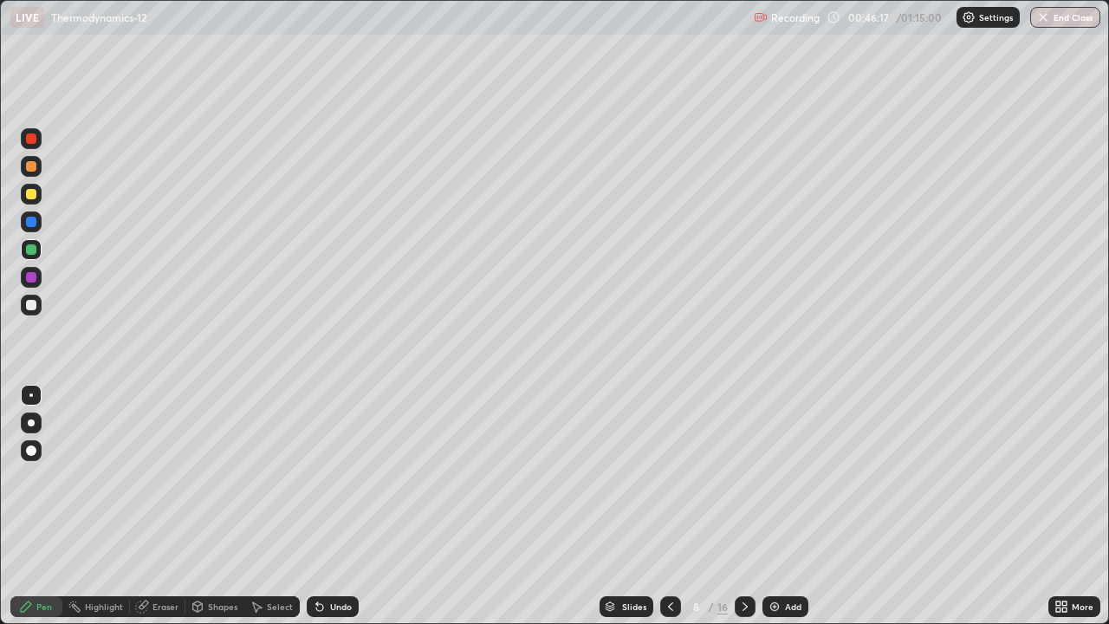
click at [33, 170] on div at bounding box center [31, 166] width 10 height 10
click at [214, 506] on div "Shapes" at bounding box center [222, 606] width 29 height 9
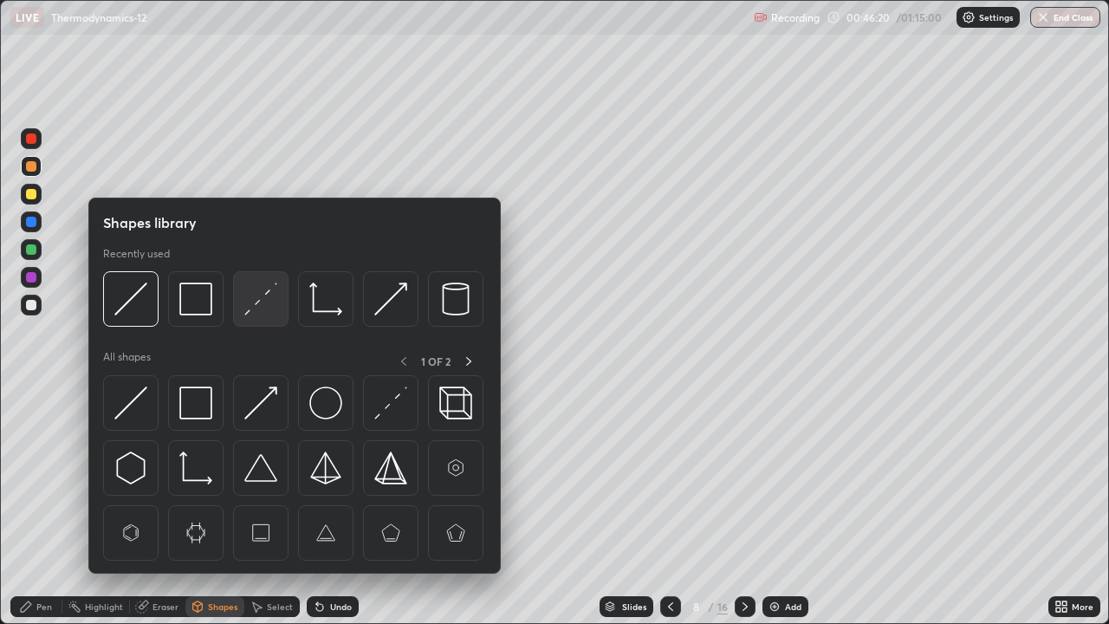
click at [256, 310] on img at bounding box center [260, 298] width 33 height 33
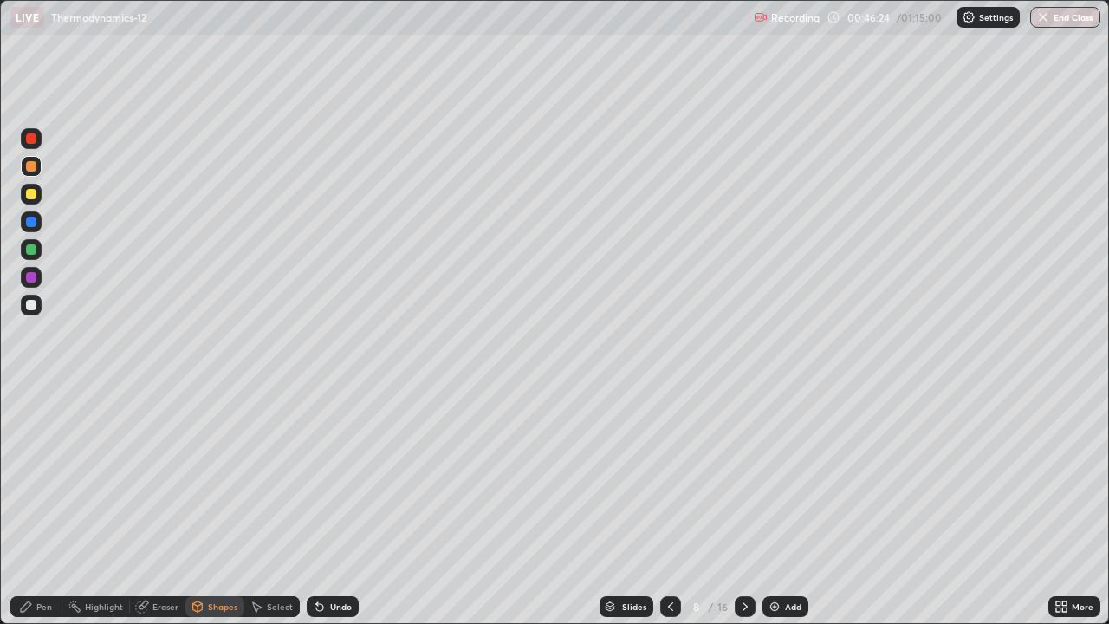
click at [41, 301] on div at bounding box center [31, 305] width 21 height 21
click at [41, 168] on div at bounding box center [31, 166] width 21 height 21
click at [48, 506] on div "Pen" at bounding box center [36, 606] width 52 height 21
click at [332, 506] on div "Undo" at bounding box center [333, 606] width 52 height 21
click at [36, 506] on div "Pen" at bounding box center [44, 606] width 16 height 9
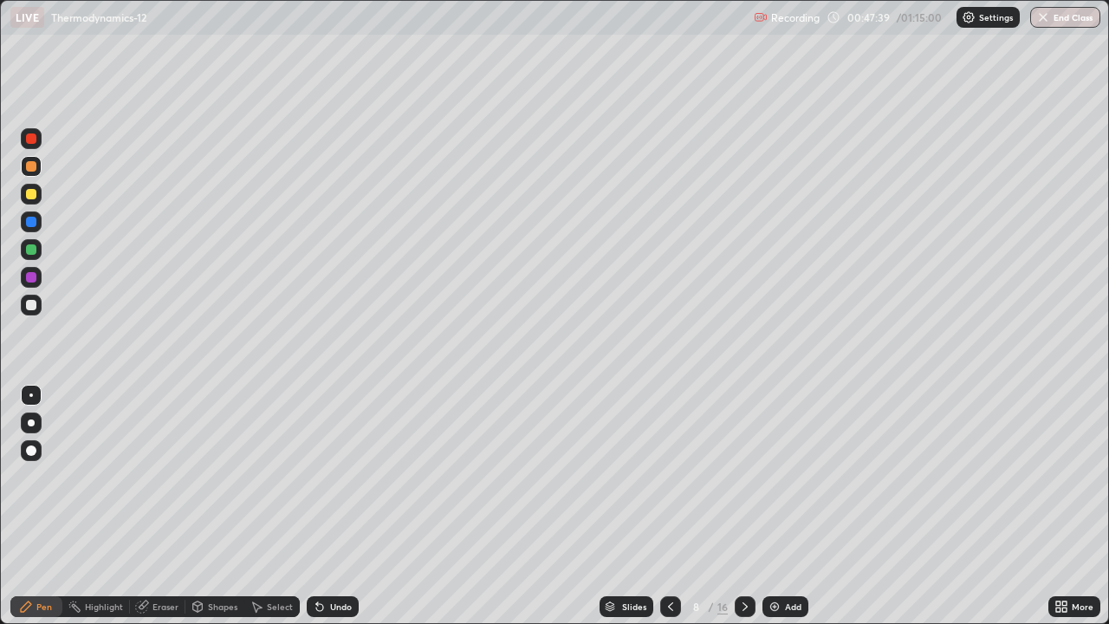
click at [32, 304] on div at bounding box center [31, 305] width 10 height 10
click at [216, 506] on div "Shapes" at bounding box center [222, 606] width 29 height 9
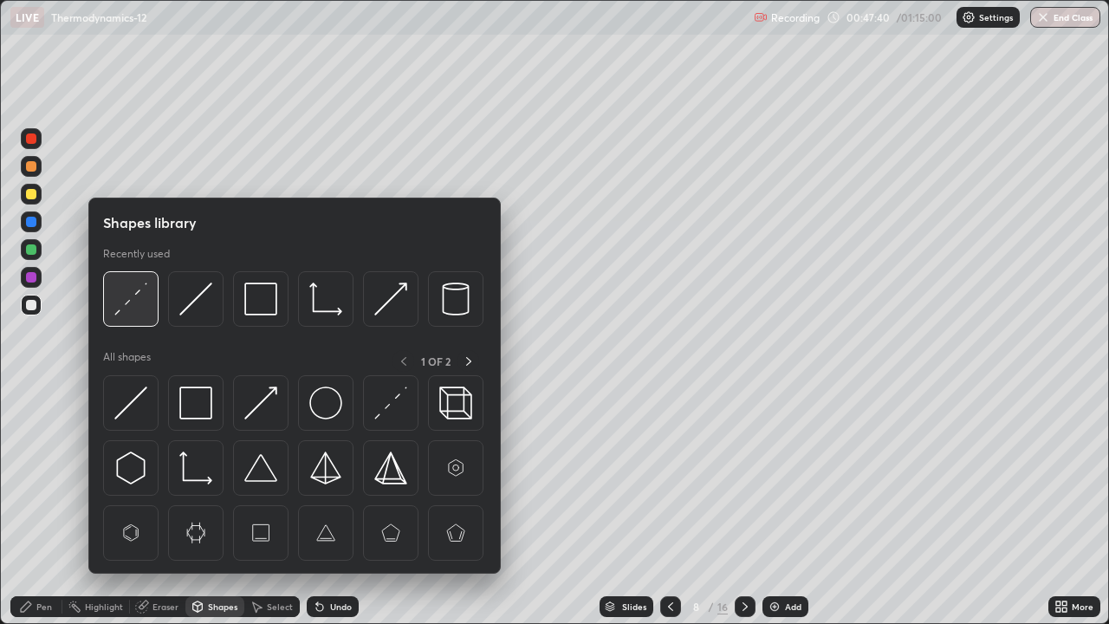
click at [138, 298] on img at bounding box center [130, 298] width 33 height 33
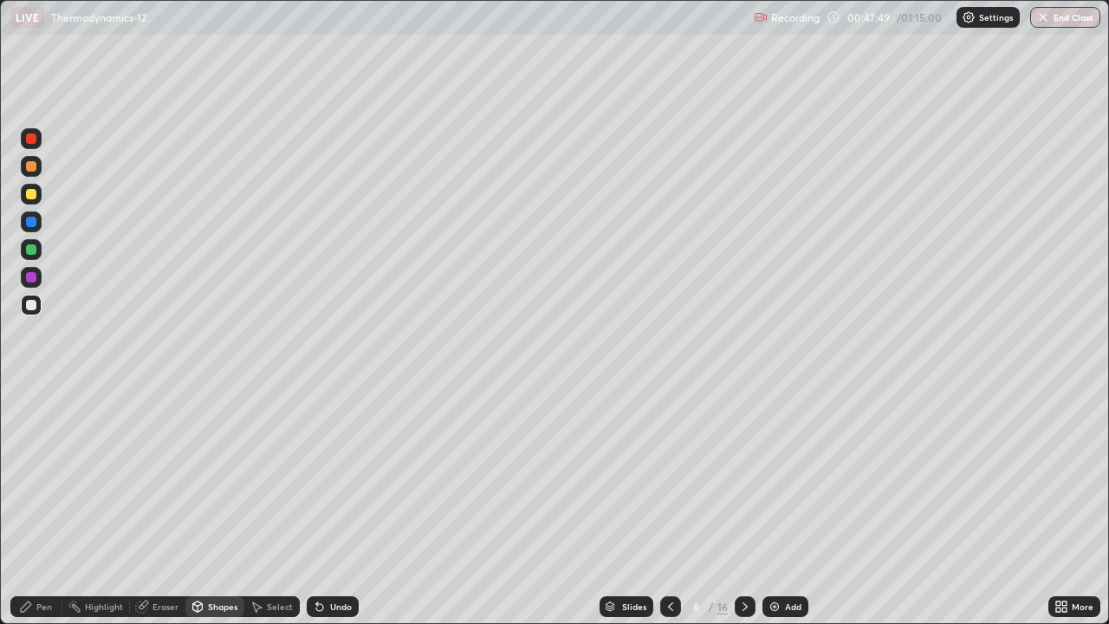
click at [34, 223] on div at bounding box center [31, 222] width 10 height 10
click at [43, 506] on div "Pen" at bounding box center [36, 606] width 52 height 21
click at [32, 305] on div at bounding box center [31, 305] width 10 height 10
click at [32, 194] on div at bounding box center [31, 194] width 10 height 10
click at [38, 275] on div at bounding box center [31, 277] width 21 height 21
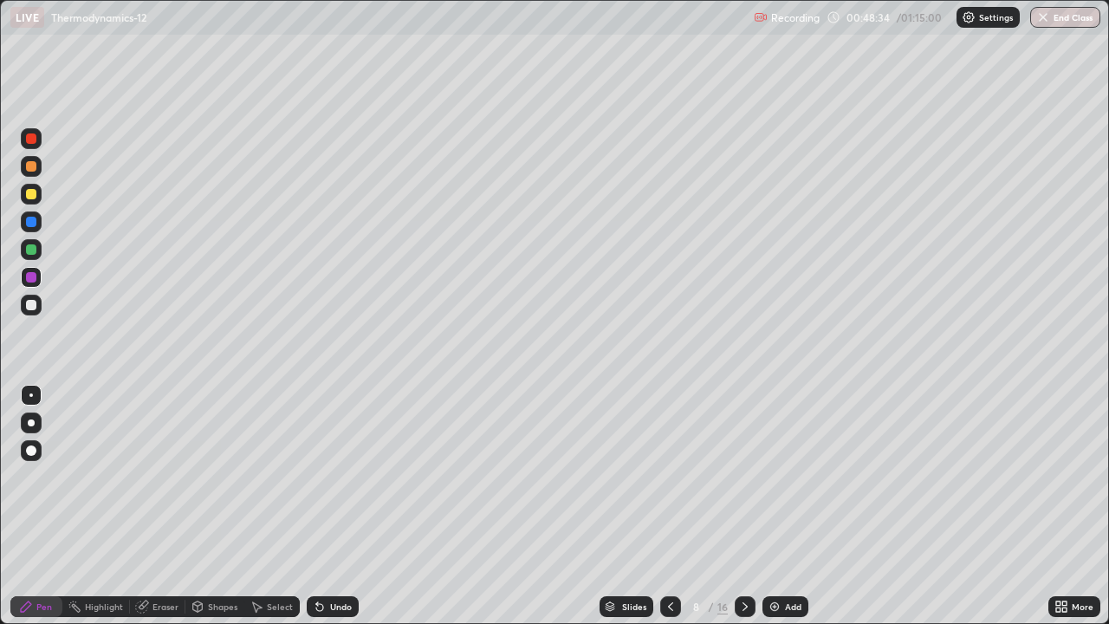
click at [32, 305] on div at bounding box center [31, 305] width 10 height 10
click at [36, 221] on div at bounding box center [31, 222] width 10 height 10
click at [41, 251] on div at bounding box center [31, 249] width 21 height 21
click at [32, 222] on div at bounding box center [31, 222] width 10 height 10
click at [31, 302] on div at bounding box center [31, 305] width 10 height 10
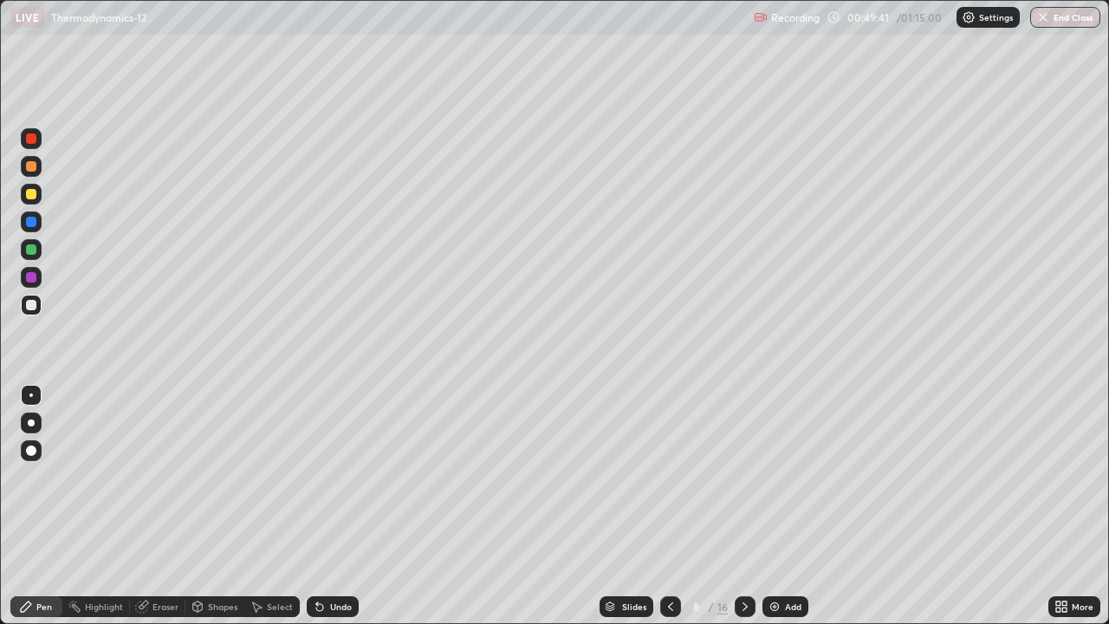
click at [34, 251] on div at bounding box center [31, 249] width 10 height 10
click at [98, 506] on div "Highlight" at bounding box center [104, 606] width 38 height 9
click at [34, 169] on div at bounding box center [31, 166] width 10 height 10
click at [26, 506] on icon at bounding box center [26, 607] width 14 height 14
click at [30, 189] on div at bounding box center [31, 194] width 10 height 10
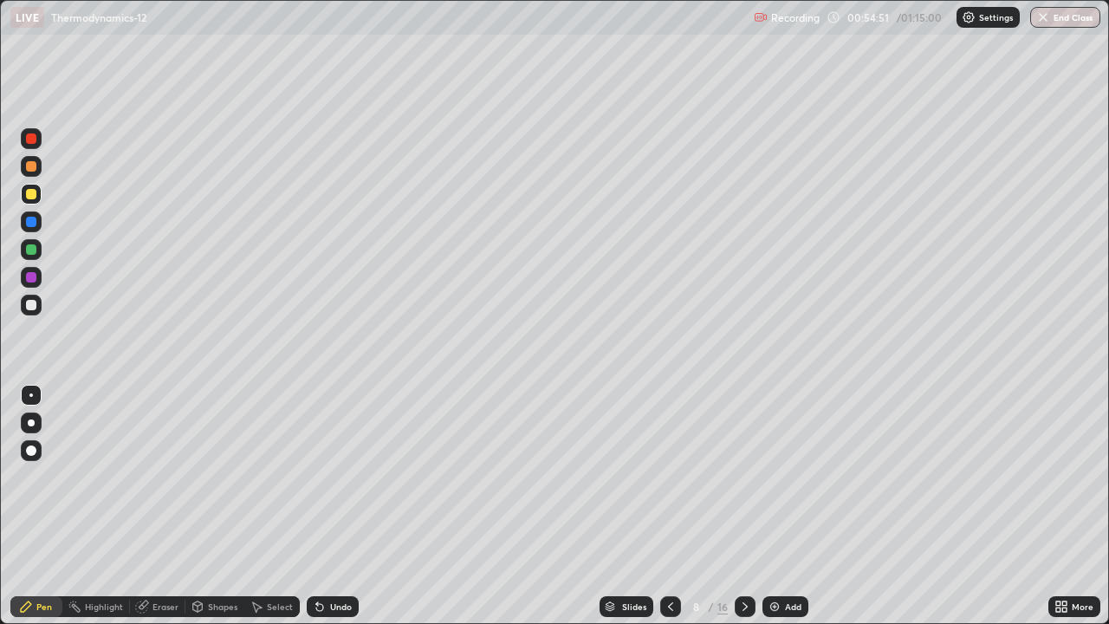
click at [94, 506] on div "Highlight" at bounding box center [104, 606] width 38 height 9
click at [29, 146] on div at bounding box center [31, 138] width 21 height 21
click at [34, 506] on div "Pen" at bounding box center [36, 606] width 52 height 21
click at [34, 269] on div at bounding box center [31, 277] width 21 height 21
click at [743, 506] on icon at bounding box center [745, 607] width 14 height 14
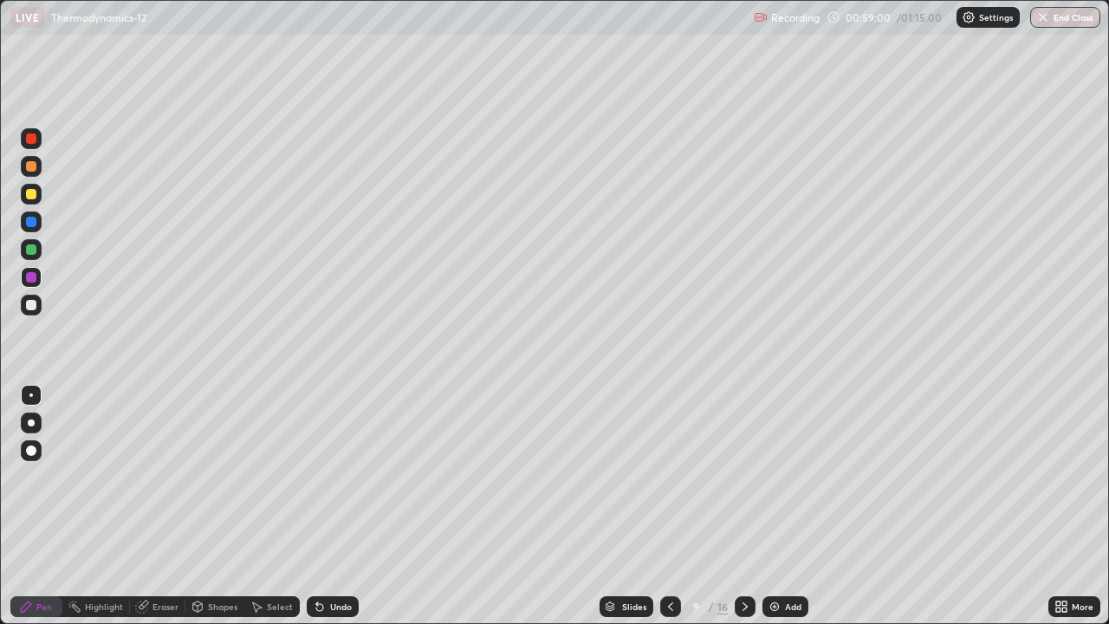
click at [30, 165] on div at bounding box center [31, 166] width 10 height 10
click at [31, 305] on div at bounding box center [31, 305] width 10 height 10
click at [31, 281] on div at bounding box center [31, 277] width 10 height 10
click at [147, 506] on icon at bounding box center [144, 604] width 10 height 9
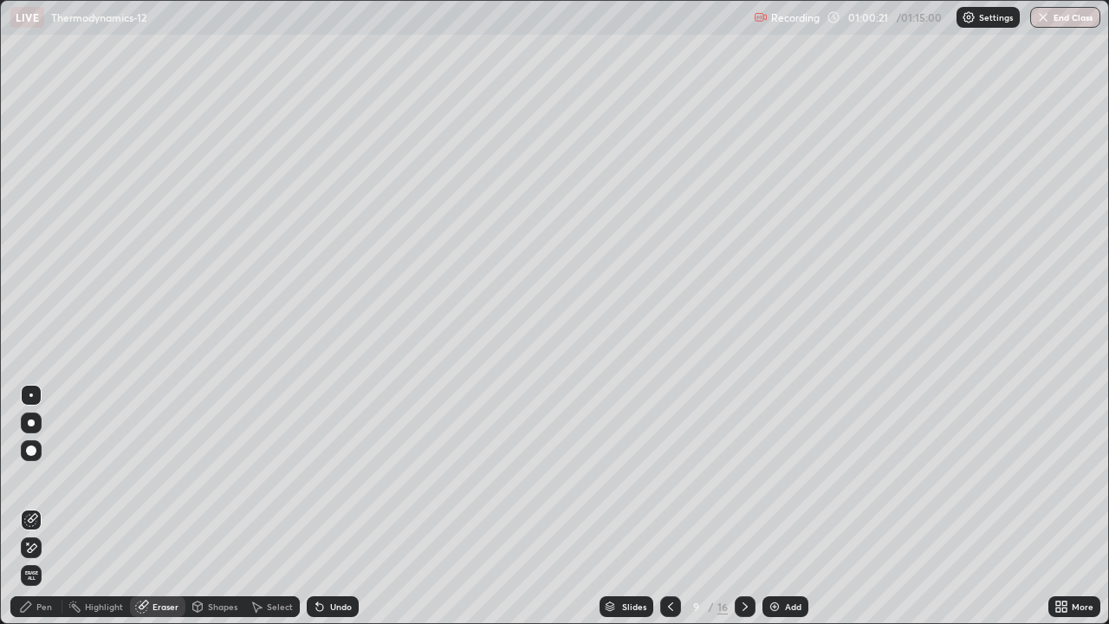
click at [36, 506] on div "Pen" at bounding box center [44, 606] width 16 height 9
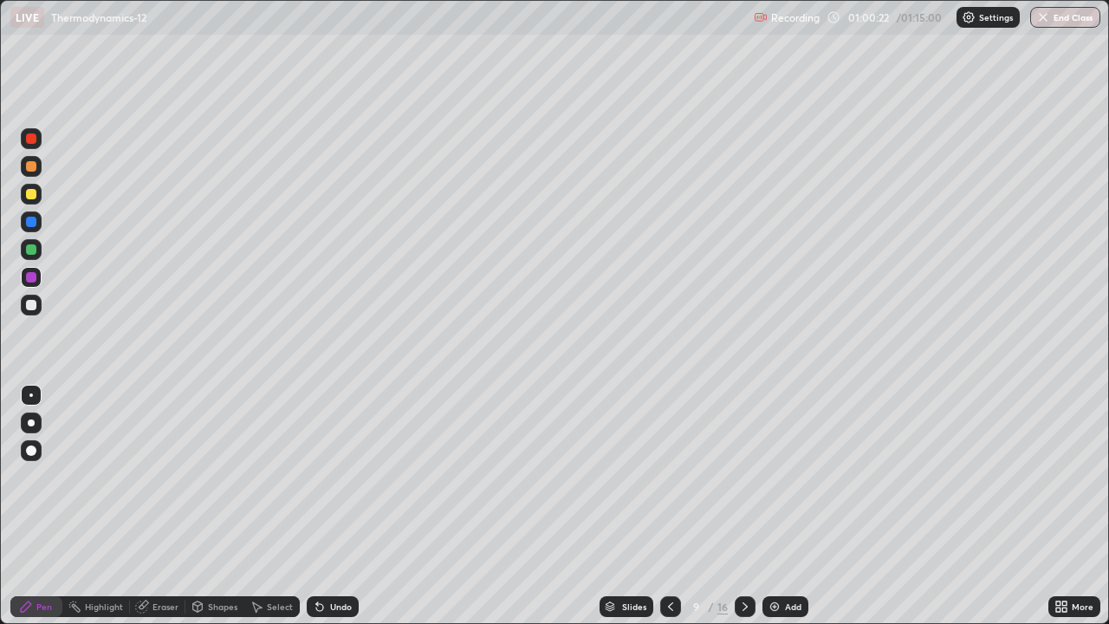
click at [31, 250] on div at bounding box center [31, 249] width 10 height 10
click at [155, 506] on div "Eraser" at bounding box center [166, 606] width 26 height 9
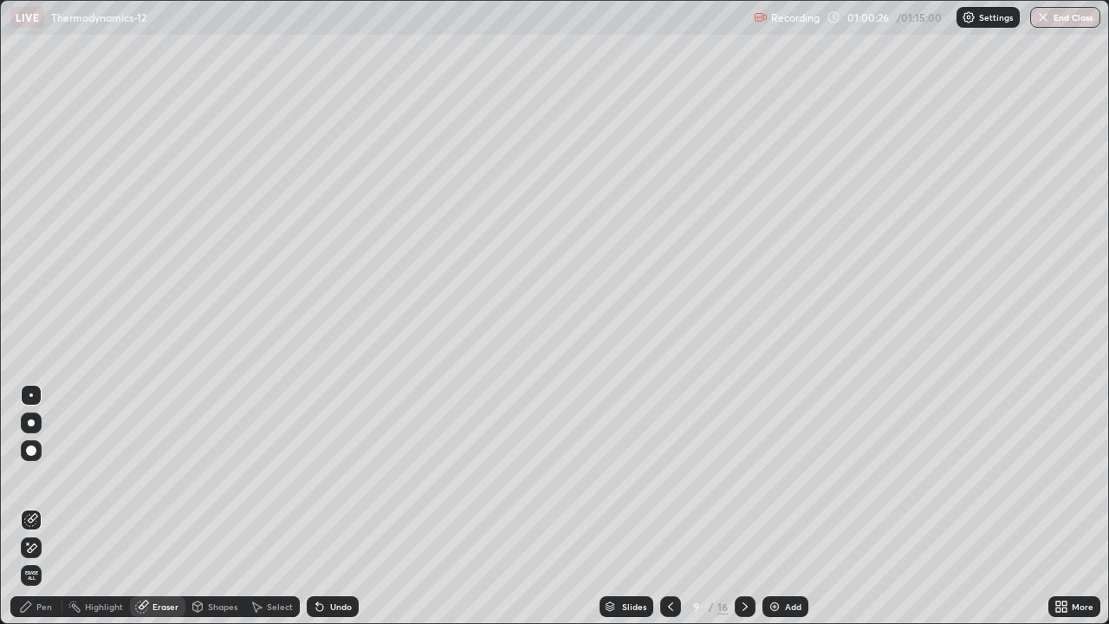
click at [37, 506] on div "Pen" at bounding box center [36, 606] width 52 height 21
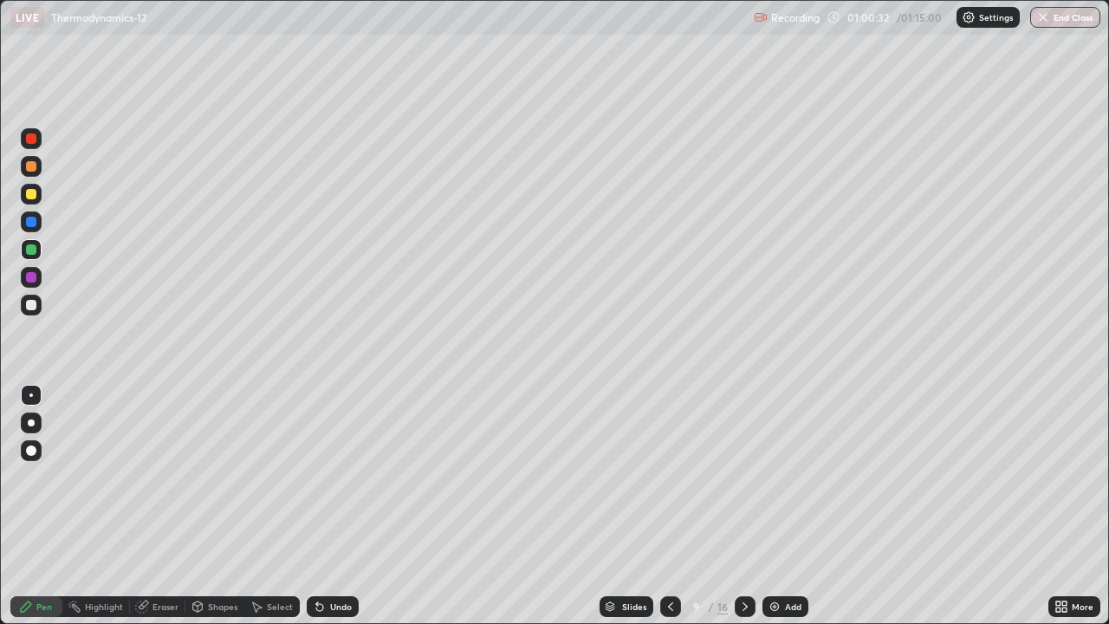
click at [33, 276] on div at bounding box center [31, 277] width 10 height 10
click at [32, 224] on div at bounding box center [31, 222] width 10 height 10
click at [29, 167] on div at bounding box center [31, 166] width 10 height 10
click at [28, 254] on div at bounding box center [31, 249] width 10 height 10
click at [29, 225] on div at bounding box center [31, 222] width 10 height 10
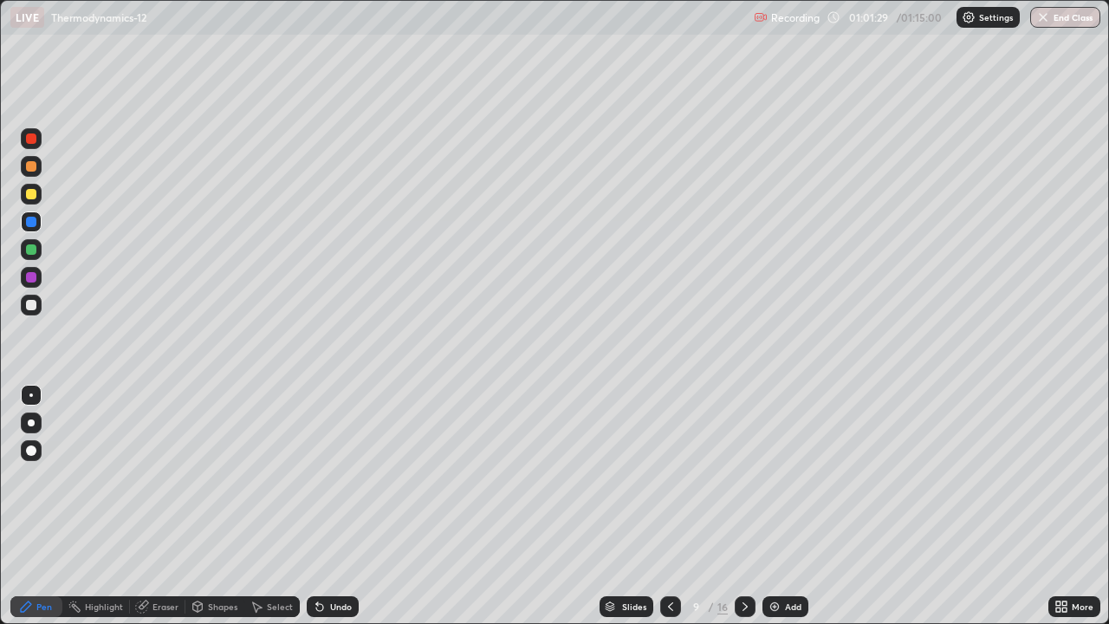
click at [29, 198] on div at bounding box center [31, 194] width 10 height 10
click at [31, 140] on div at bounding box center [31, 138] width 10 height 10
click at [669, 506] on icon at bounding box center [671, 607] width 14 height 14
click at [163, 506] on div "Eraser" at bounding box center [166, 606] width 26 height 9
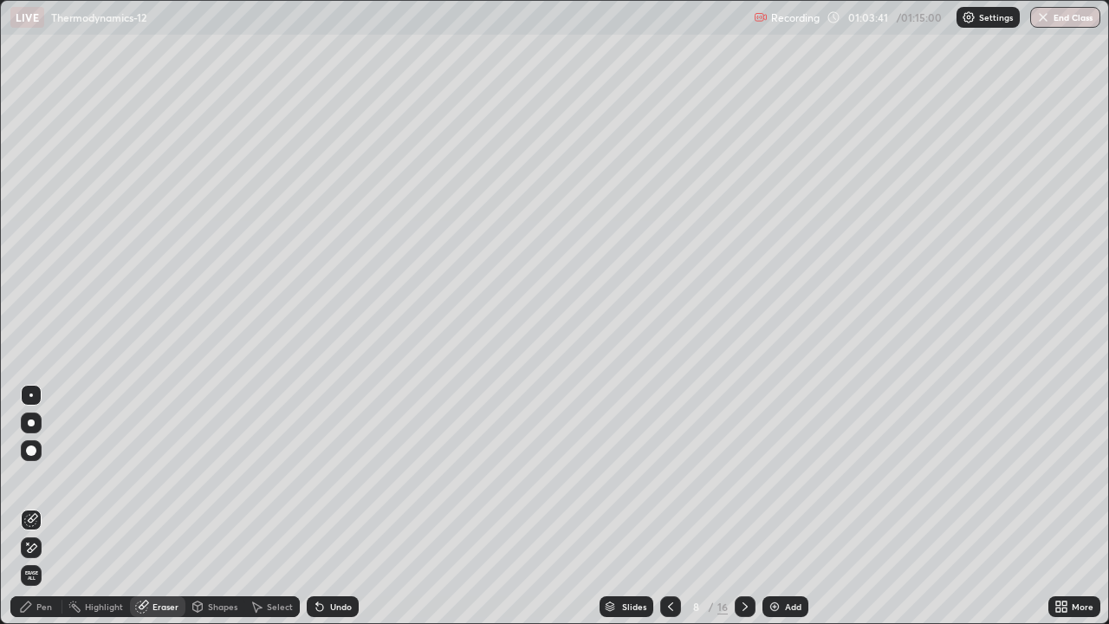
click at [36, 506] on icon at bounding box center [31, 548] width 14 height 15
click at [31, 506] on icon at bounding box center [26, 607] width 14 height 14
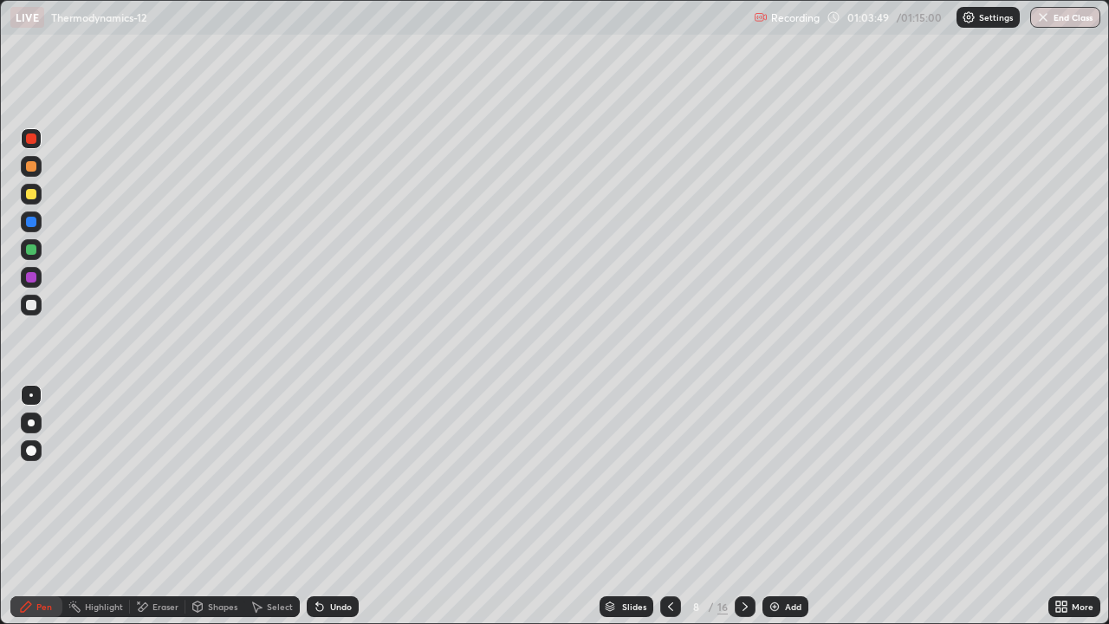
click at [35, 166] on div at bounding box center [31, 166] width 10 height 10
click at [161, 506] on div "Eraser" at bounding box center [166, 606] width 26 height 9
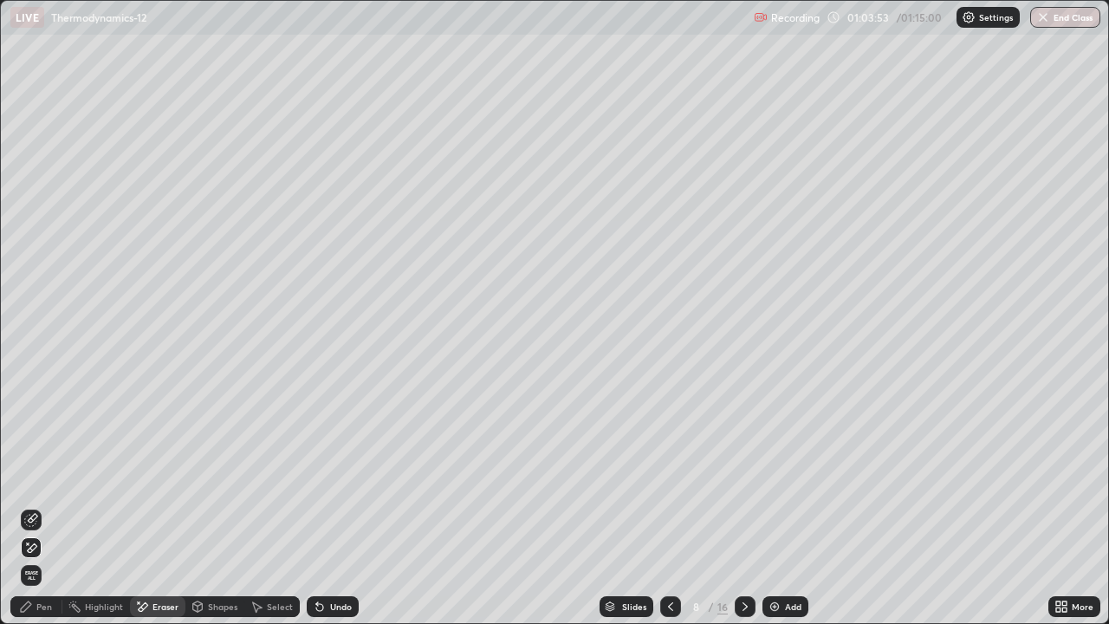
click at [49, 506] on div "Pen" at bounding box center [36, 606] width 52 height 21
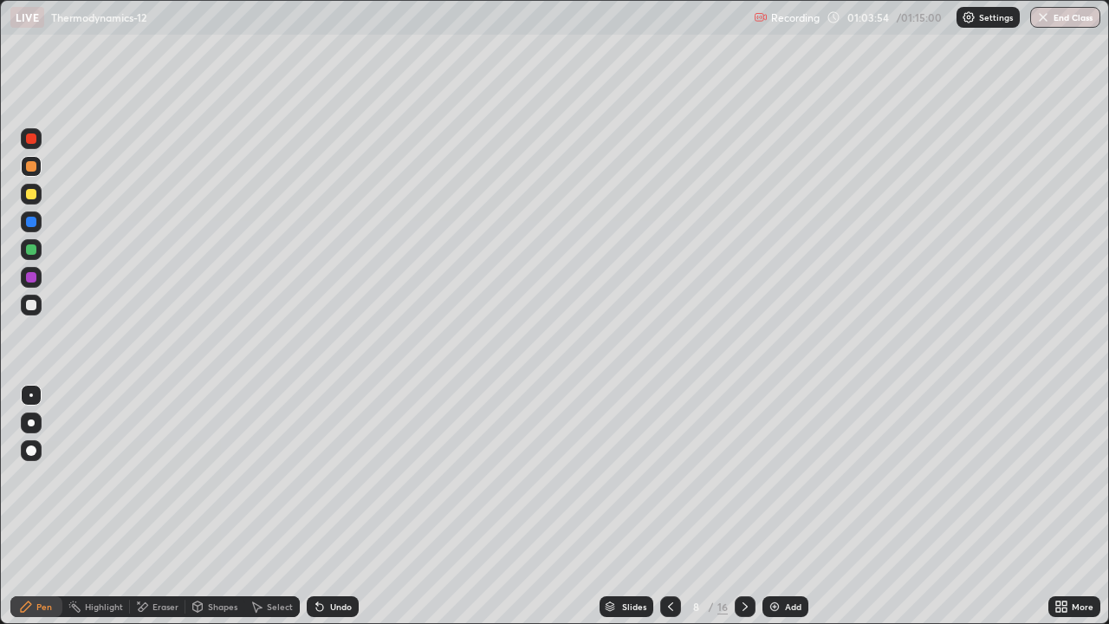
click at [27, 247] on div at bounding box center [31, 249] width 10 height 10
click at [29, 195] on div at bounding box center [31, 194] width 10 height 10
click at [32, 166] on div at bounding box center [31, 166] width 10 height 10
click at [334, 506] on div "Undo" at bounding box center [333, 606] width 52 height 21
click at [333, 506] on div "Undo" at bounding box center [333, 606] width 52 height 21
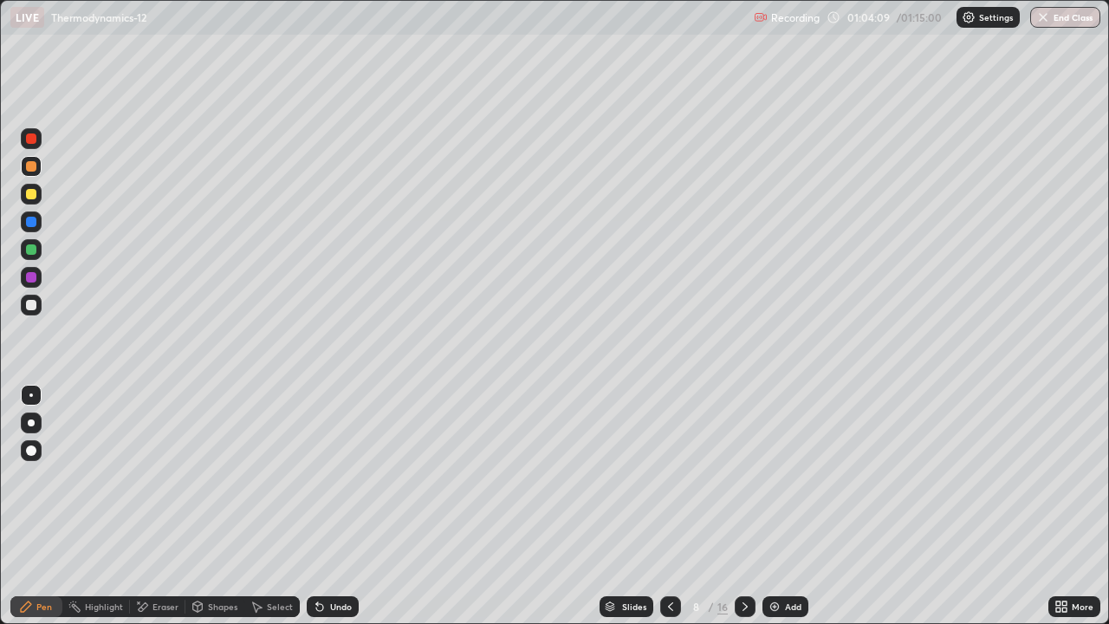
click at [334, 506] on div "Undo" at bounding box center [333, 606] width 52 height 21
click at [154, 506] on div "Eraser" at bounding box center [166, 606] width 26 height 9
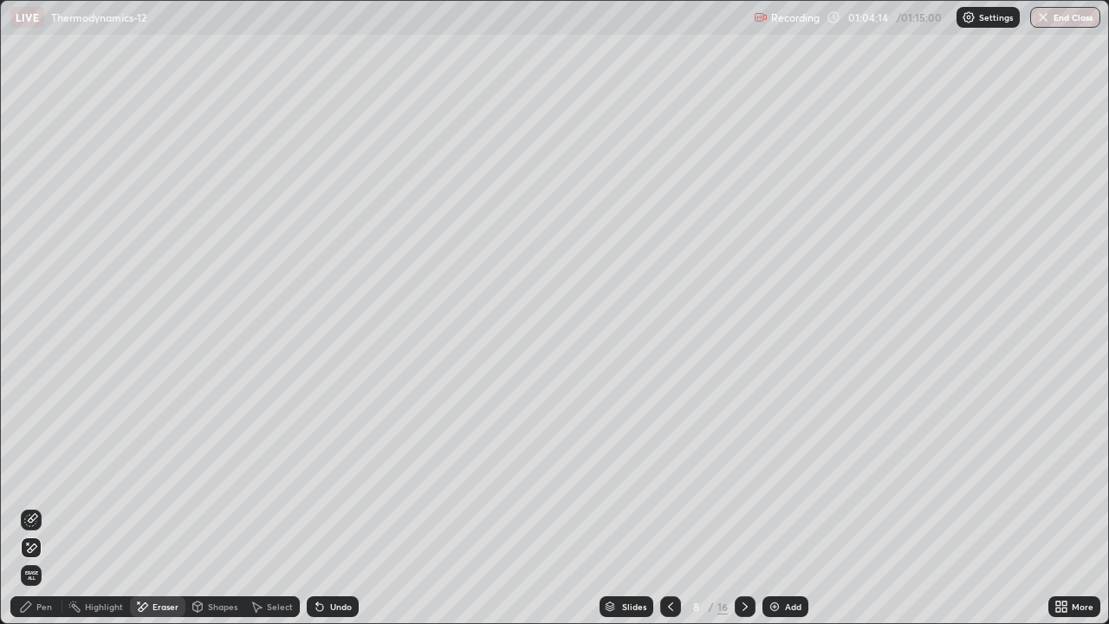
click at [38, 506] on div "Pen" at bounding box center [44, 606] width 16 height 9
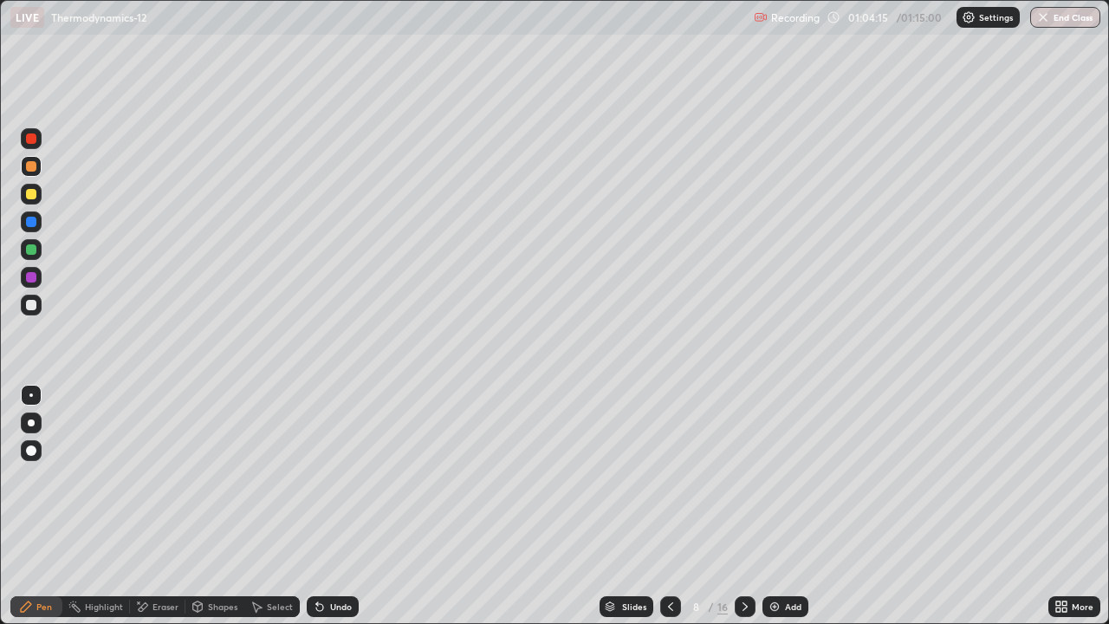
click at [32, 313] on div at bounding box center [31, 305] width 21 height 21
click at [27, 219] on div at bounding box center [31, 222] width 10 height 10
click at [36, 283] on div at bounding box center [31, 277] width 21 height 21
click at [217, 506] on div "Shapes" at bounding box center [222, 606] width 29 height 9
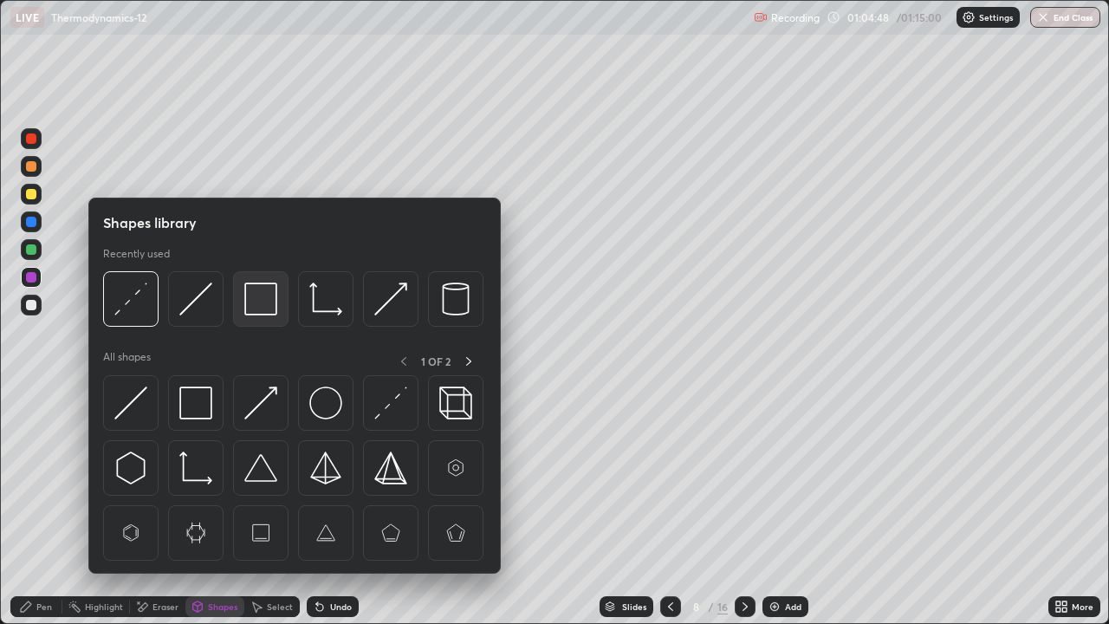
click at [240, 308] on div at bounding box center [260, 298] width 55 height 55
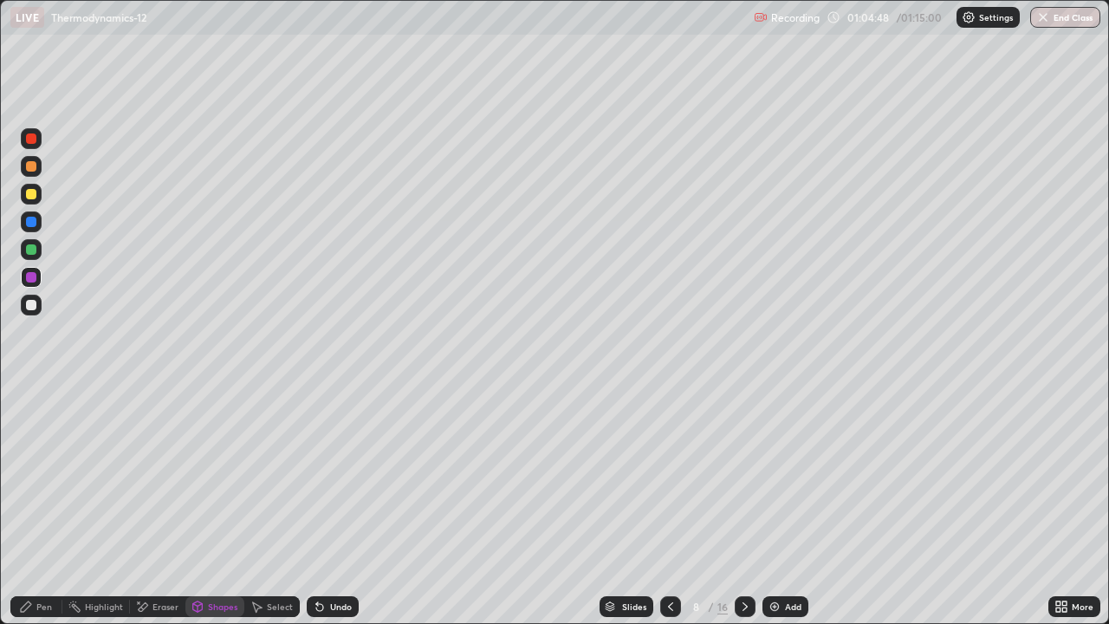
click at [34, 200] on div at bounding box center [31, 194] width 21 height 21
click at [16, 506] on div "Pen" at bounding box center [36, 606] width 52 height 21
click at [27, 276] on div at bounding box center [31, 277] width 10 height 10
click at [206, 506] on div "Shapes" at bounding box center [214, 606] width 59 height 21
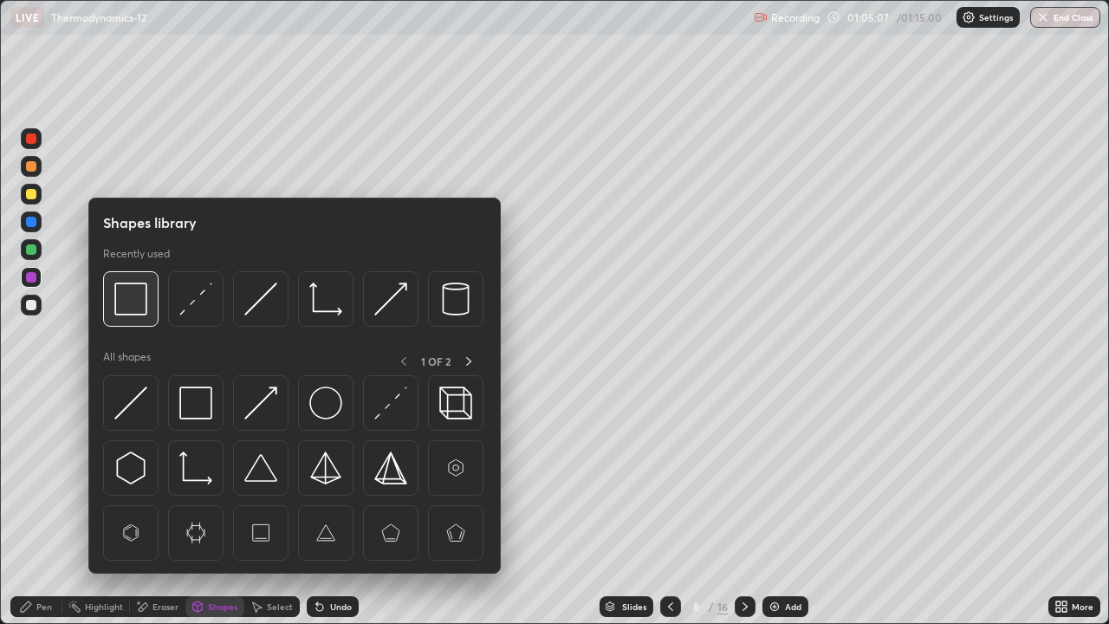
click at [129, 308] on img at bounding box center [130, 298] width 33 height 33
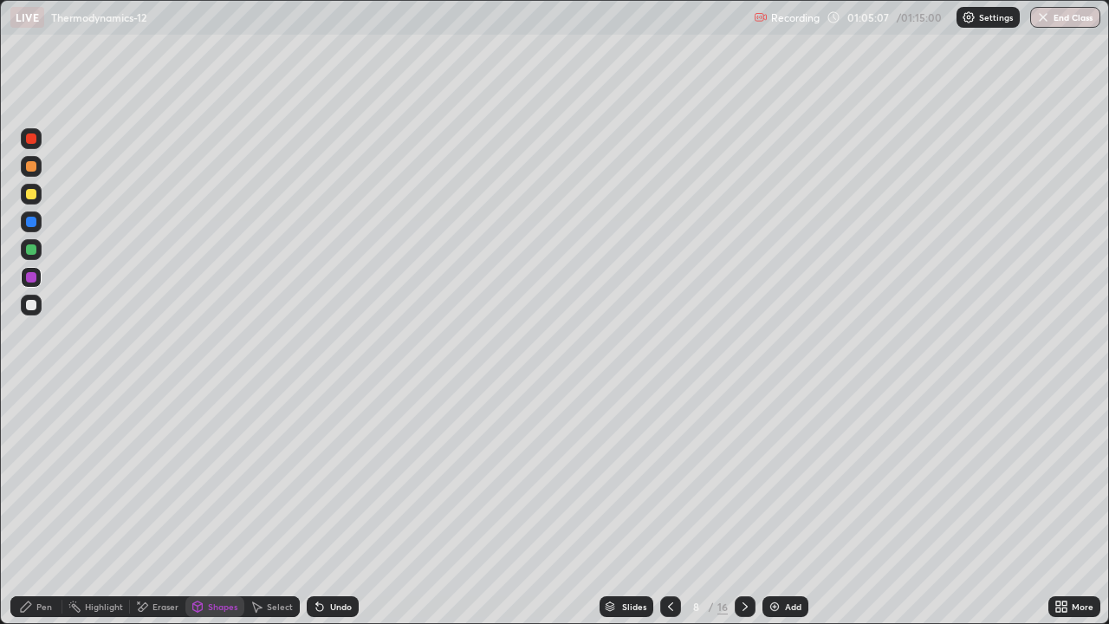
click at [32, 194] on div at bounding box center [31, 194] width 10 height 10
click at [36, 506] on div "Pen" at bounding box center [36, 606] width 52 height 21
click at [36, 277] on div at bounding box center [31, 277] width 10 height 10
click at [743, 506] on icon at bounding box center [745, 607] width 14 height 14
click at [666, 506] on icon at bounding box center [671, 607] width 14 height 14
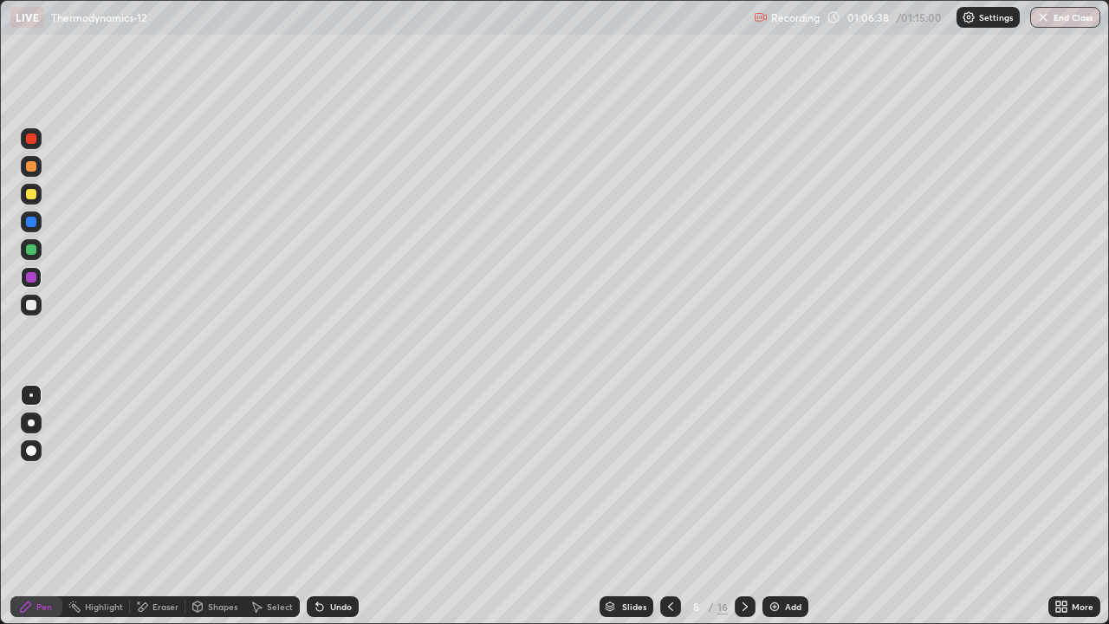
click at [780, 506] on div "Add" at bounding box center [786, 606] width 46 height 21
click at [30, 160] on div at bounding box center [31, 166] width 21 height 21
click at [666, 506] on div at bounding box center [670, 606] width 21 height 35
click at [672, 506] on div at bounding box center [670, 606] width 21 height 21
click at [735, 506] on div at bounding box center [745, 606] width 21 height 21
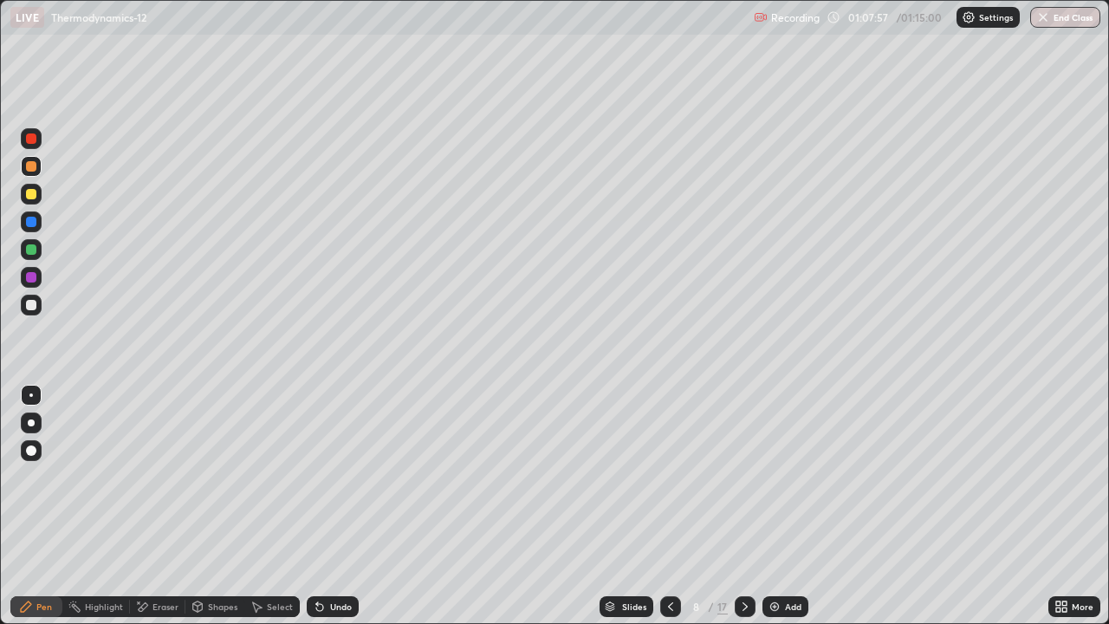
click at [743, 506] on icon at bounding box center [745, 607] width 14 height 14
click at [669, 506] on icon at bounding box center [671, 607] width 14 height 14
click at [745, 506] on icon at bounding box center [745, 607] width 14 height 14
click at [32, 194] on div at bounding box center [31, 194] width 10 height 10
click at [29, 248] on div at bounding box center [31, 249] width 10 height 10
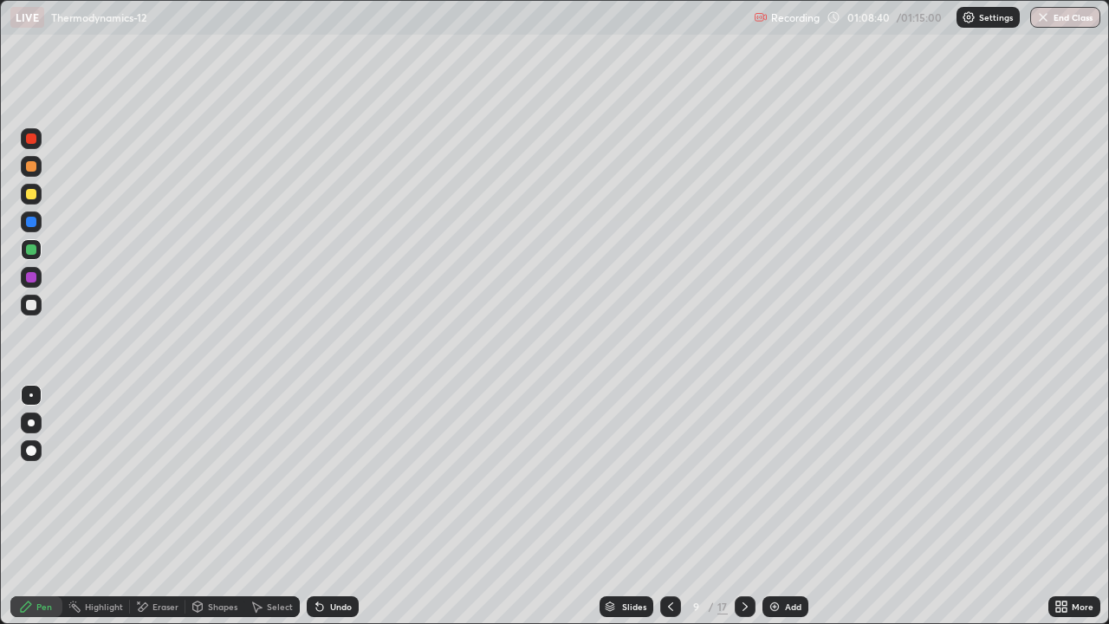
click at [224, 506] on div "Shapes" at bounding box center [222, 606] width 29 height 9
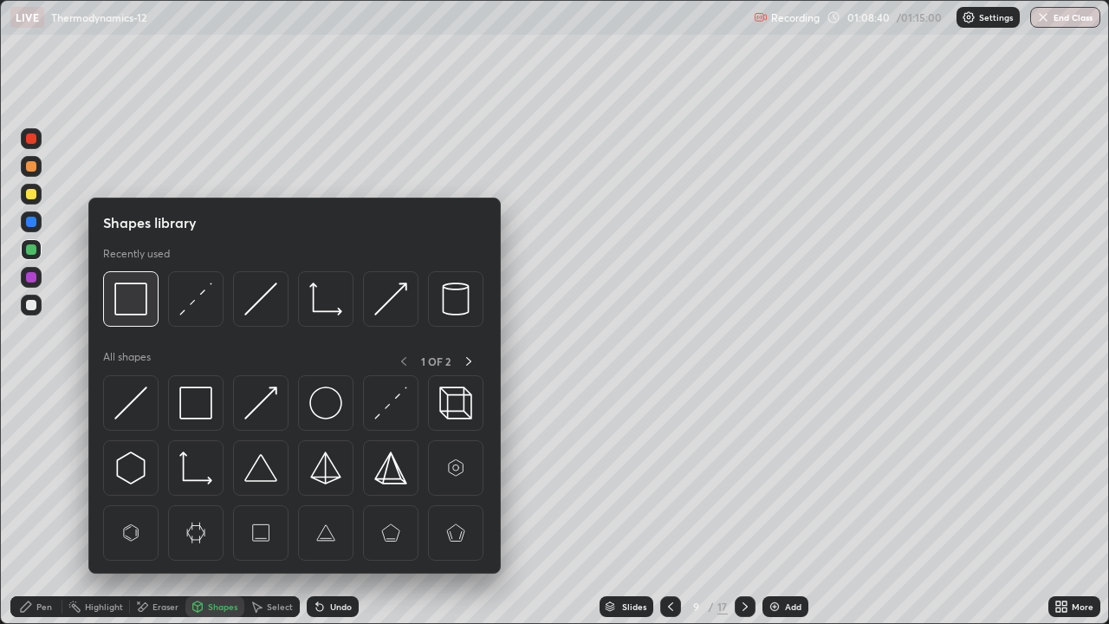
click at [131, 309] on img at bounding box center [130, 298] width 33 height 33
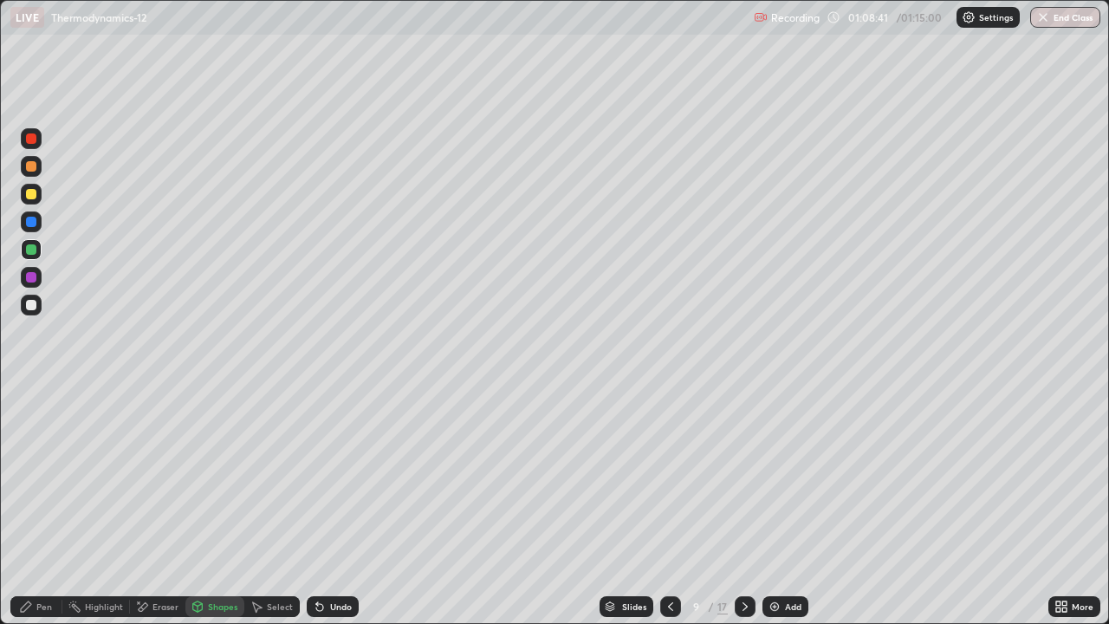
click at [34, 276] on div at bounding box center [31, 277] width 10 height 10
click at [42, 506] on div "Pen" at bounding box center [44, 606] width 16 height 9
click at [31, 305] on div at bounding box center [31, 305] width 10 height 10
click at [320, 506] on div "Undo" at bounding box center [333, 606] width 52 height 21
click at [31, 167] on div at bounding box center [31, 166] width 10 height 10
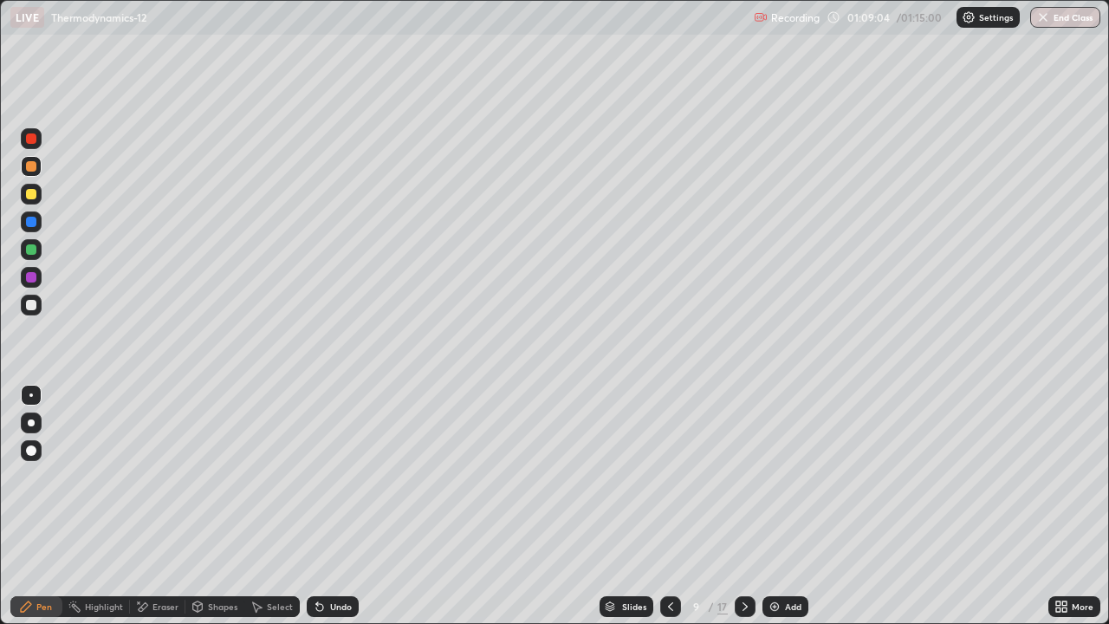
click at [36, 201] on div at bounding box center [31, 194] width 21 height 21
click at [219, 506] on div "Shapes" at bounding box center [214, 606] width 59 height 21
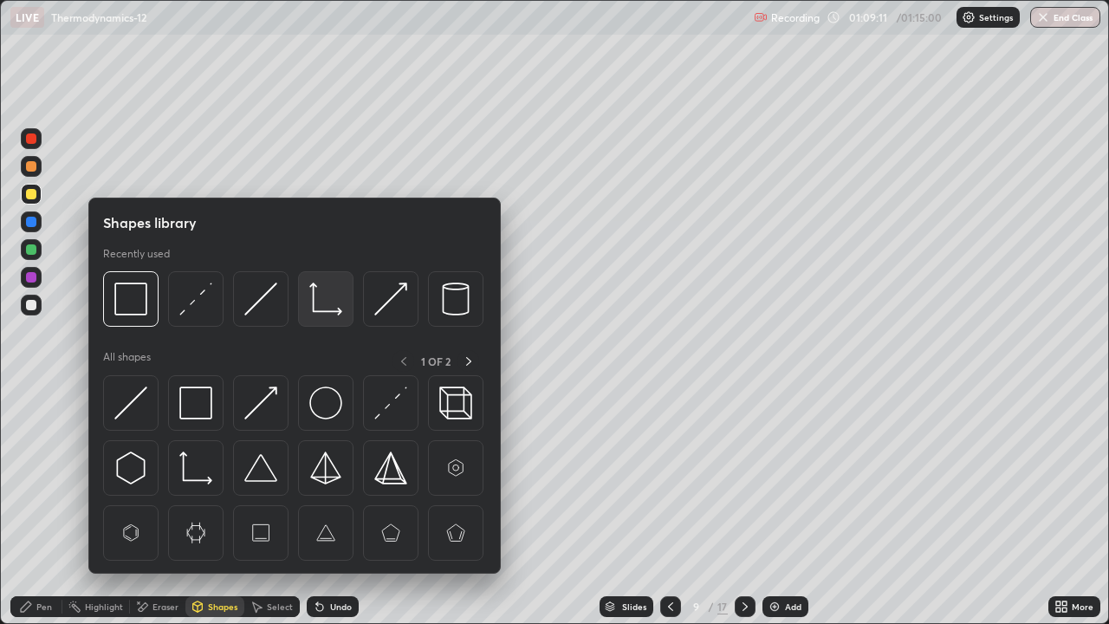
click at [319, 307] on img at bounding box center [325, 298] width 33 height 33
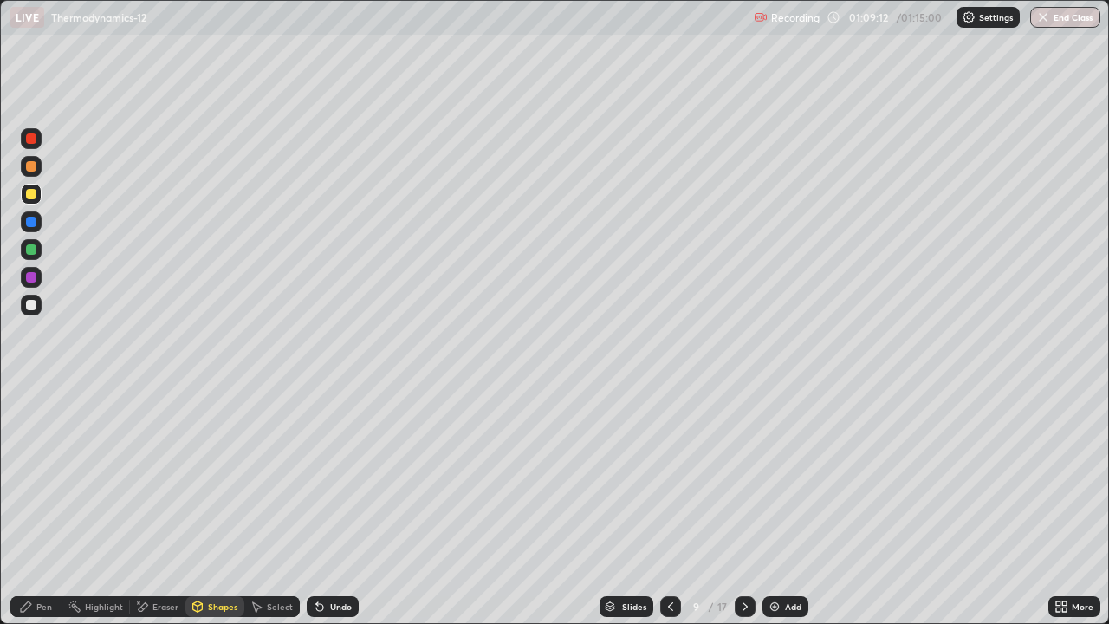
click at [41, 247] on div at bounding box center [31, 249] width 21 height 21
click at [53, 506] on div "Pen" at bounding box center [36, 606] width 52 height 21
click at [37, 224] on div at bounding box center [31, 221] width 21 height 21
click at [180, 506] on div "Eraser" at bounding box center [157, 606] width 55 height 21
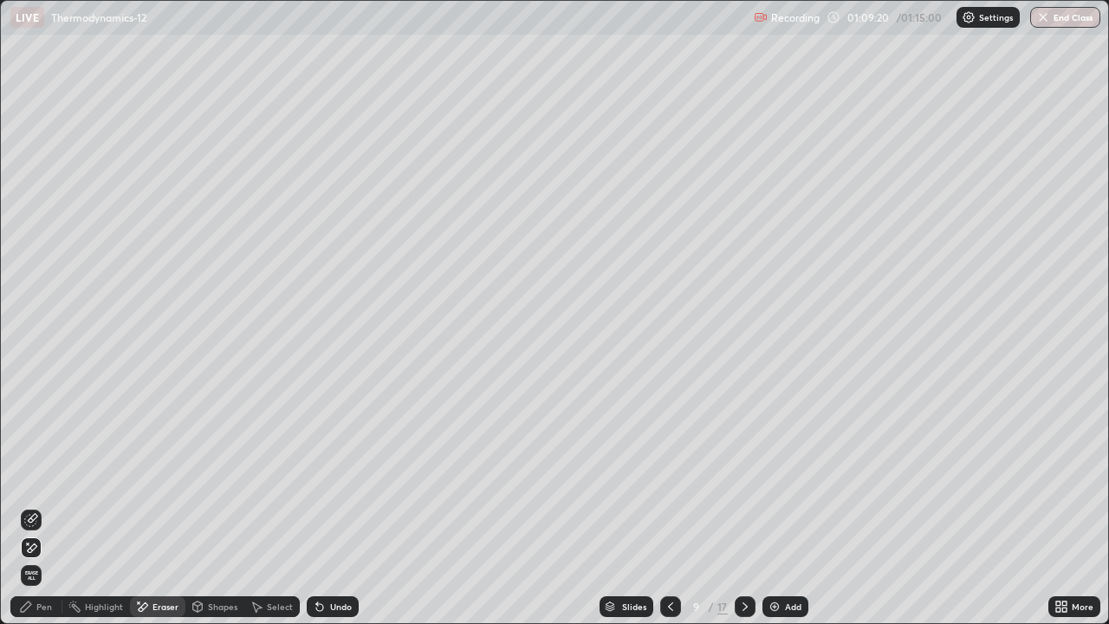
click at [217, 506] on div "Shapes" at bounding box center [222, 606] width 29 height 9
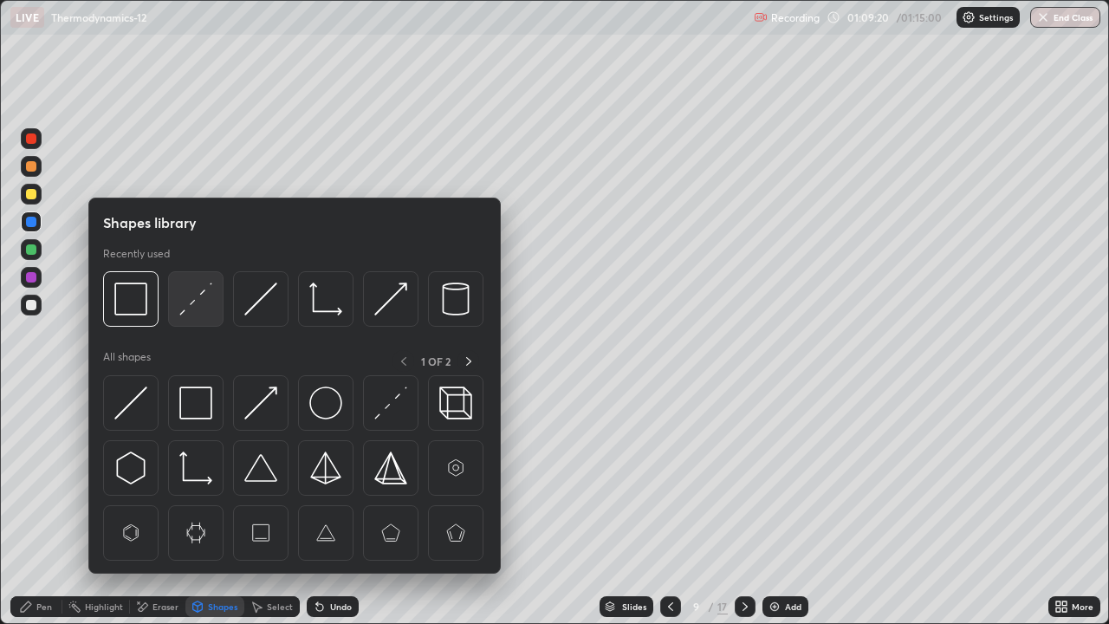
click at [194, 307] on img at bounding box center [195, 298] width 33 height 33
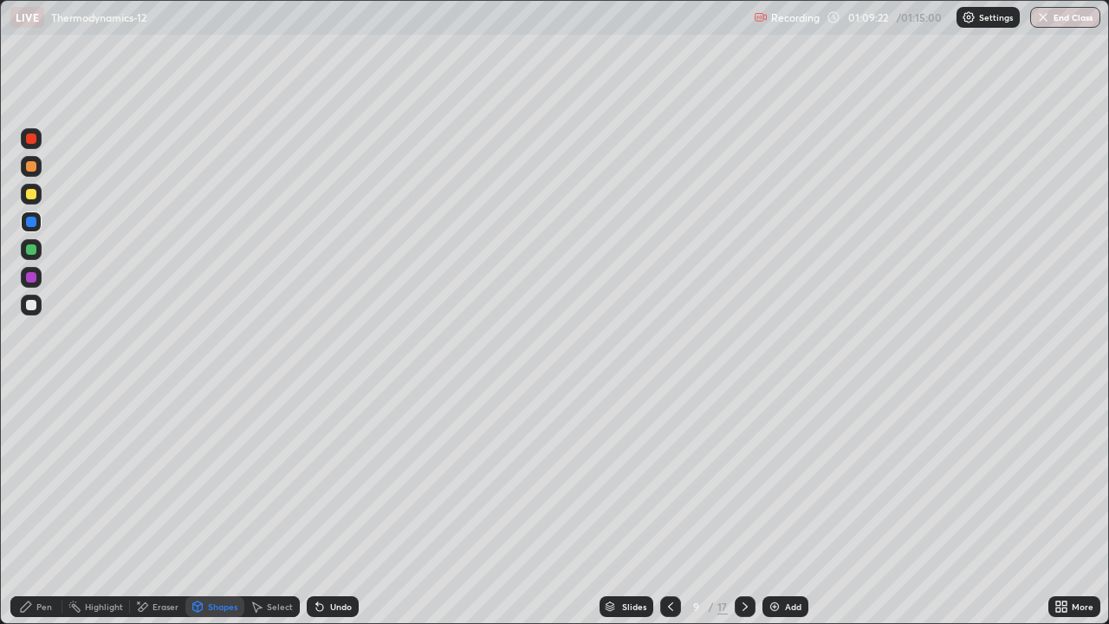
click at [41, 301] on div at bounding box center [31, 305] width 21 height 21
click at [351, 506] on div "Undo" at bounding box center [333, 606] width 52 height 21
click at [44, 506] on div "Pen" at bounding box center [44, 606] width 16 height 9
click at [32, 222] on div at bounding box center [31, 222] width 10 height 10
click at [37, 167] on div at bounding box center [31, 166] width 21 height 21
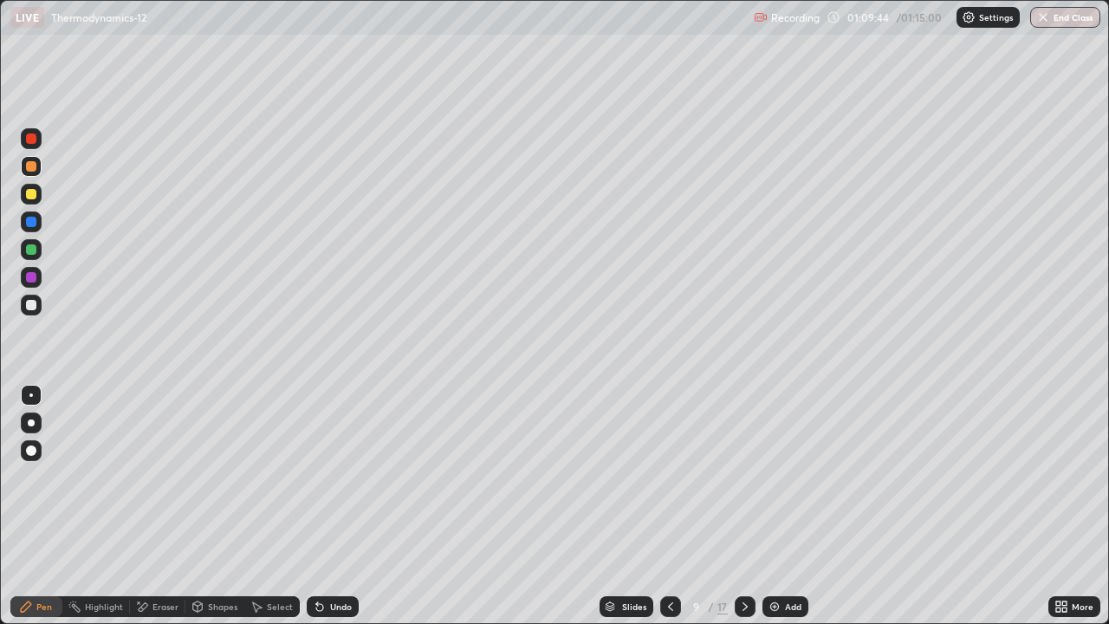
click at [32, 277] on div at bounding box center [31, 277] width 10 height 10
click at [40, 169] on div at bounding box center [31, 166] width 21 height 21
click at [31, 192] on div at bounding box center [31, 194] width 10 height 10
click at [37, 274] on div at bounding box center [31, 277] width 21 height 21
click at [32, 166] on div at bounding box center [31, 166] width 10 height 10
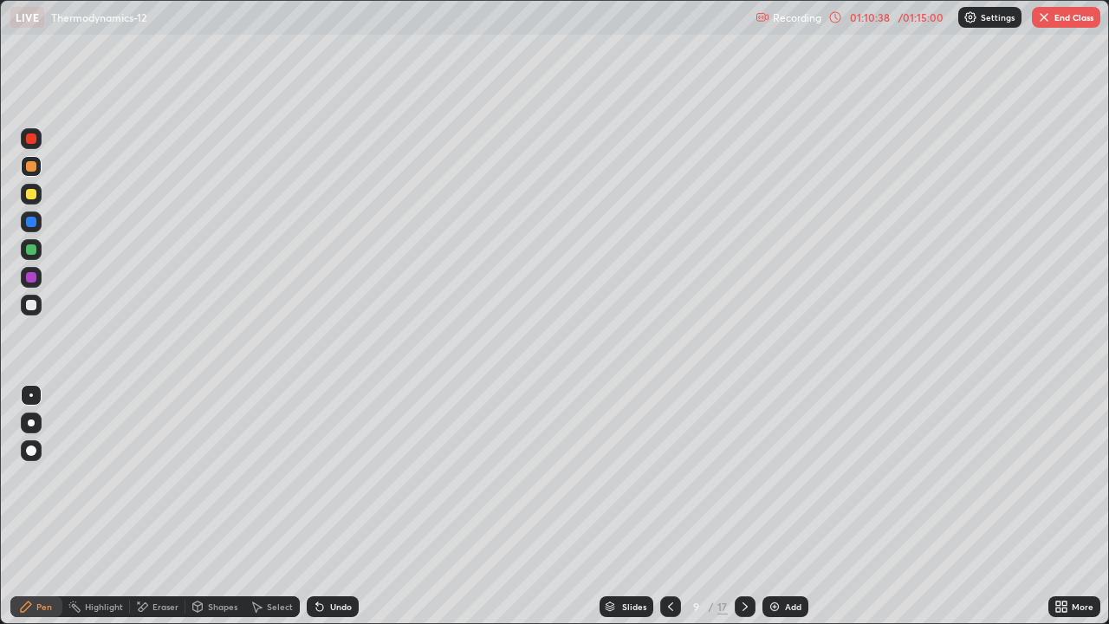
click at [226, 506] on div "Shapes" at bounding box center [222, 606] width 29 height 9
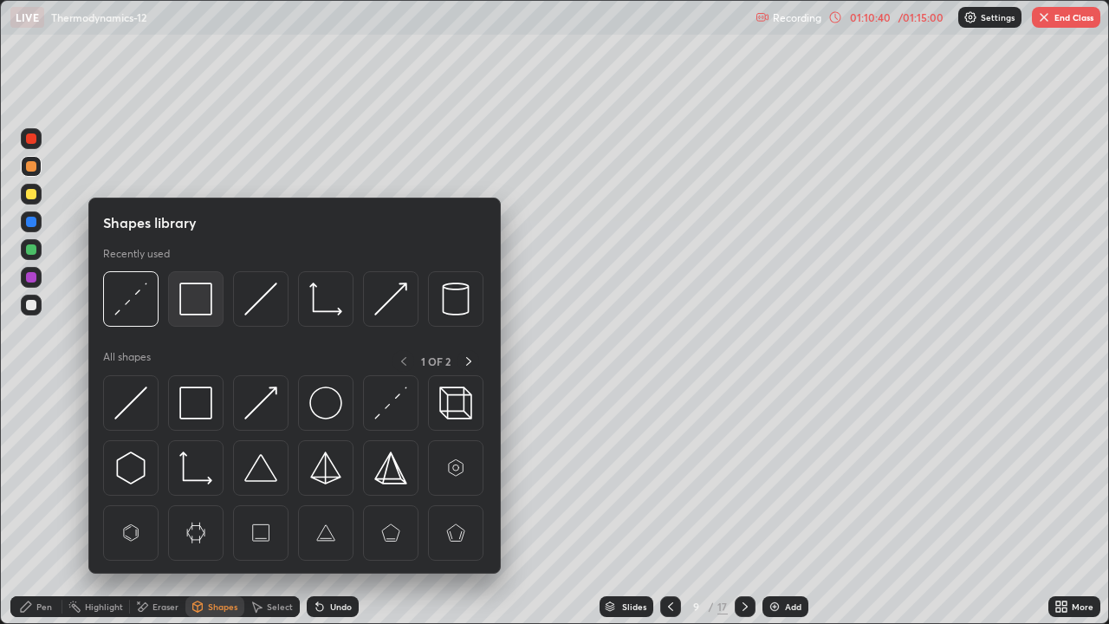
click at [204, 308] on img at bounding box center [195, 298] width 33 height 33
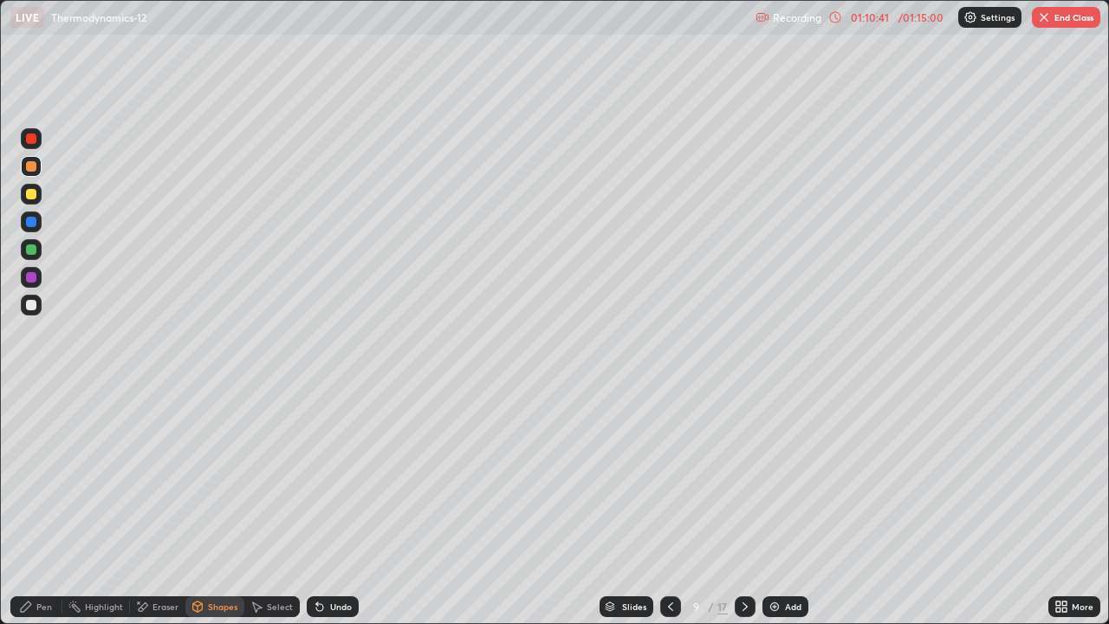
click at [40, 274] on div at bounding box center [31, 277] width 21 height 21
click at [250, 506] on icon at bounding box center [257, 607] width 14 height 14
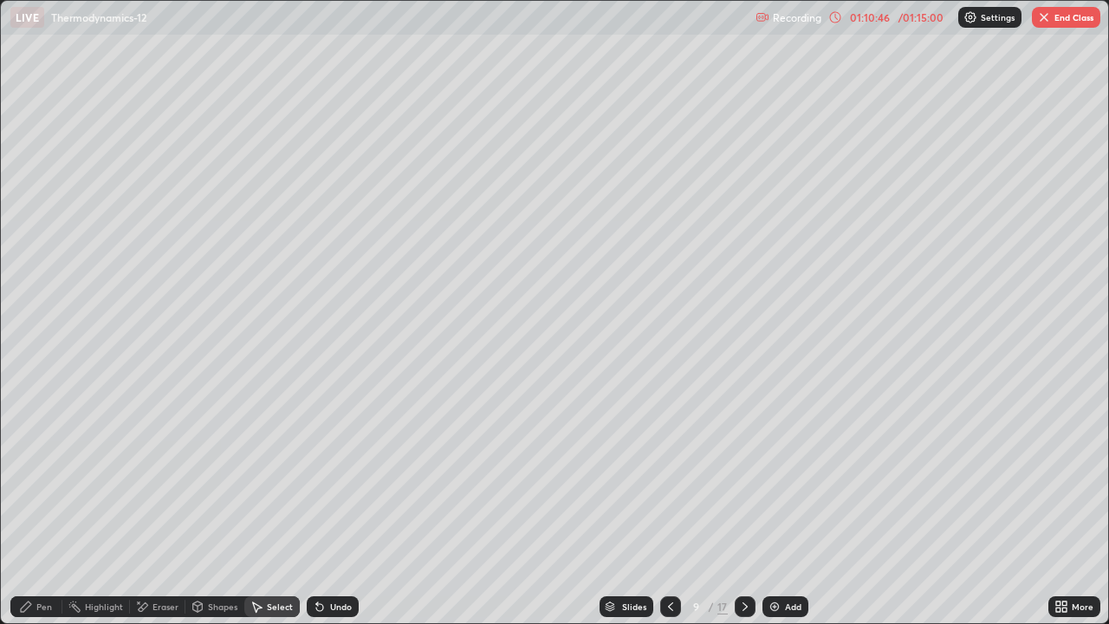
click at [45, 506] on div "Pen" at bounding box center [44, 606] width 16 height 9
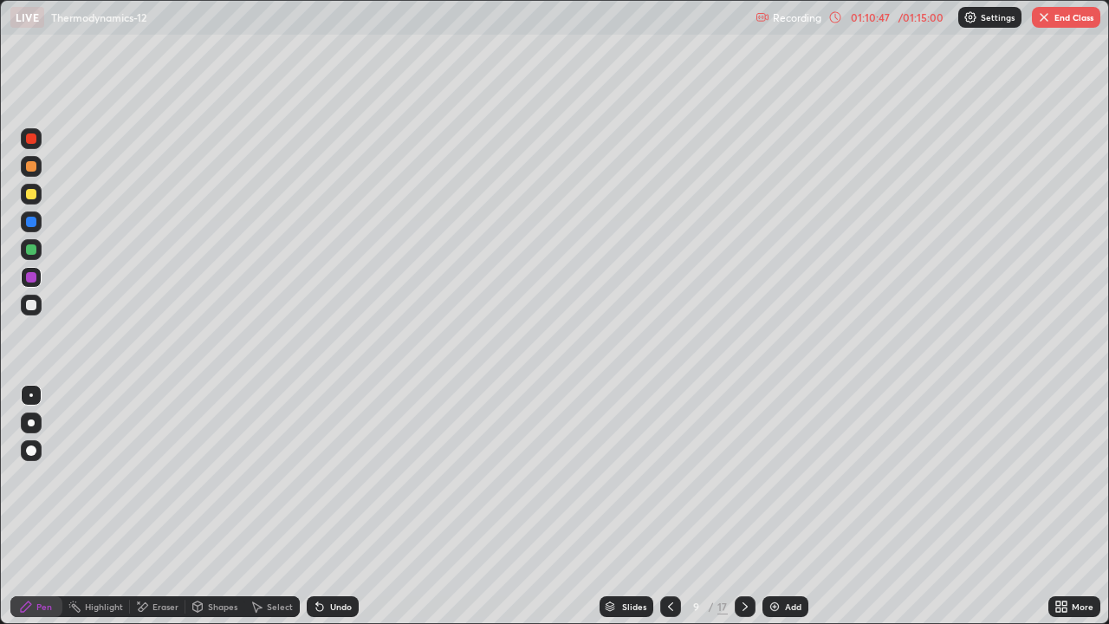
click at [36, 196] on div at bounding box center [31, 194] width 10 height 10
click at [668, 506] on icon at bounding box center [670, 606] width 5 height 9
click at [743, 506] on icon at bounding box center [745, 607] width 14 height 14
click at [31, 306] on div at bounding box center [31, 305] width 10 height 10
click at [1068, 25] on button "End Class" at bounding box center [1066, 17] width 68 height 21
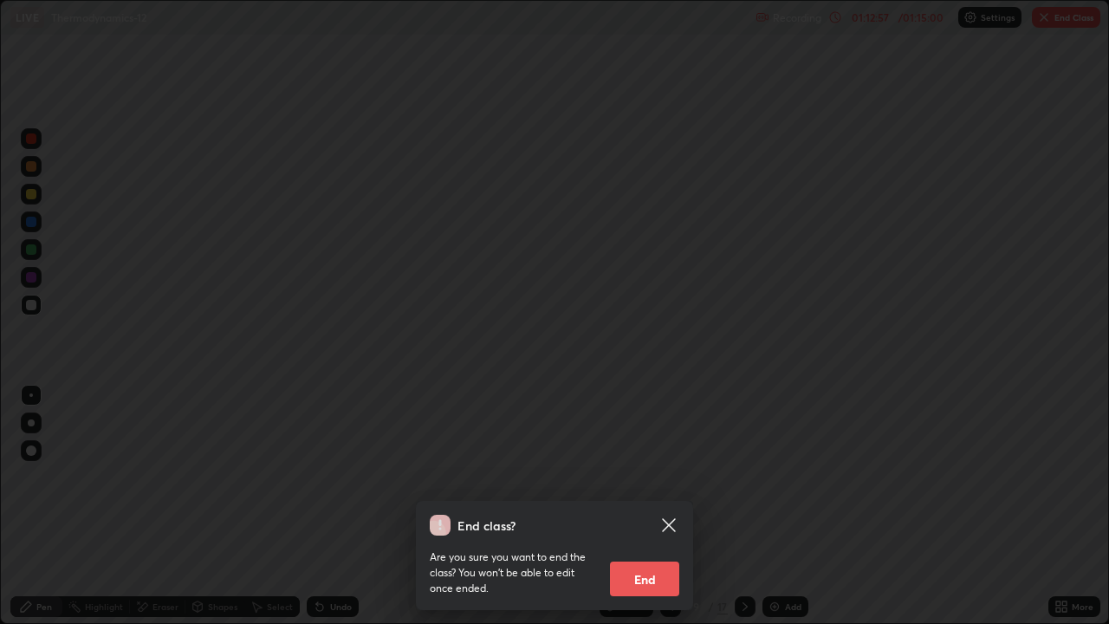
click at [640, 506] on button "End" at bounding box center [644, 579] width 69 height 35
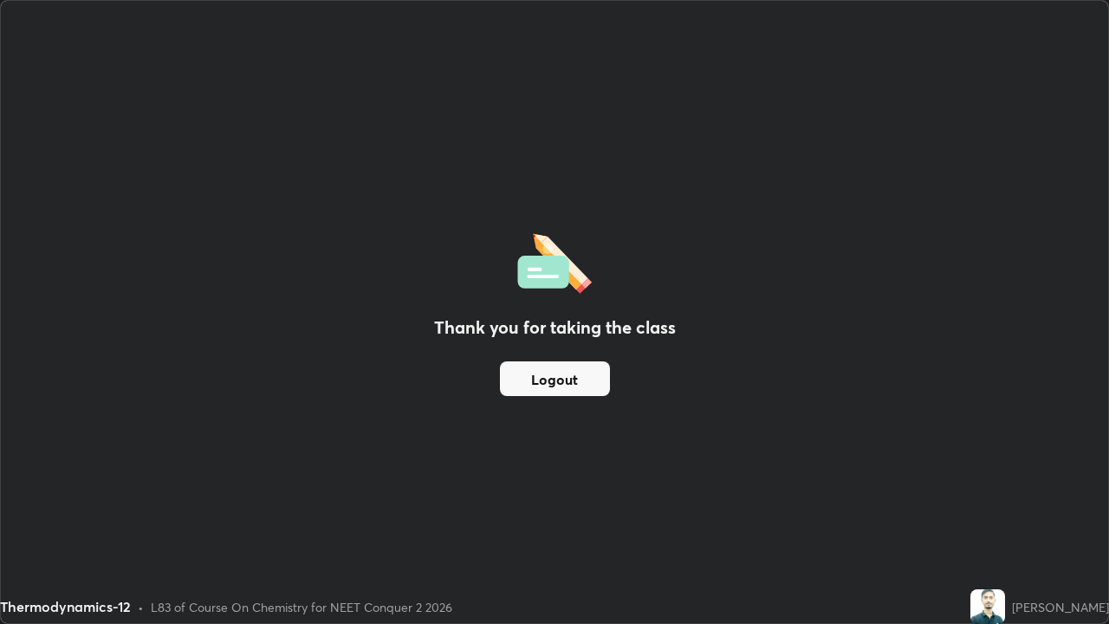
click at [539, 376] on button "Logout" at bounding box center [555, 378] width 110 height 35
